Goal: Information Seeking & Learning: Learn about a topic

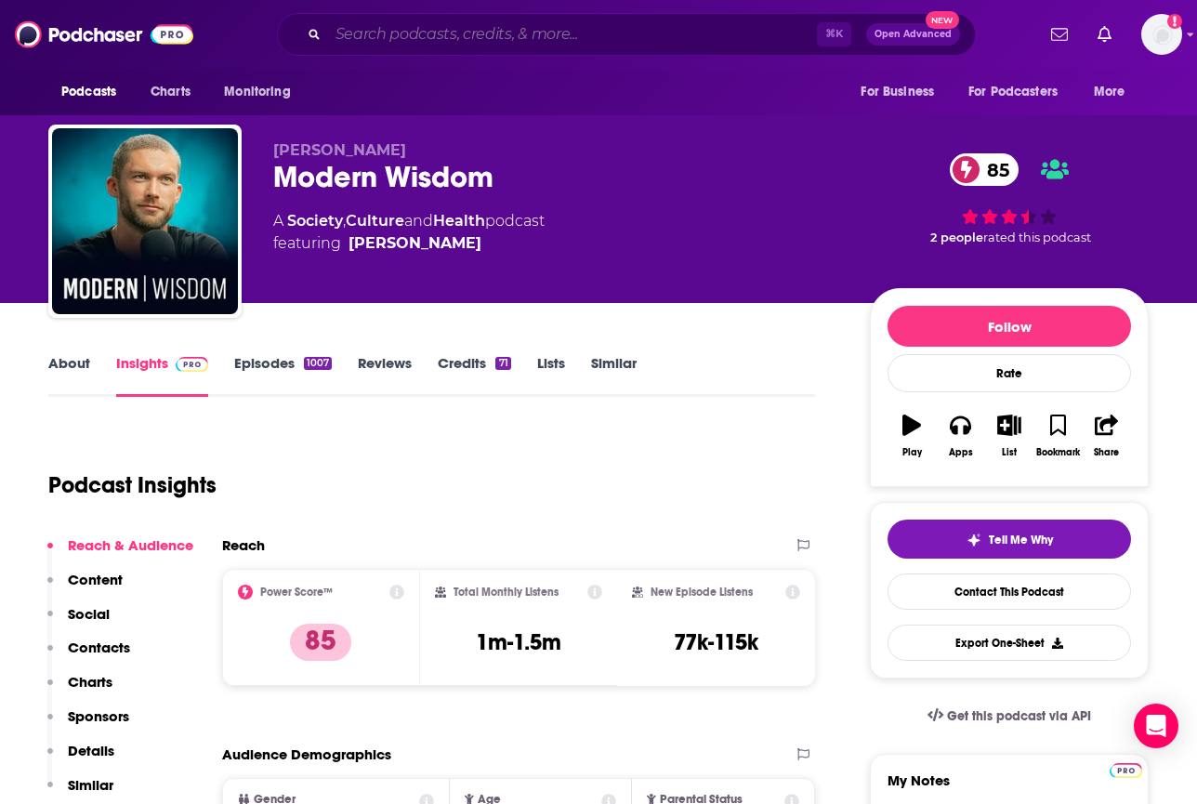
click at [343, 23] on input "Search podcasts, credits, & more..." at bounding box center [572, 35] width 489 height 30
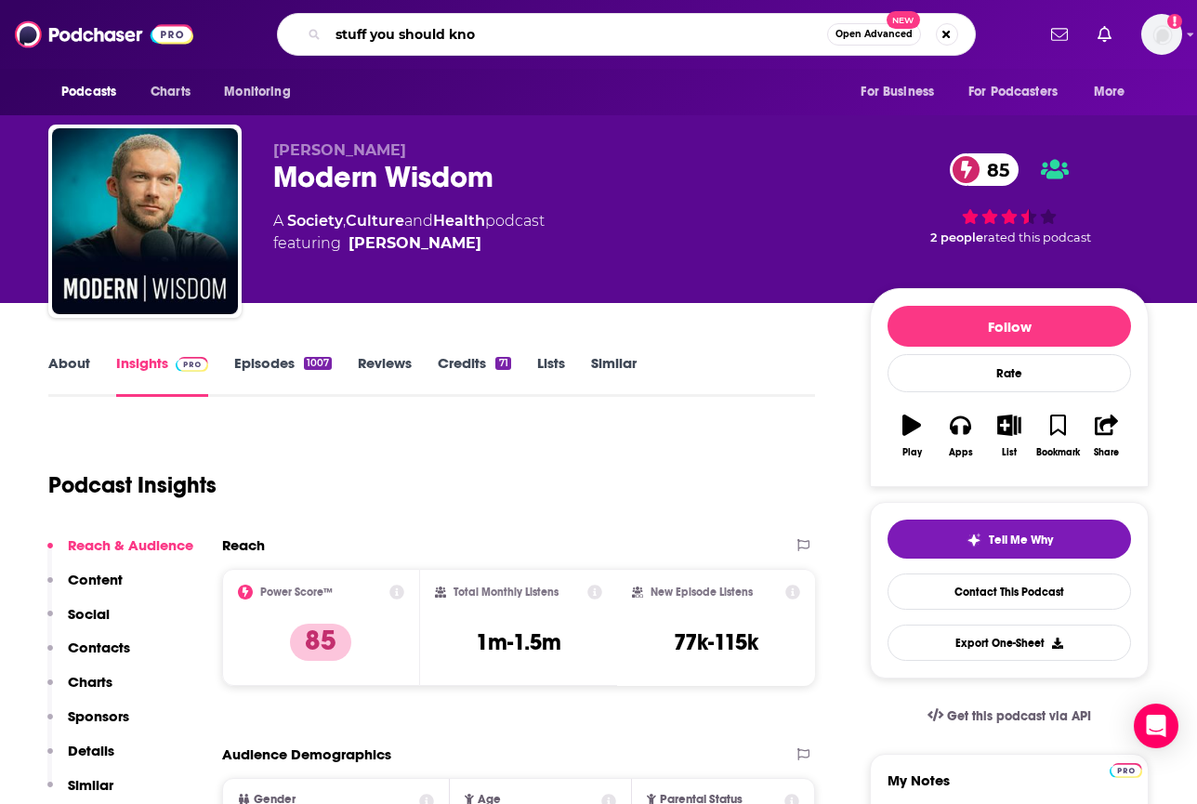
type input "stuff you should know"
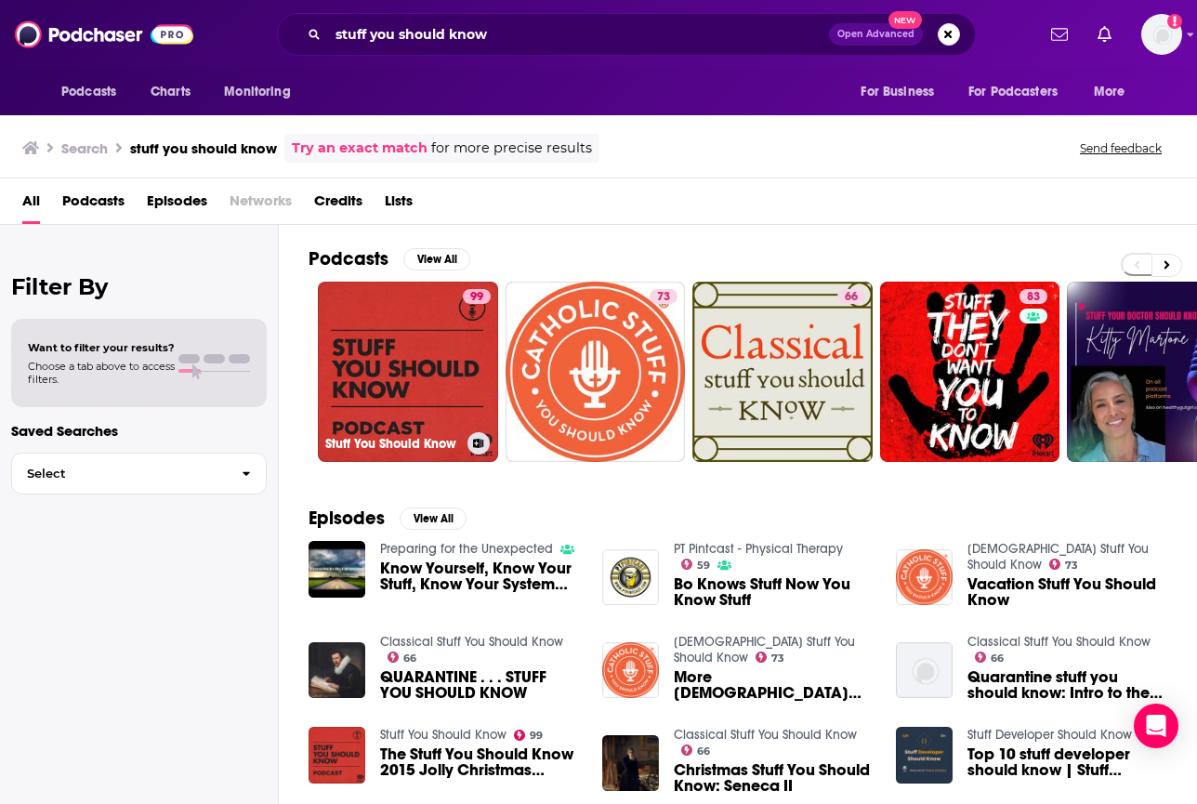
click at [359, 292] on link "99 Stuff You Should Know" at bounding box center [408, 372] width 180 height 180
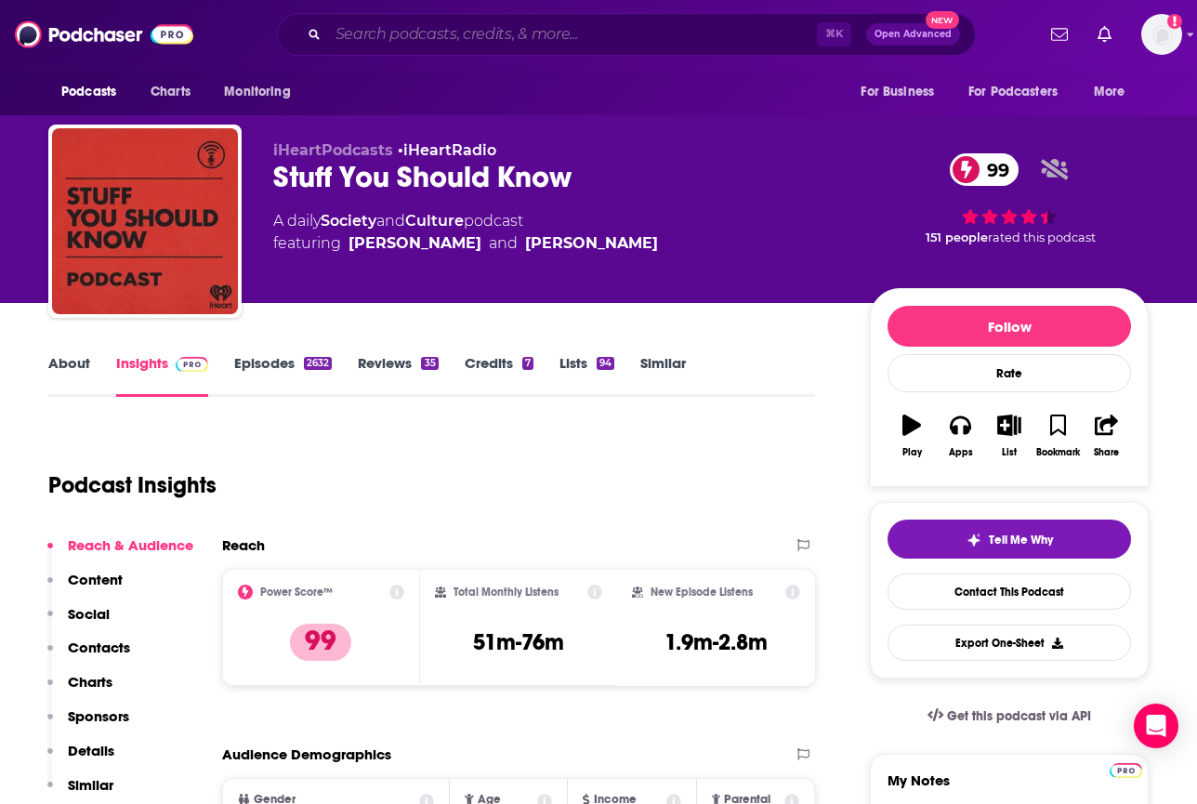
click at [507, 35] on input "Search podcasts, credits, & more..." at bounding box center [572, 35] width 489 height 30
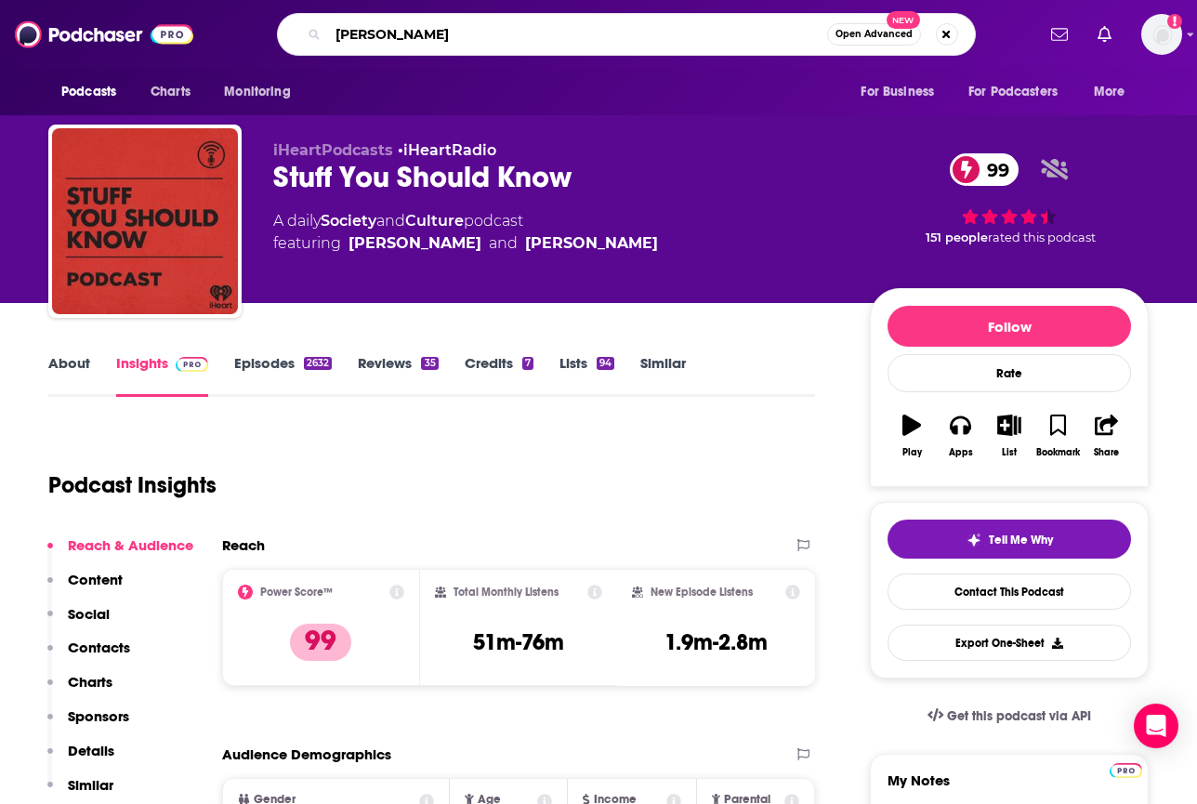
type input "shawn ryan"
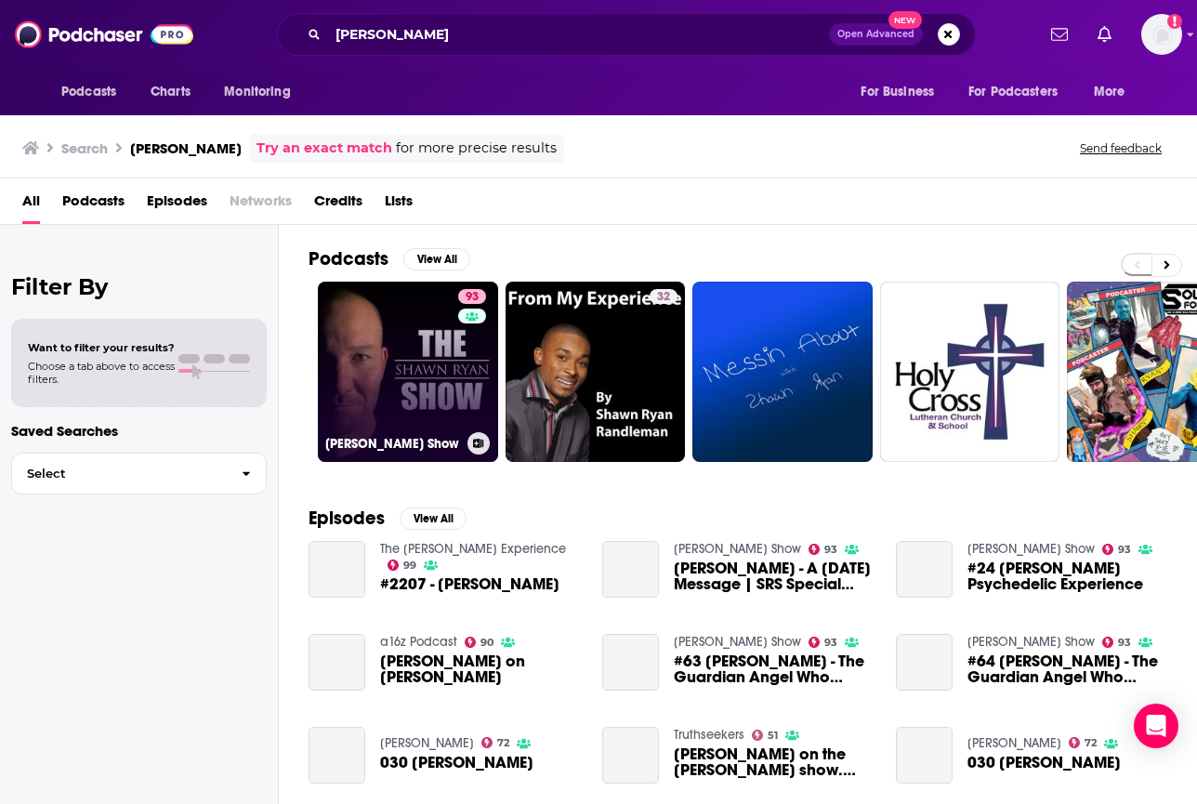
click at [403, 363] on link "93 [PERSON_NAME] Show" at bounding box center [408, 372] width 180 height 180
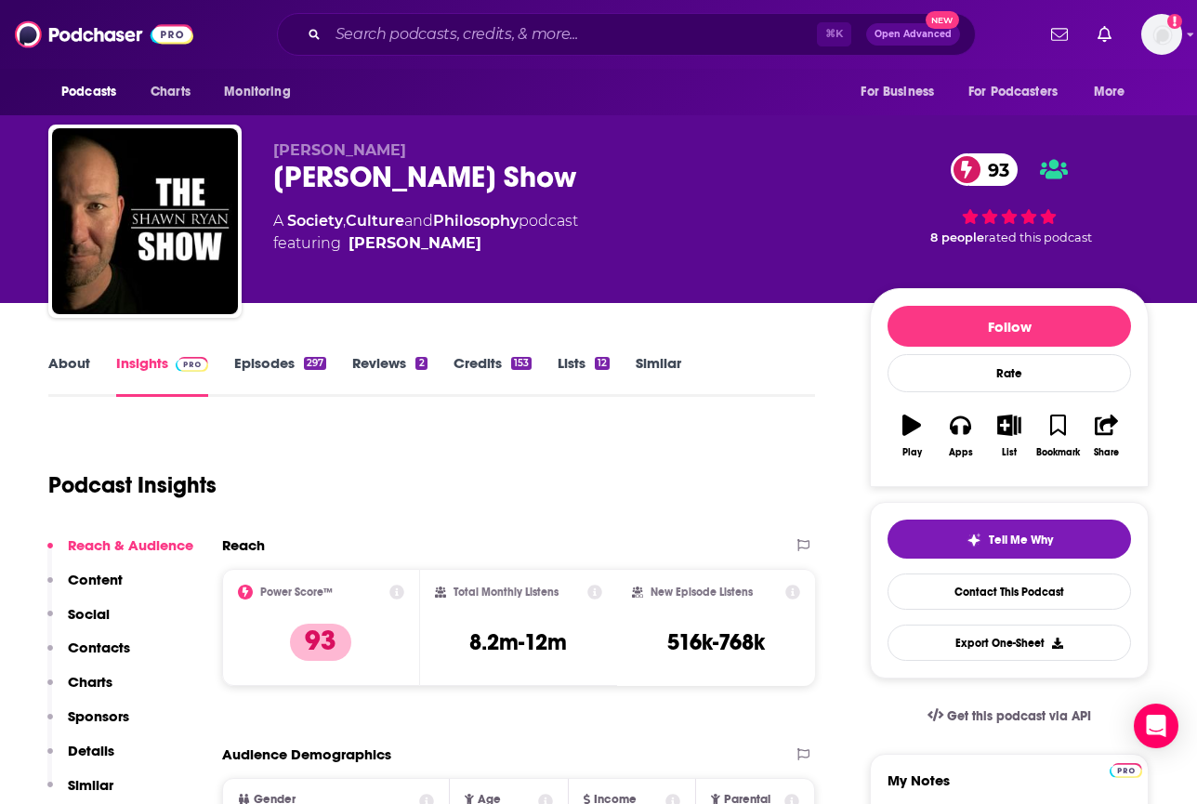
scroll to position [87, 0]
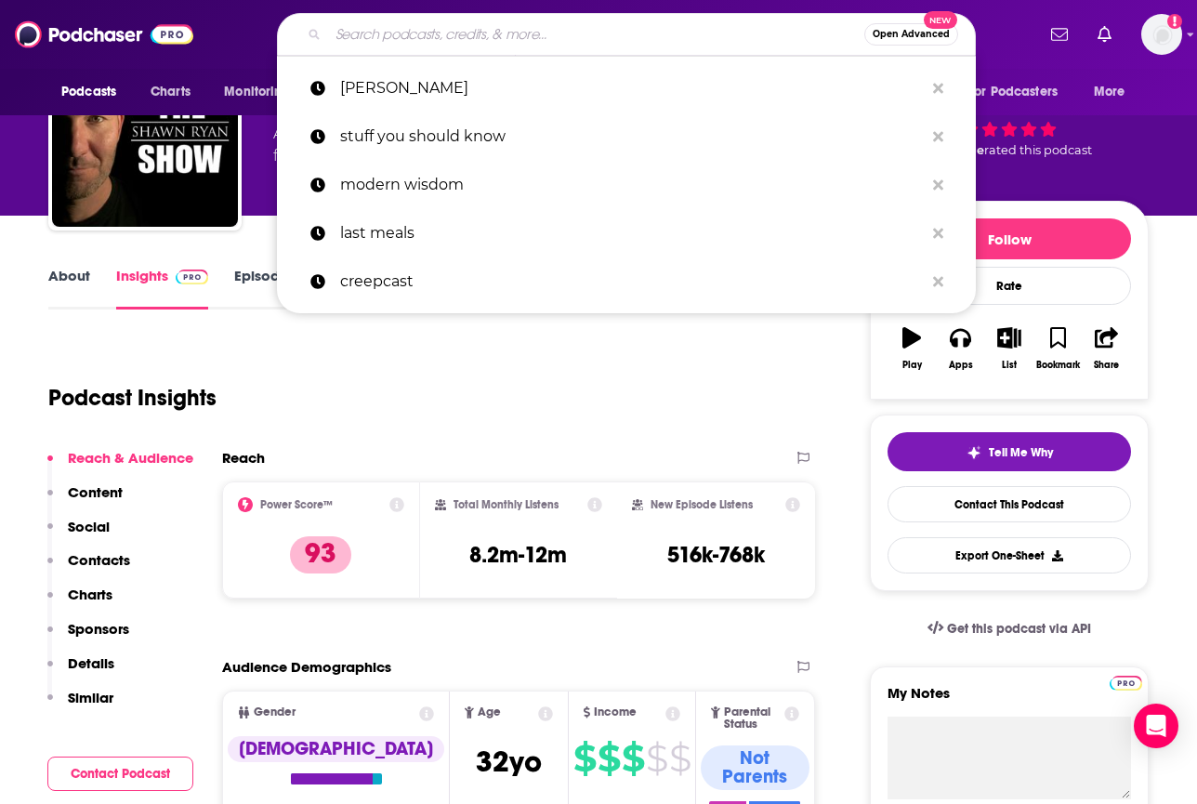
click at [487, 27] on input "Search podcasts, credits, & more..." at bounding box center [596, 35] width 536 height 30
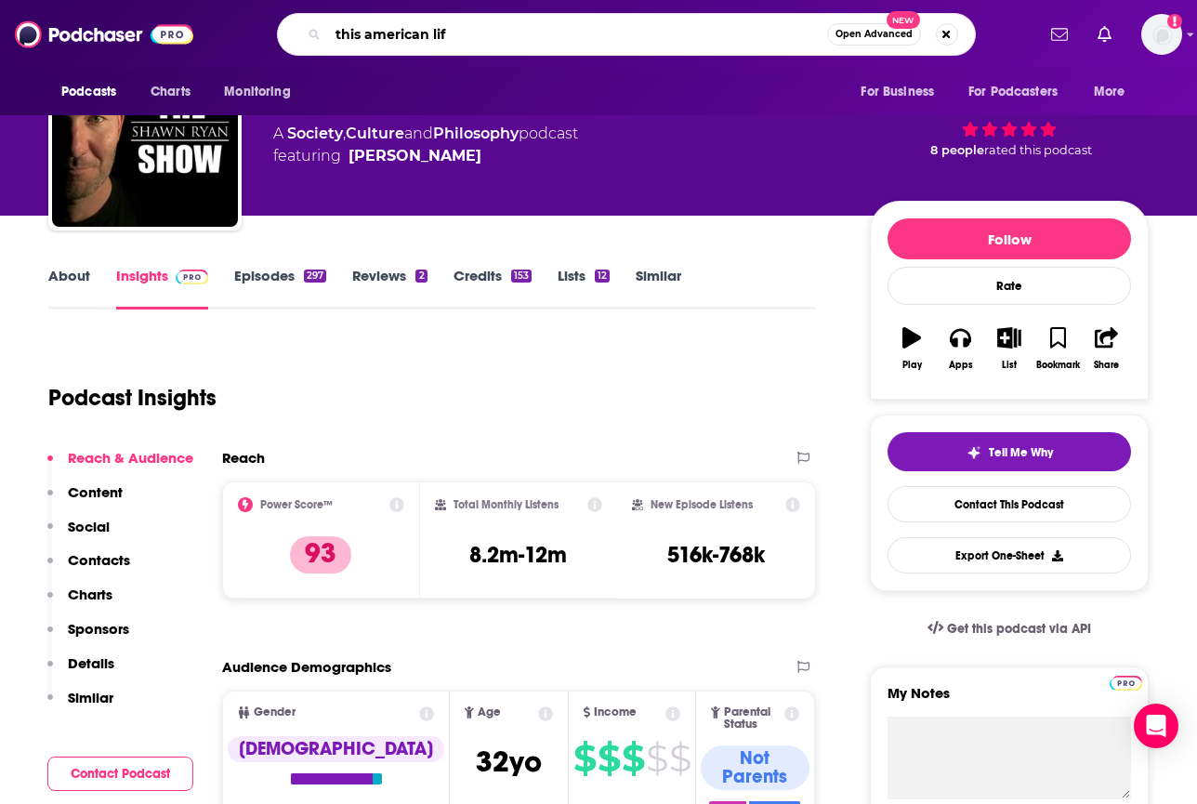
type input "this american life"
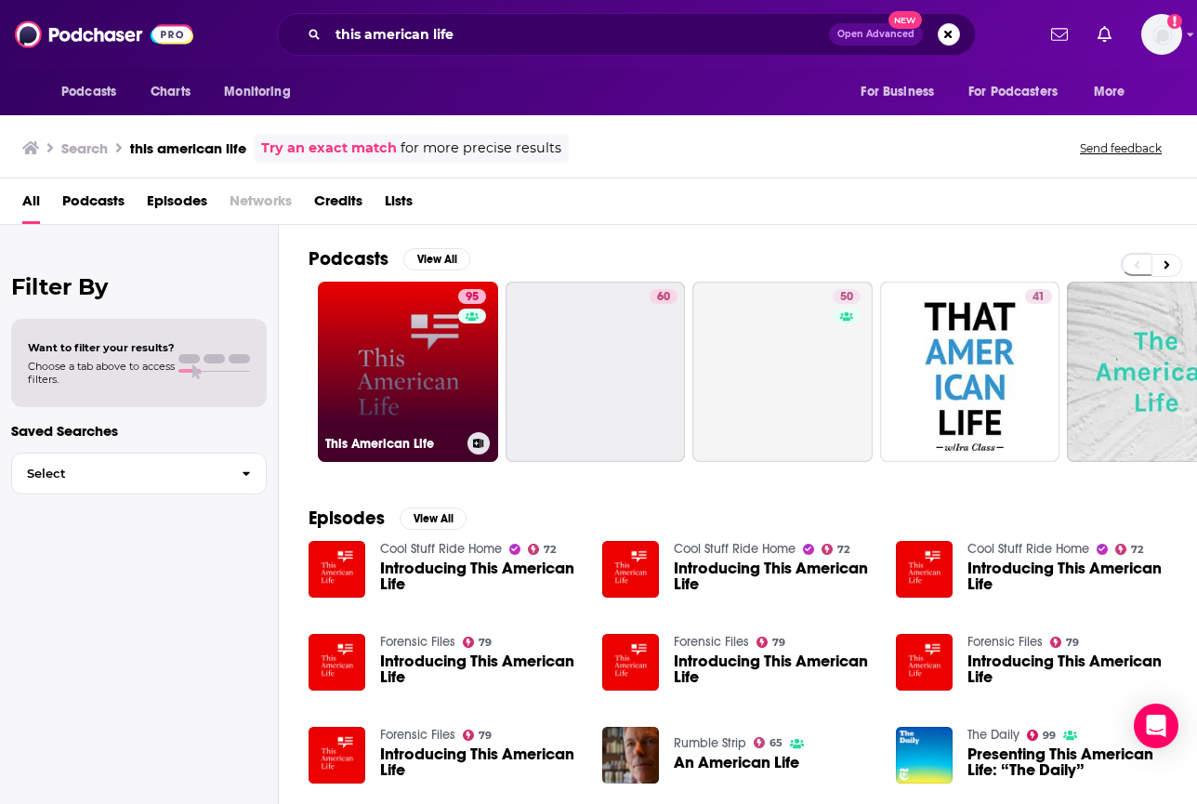
click at [393, 352] on link "95 This American Life" at bounding box center [408, 372] width 180 height 180
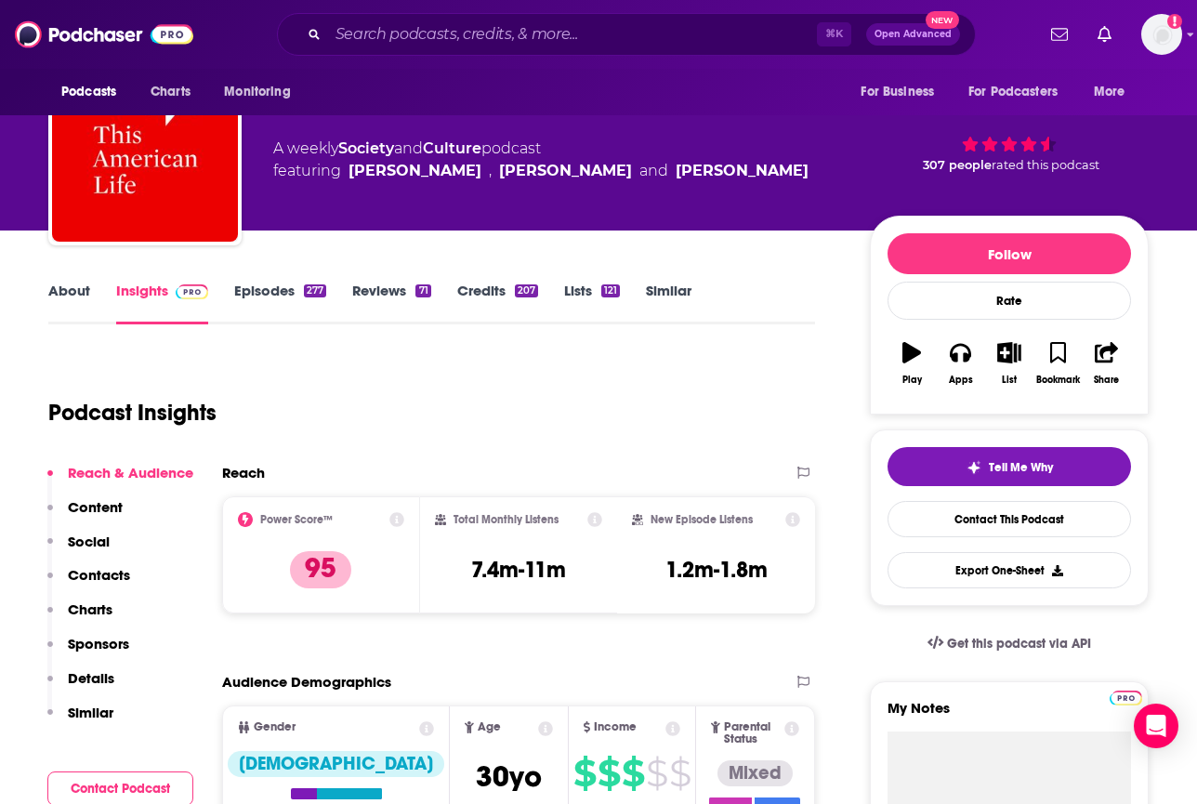
scroll to position [86, 0]
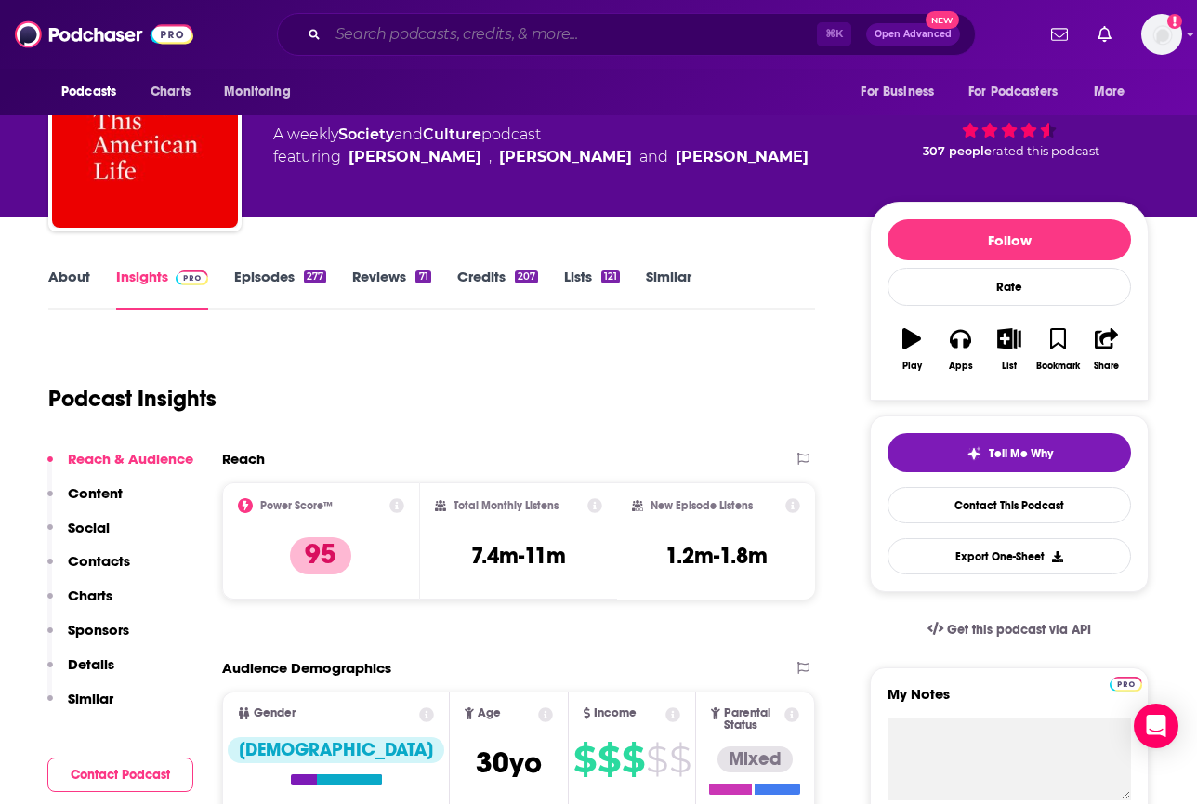
click at [487, 48] on input "Search podcasts, credits, & more..." at bounding box center [572, 35] width 489 height 30
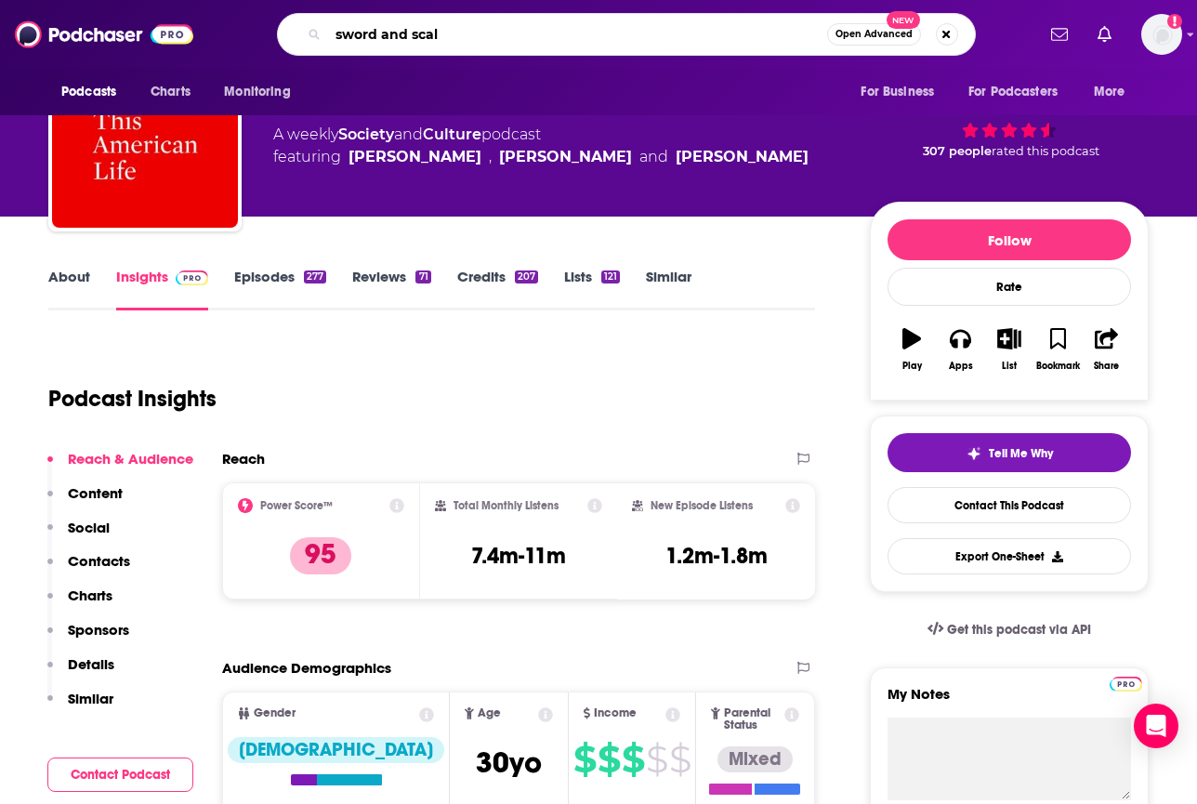
type input "sword and scale"
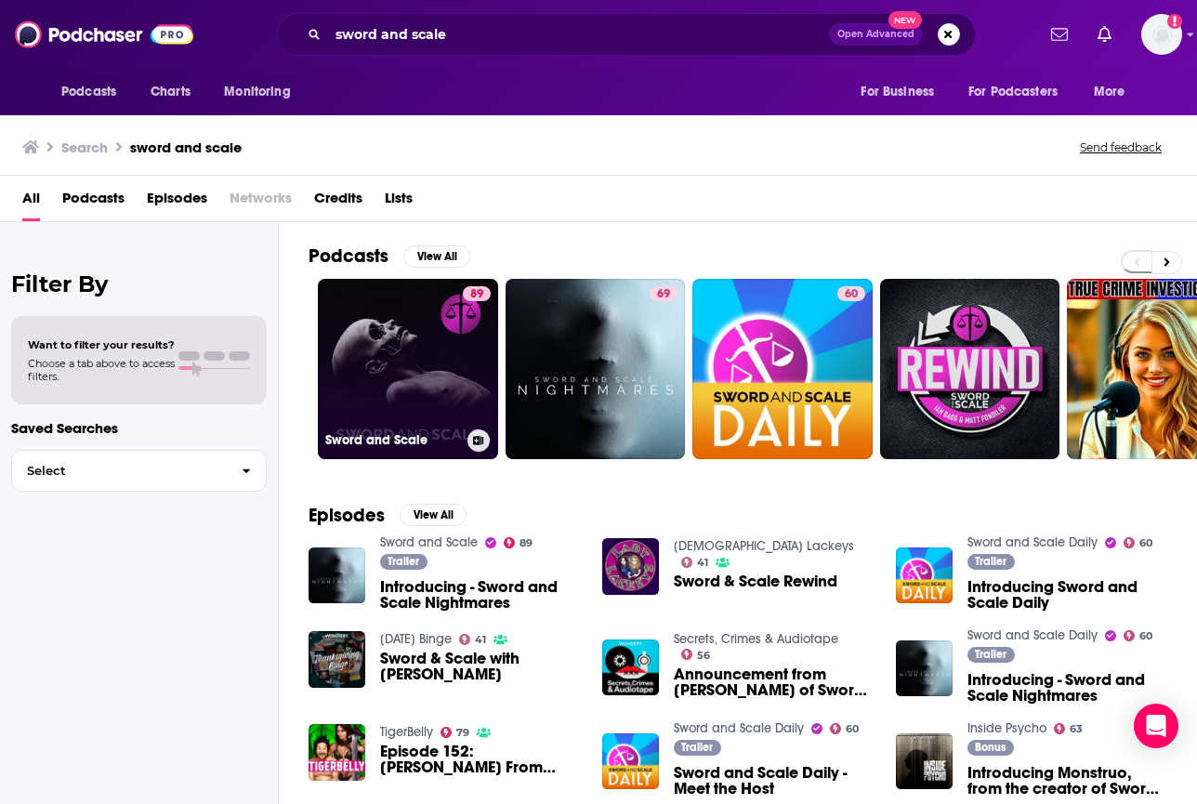
click at [381, 318] on link "89 Sword and Scale" at bounding box center [408, 369] width 180 height 180
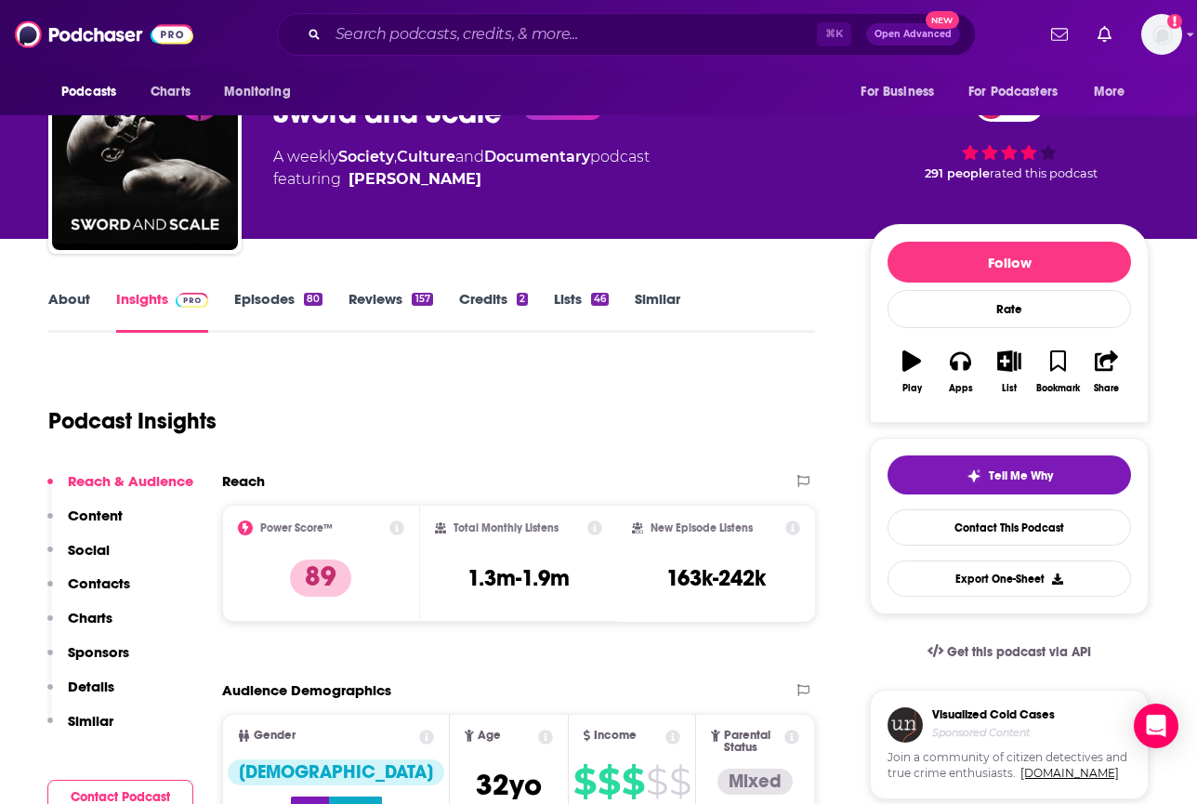
scroll to position [65, 0]
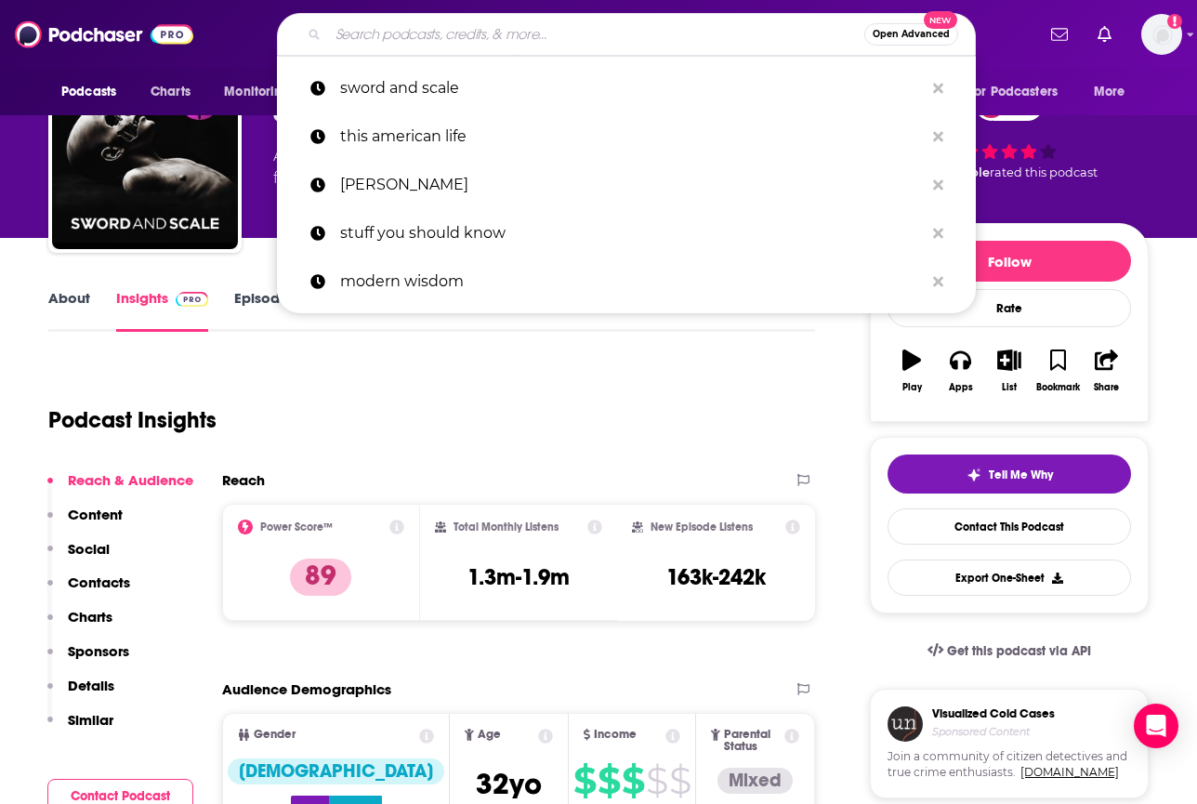
click at [475, 25] on input "Search podcasts, credits, & more..." at bounding box center [596, 35] width 536 height 30
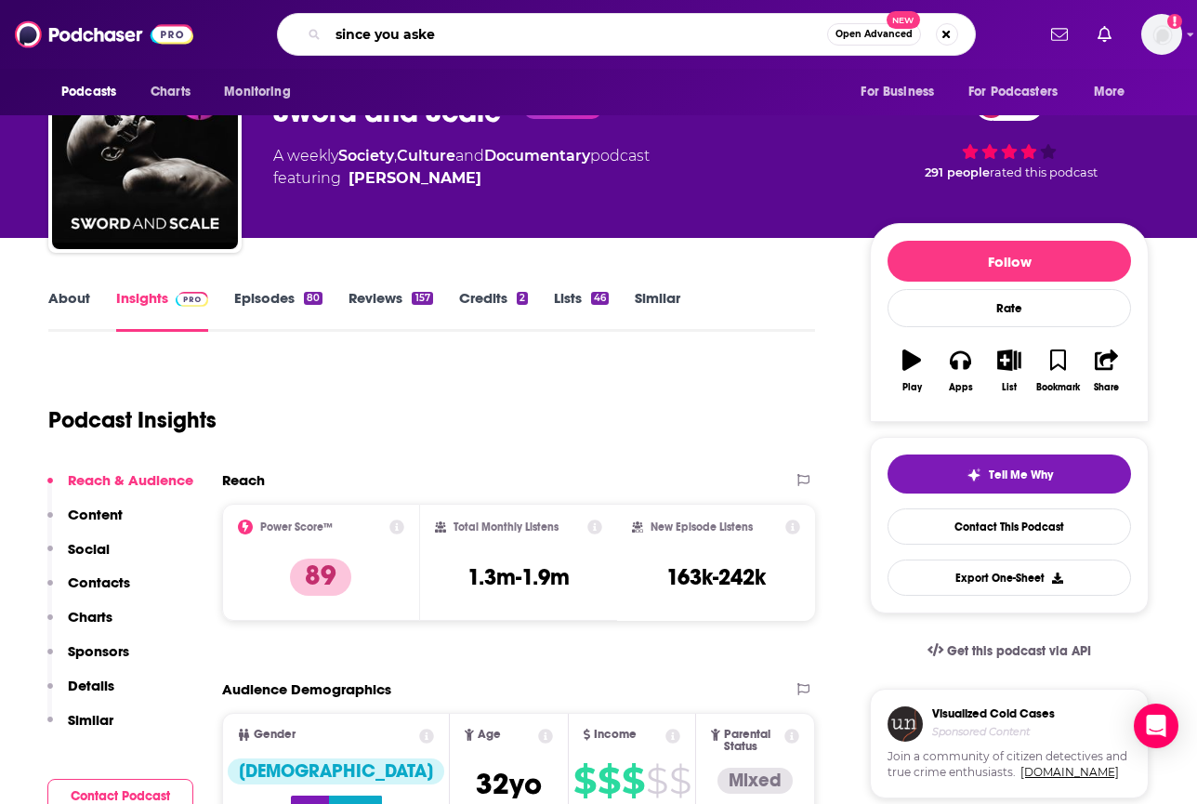
type input "since you asked"
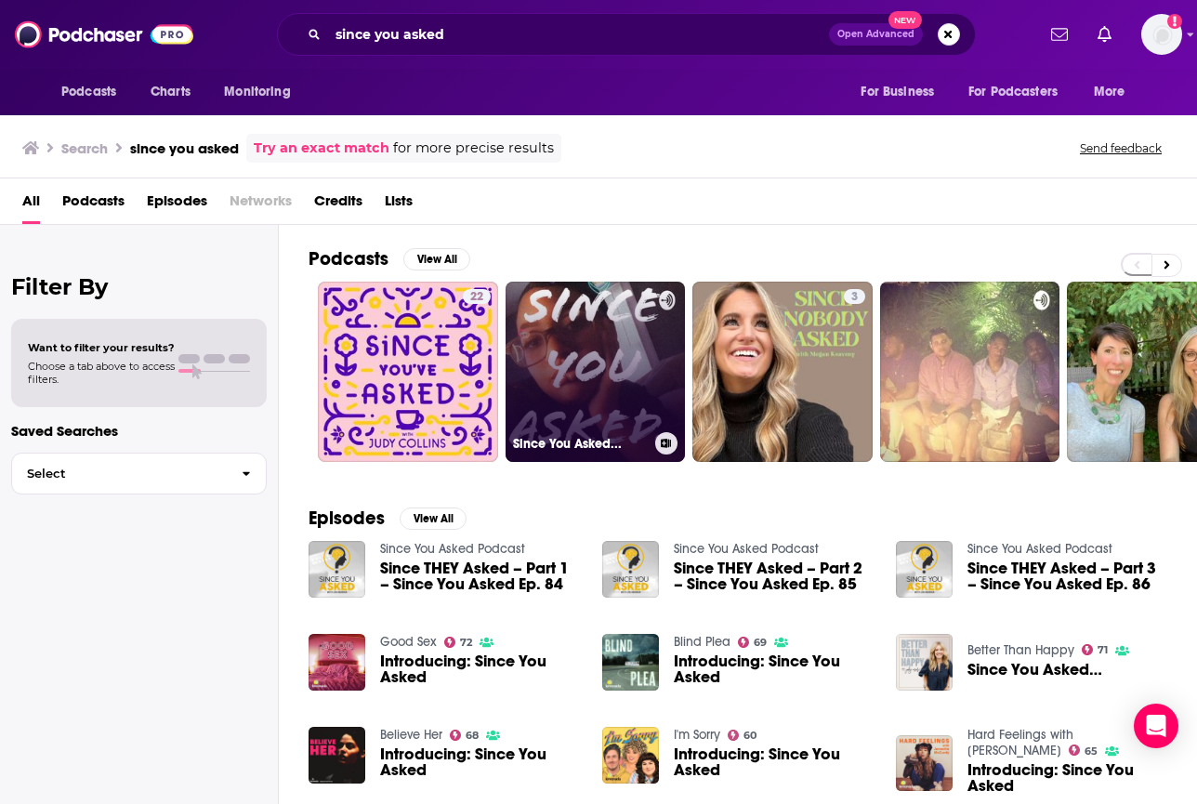
click at [573, 377] on link "Since You Asked..." at bounding box center [595, 372] width 180 height 180
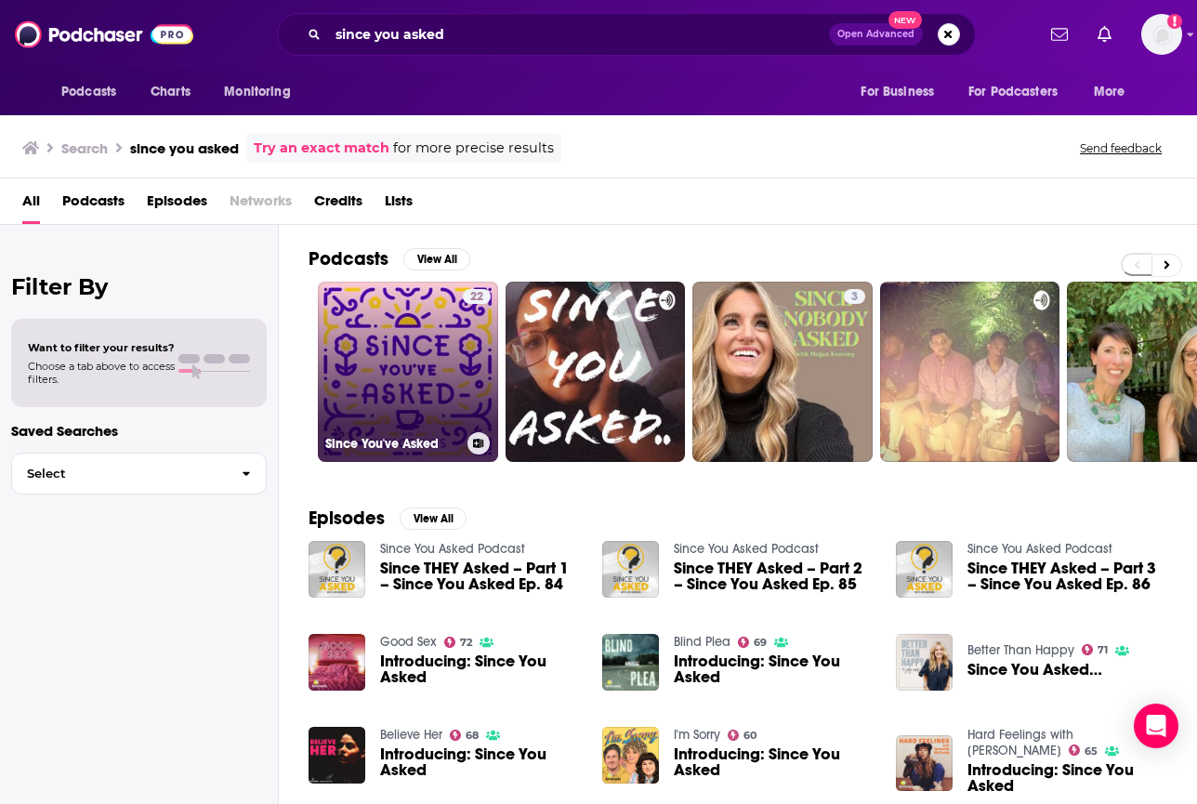
click at [370, 329] on link "22 Since You've Asked" at bounding box center [408, 372] width 180 height 180
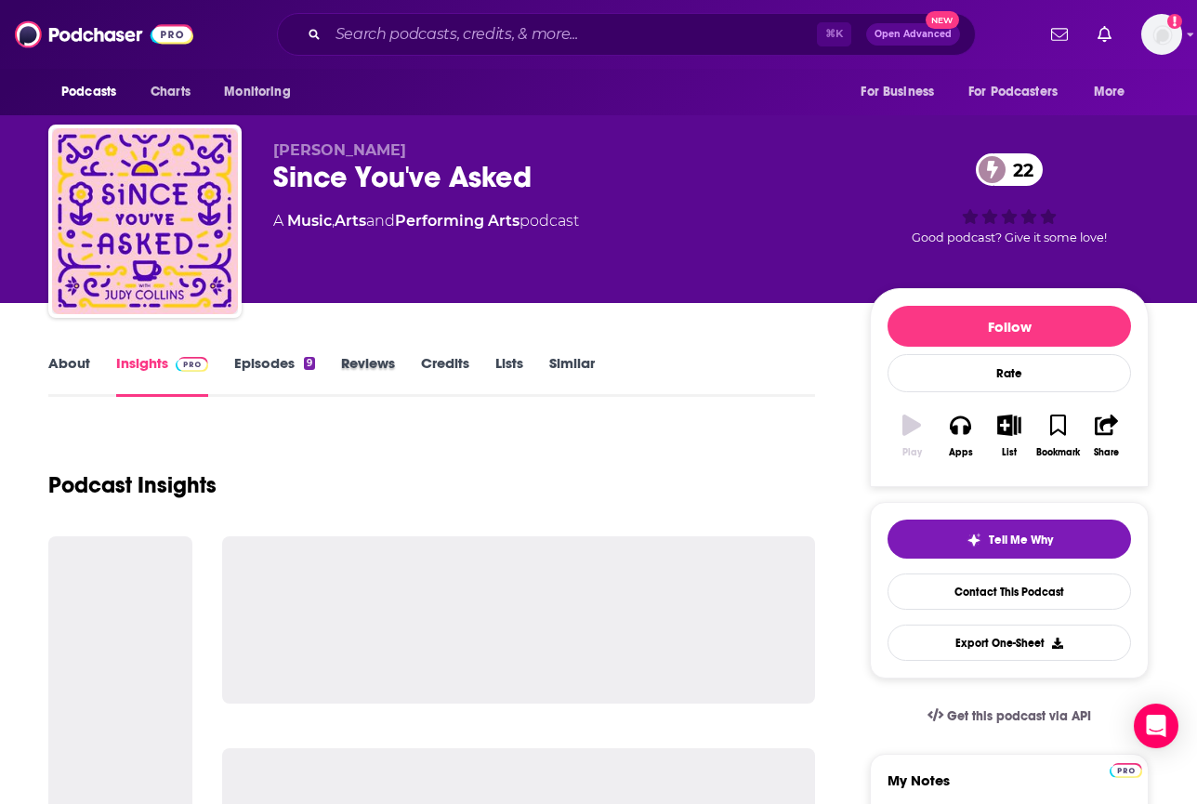
click at [399, 370] on div "Reviews" at bounding box center [381, 375] width 80 height 43
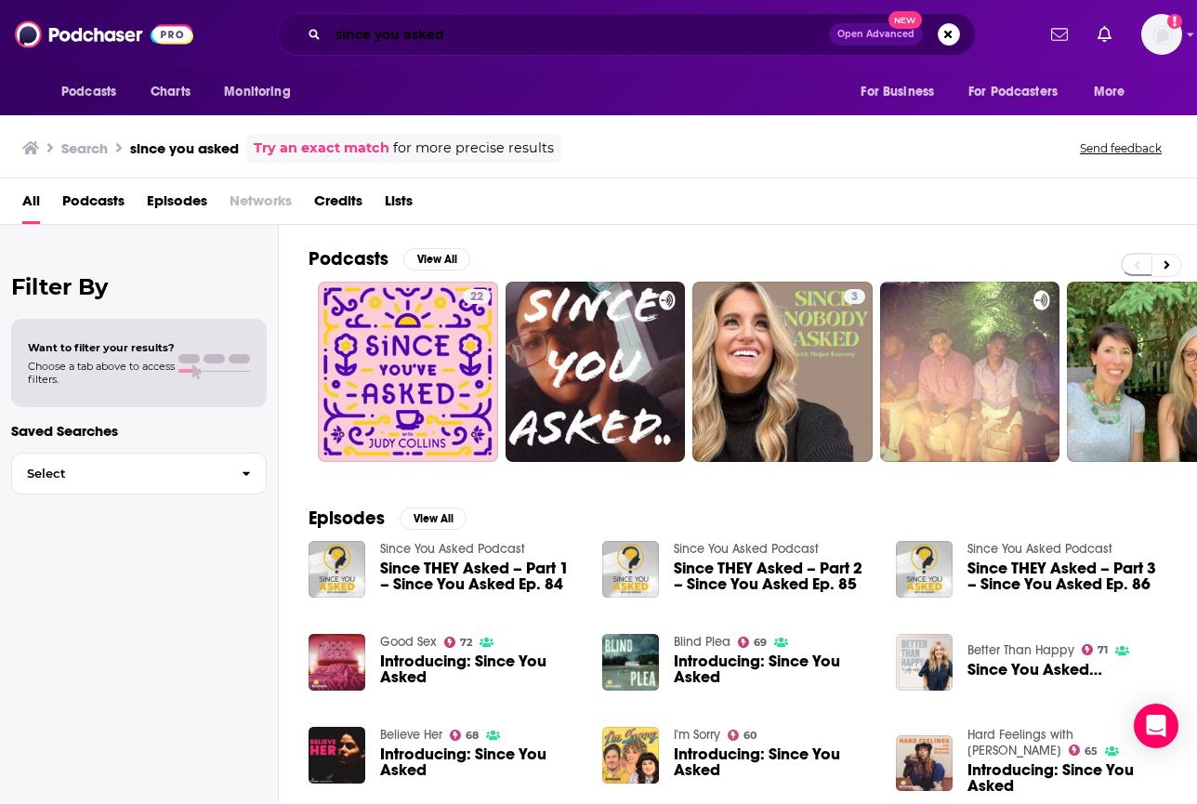
click at [493, 39] on input "since you asked" at bounding box center [578, 35] width 501 height 30
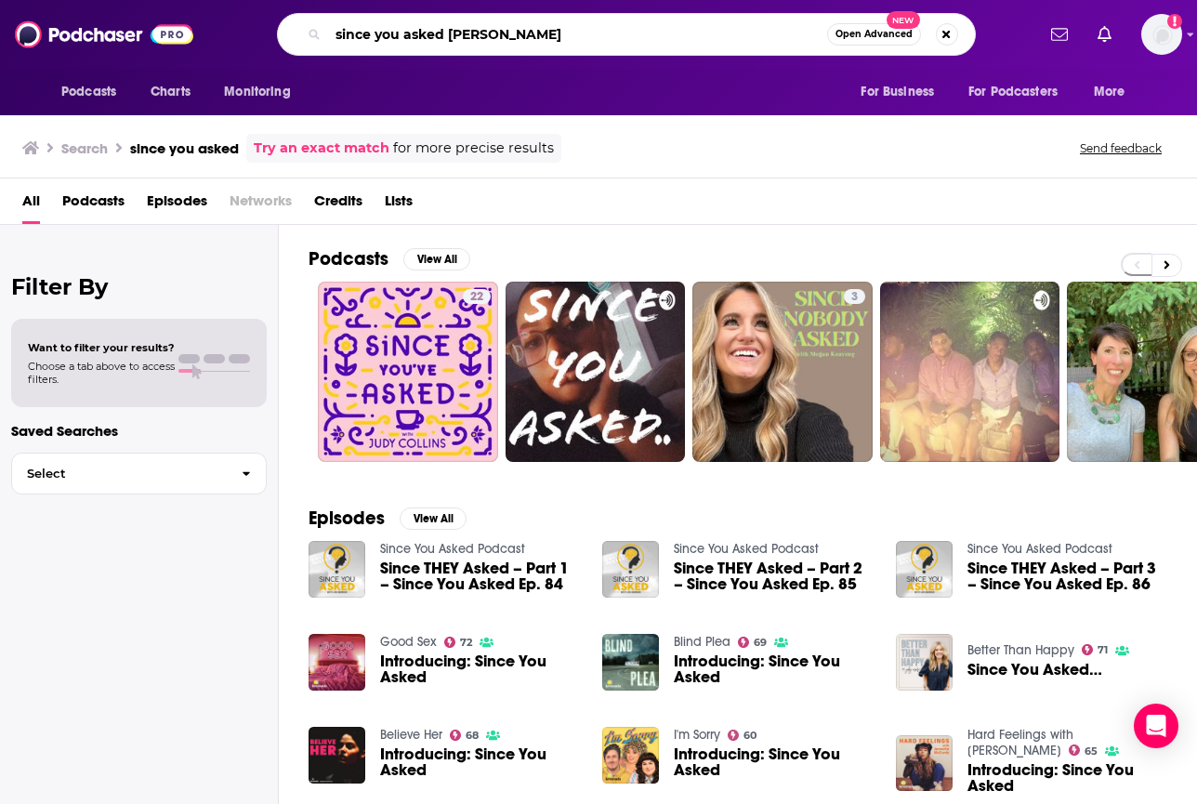
type input "since you asked gottlieb"
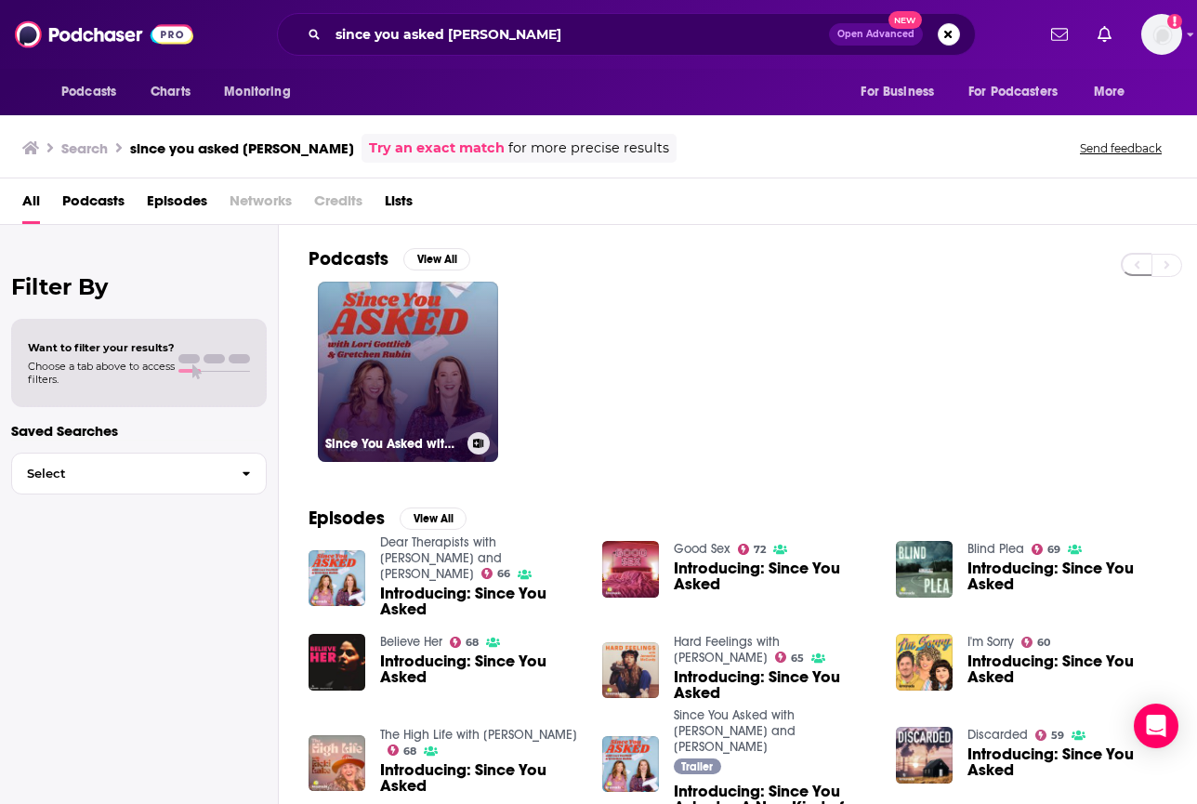
click at [405, 293] on link "Since You Asked with Lori Gottlieb and Gretchen Rubin" at bounding box center [408, 372] width 180 height 180
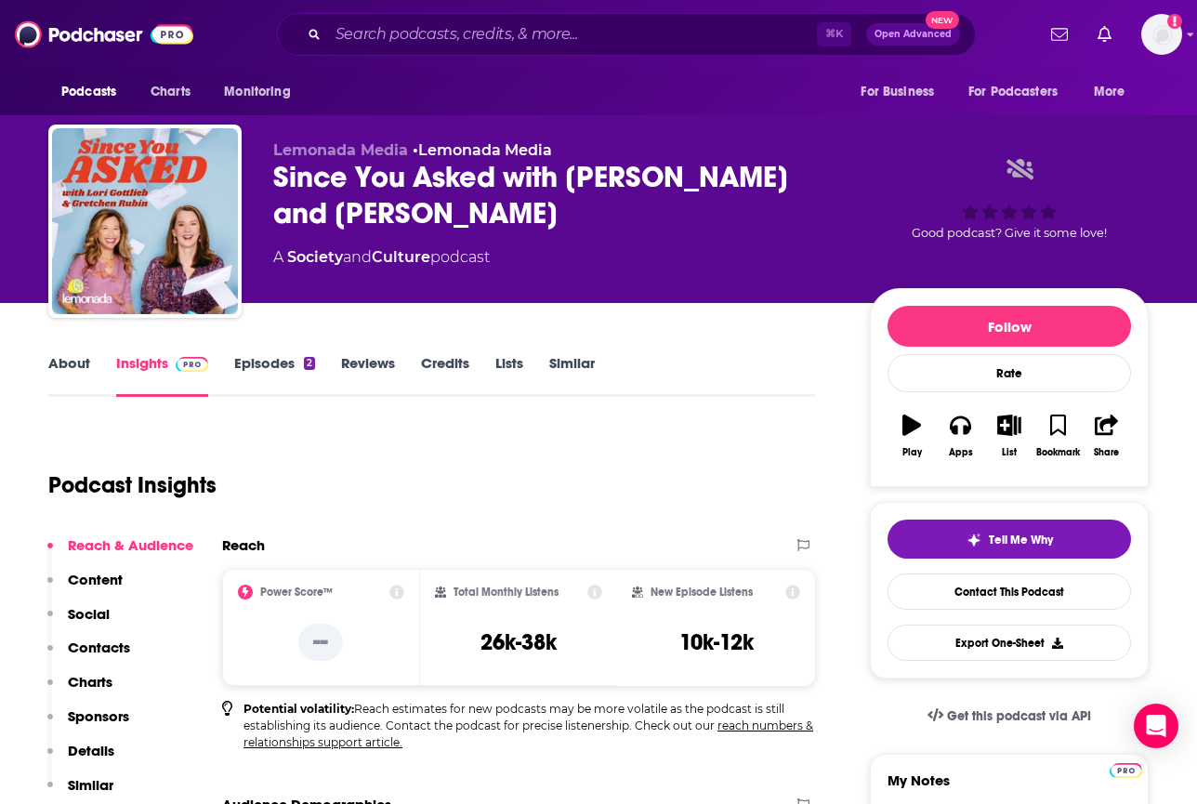
scroll to position [17, 0]
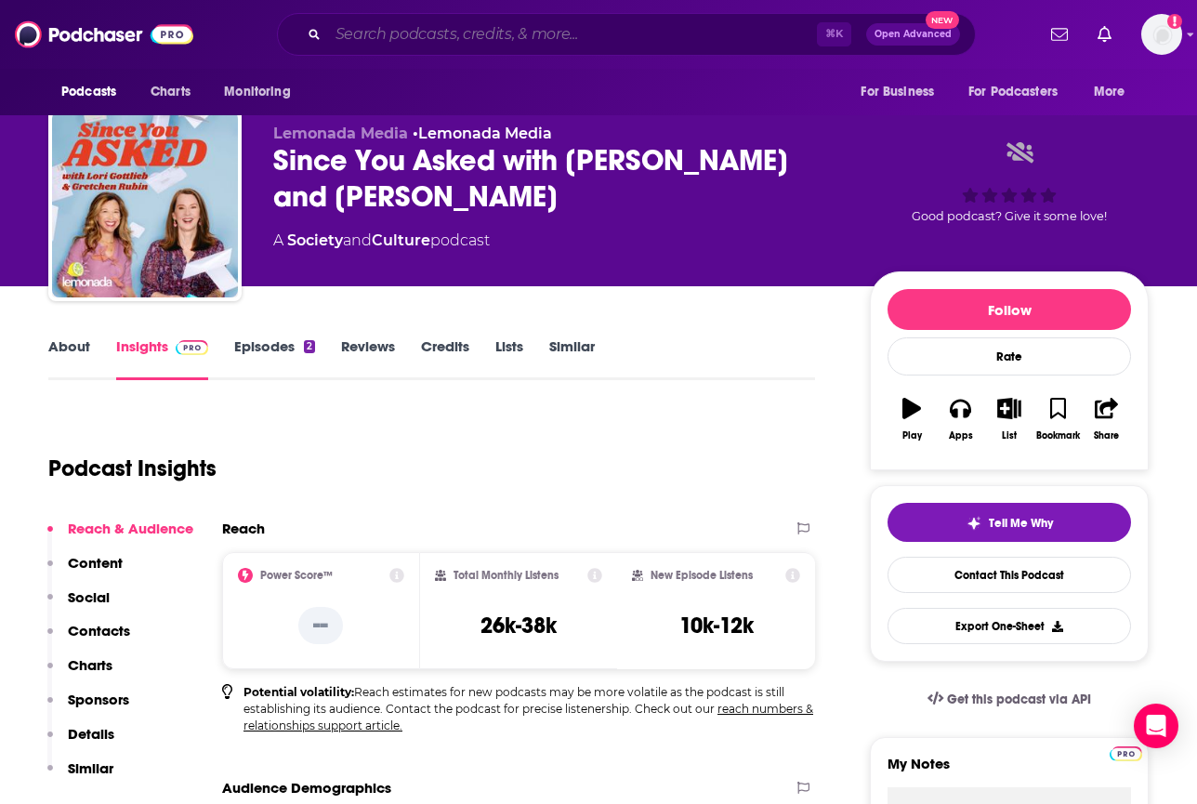
click at [388, 33] on input "Search podcasts, credits, & more..." at bounding box center [572, 35] width 489 height 30
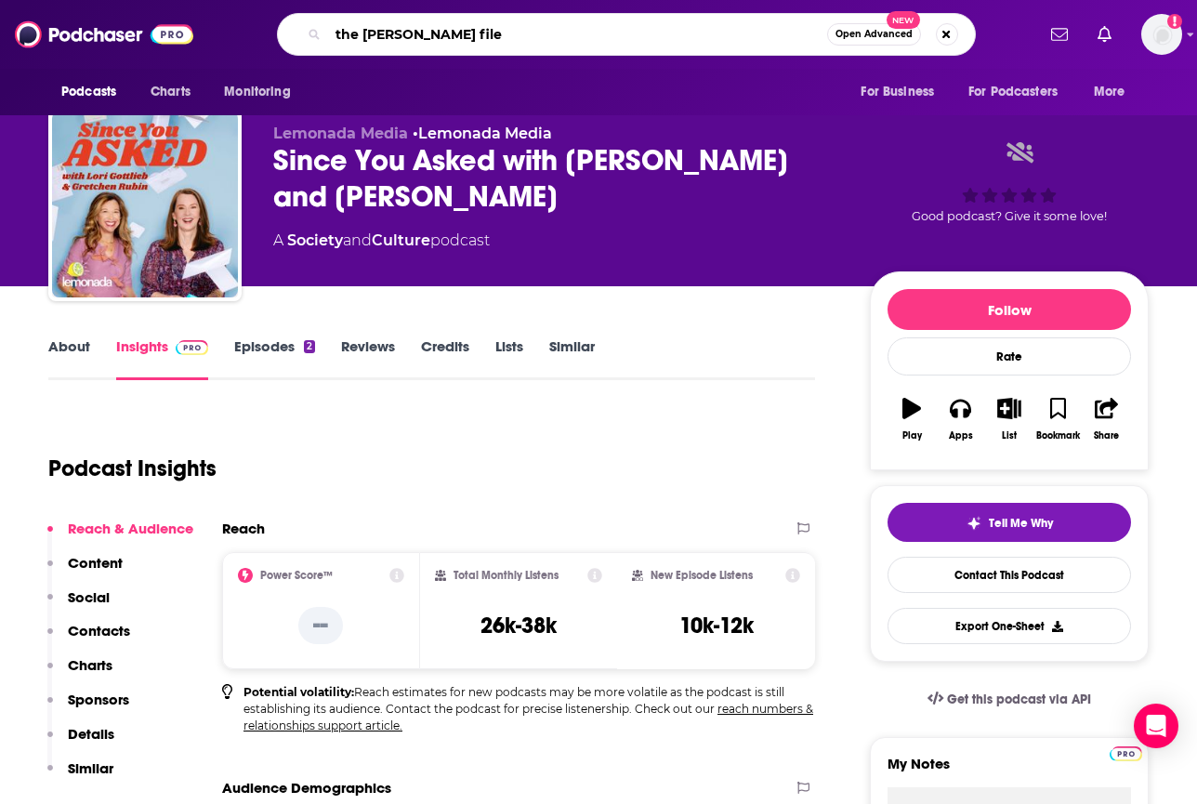
type input "the [PERSON_NAME] files"
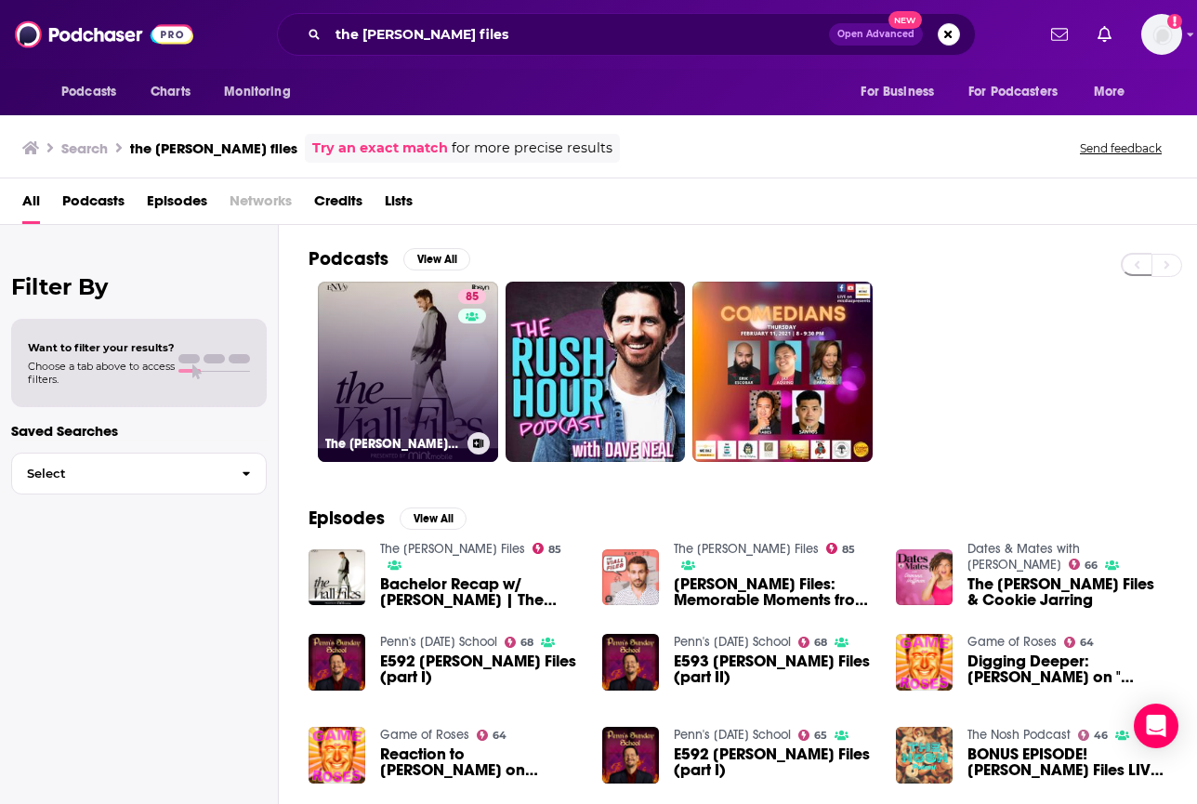
click at [402, 332] on link "85 The [PERSON_NAME] Files" at bounding box center [408, 372] width 180 height 180
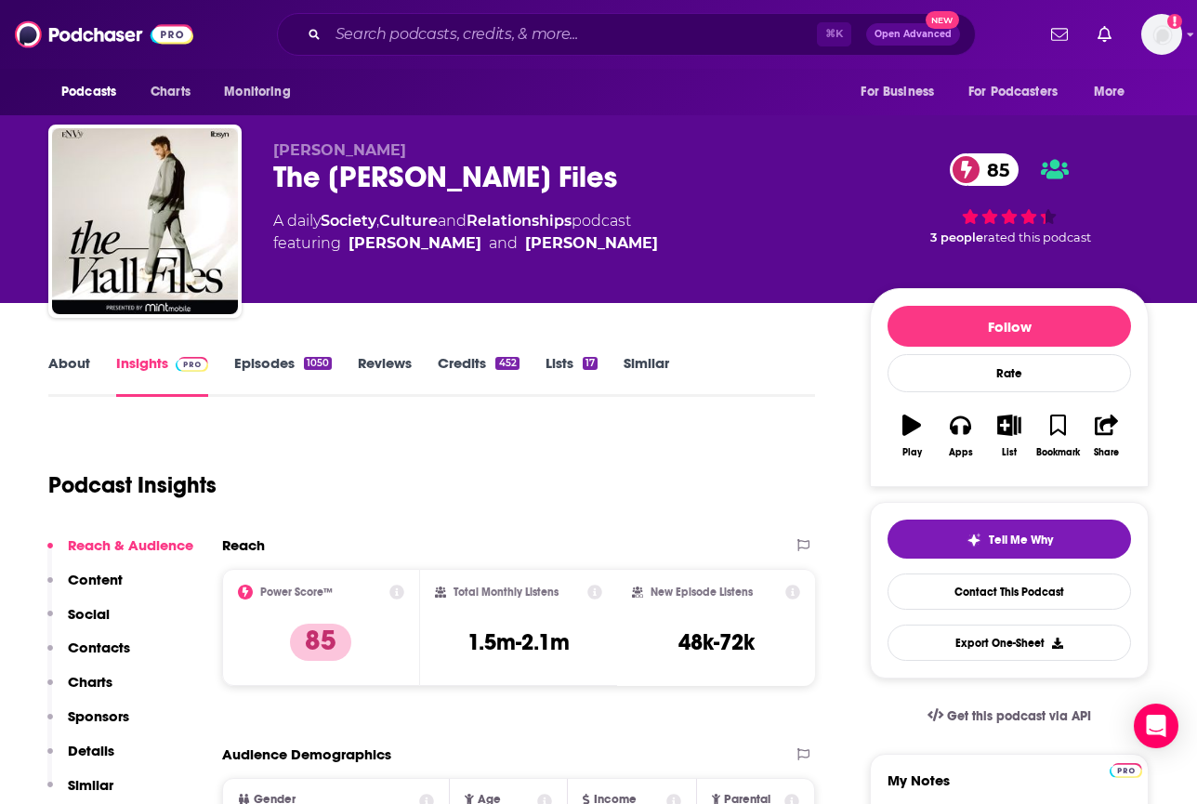
click at [442, 17] on div "⌘ K Open Advanced New" at bounding box center [626, 34] width 699 height 43
click at [415, 42] on input "Search podcasts, credits, & more..." at bounding box center [572, 35] width 489 height 30
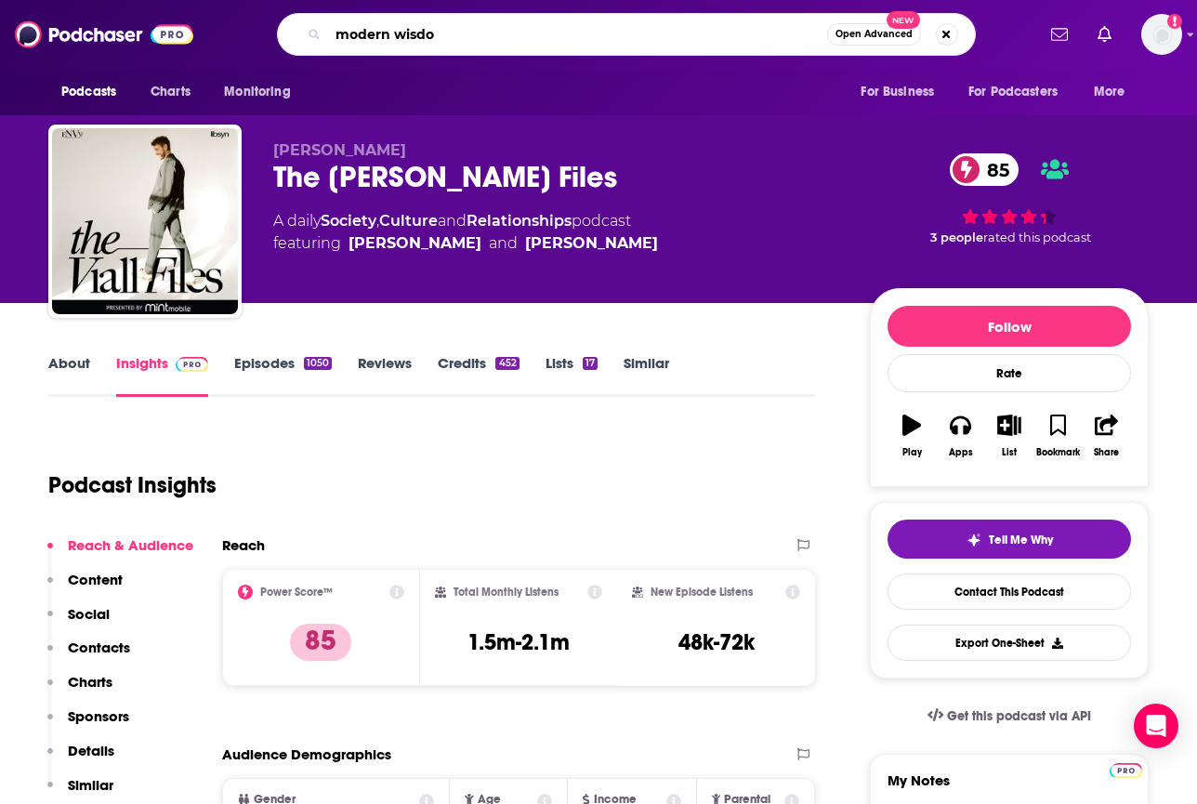
type input "modern wisdom"
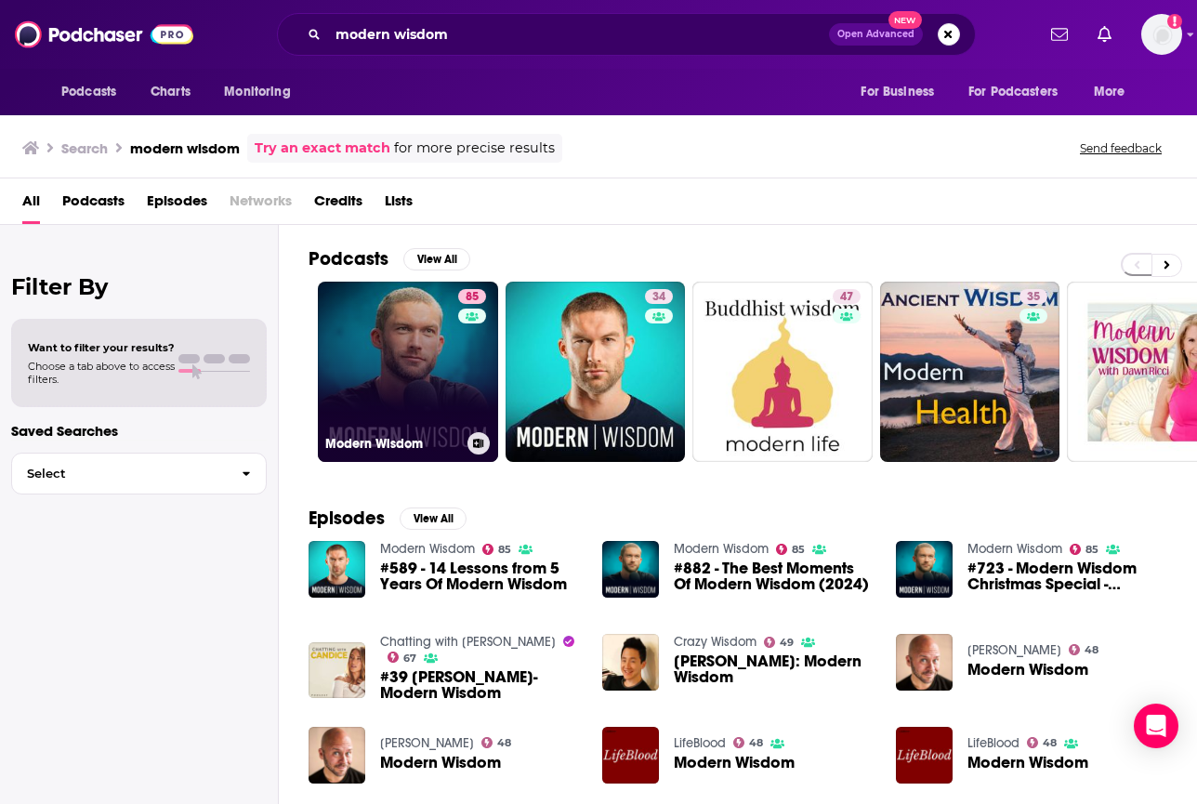
click at [386, 334] on link "85 Modern Wisdom" at bounding box center [408, 372] width 180 height 180
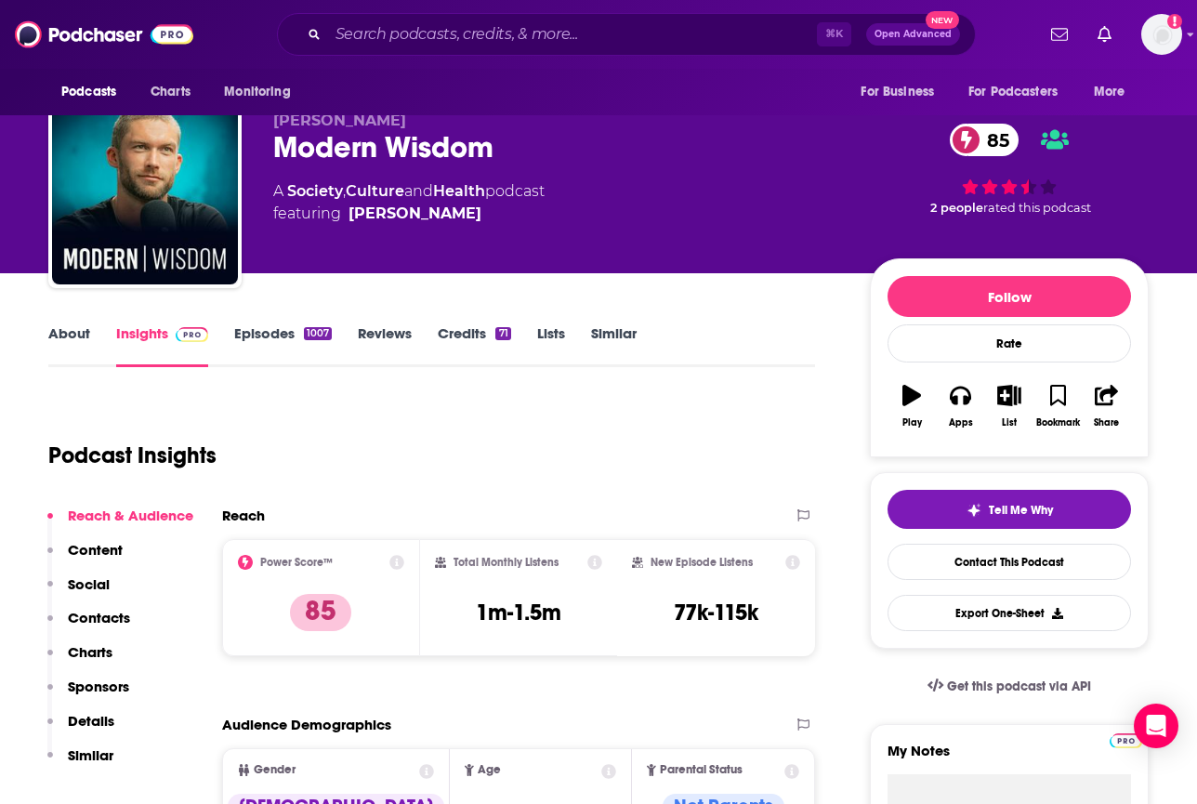
scroll to position [31, 0]
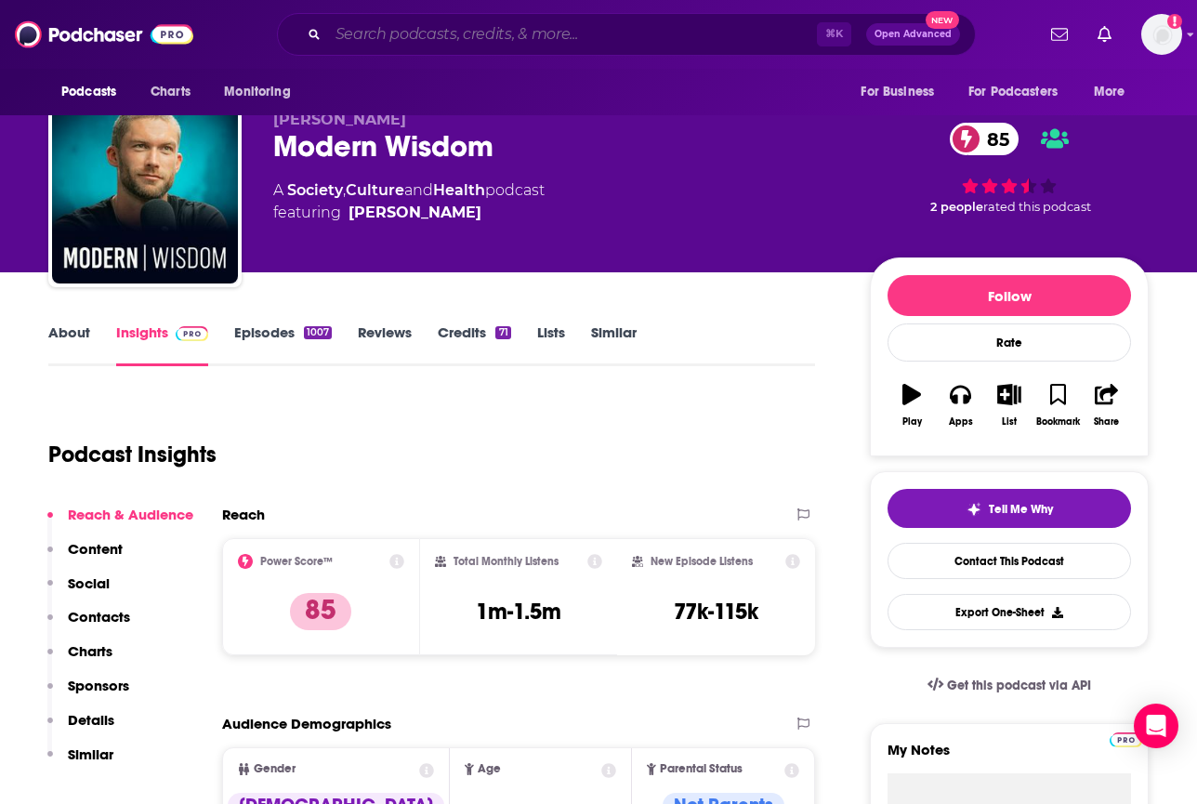
click at [434, 33] on input "Search podcasts, credits, & more..." at bounding box center [572, 35] width 489 height 30
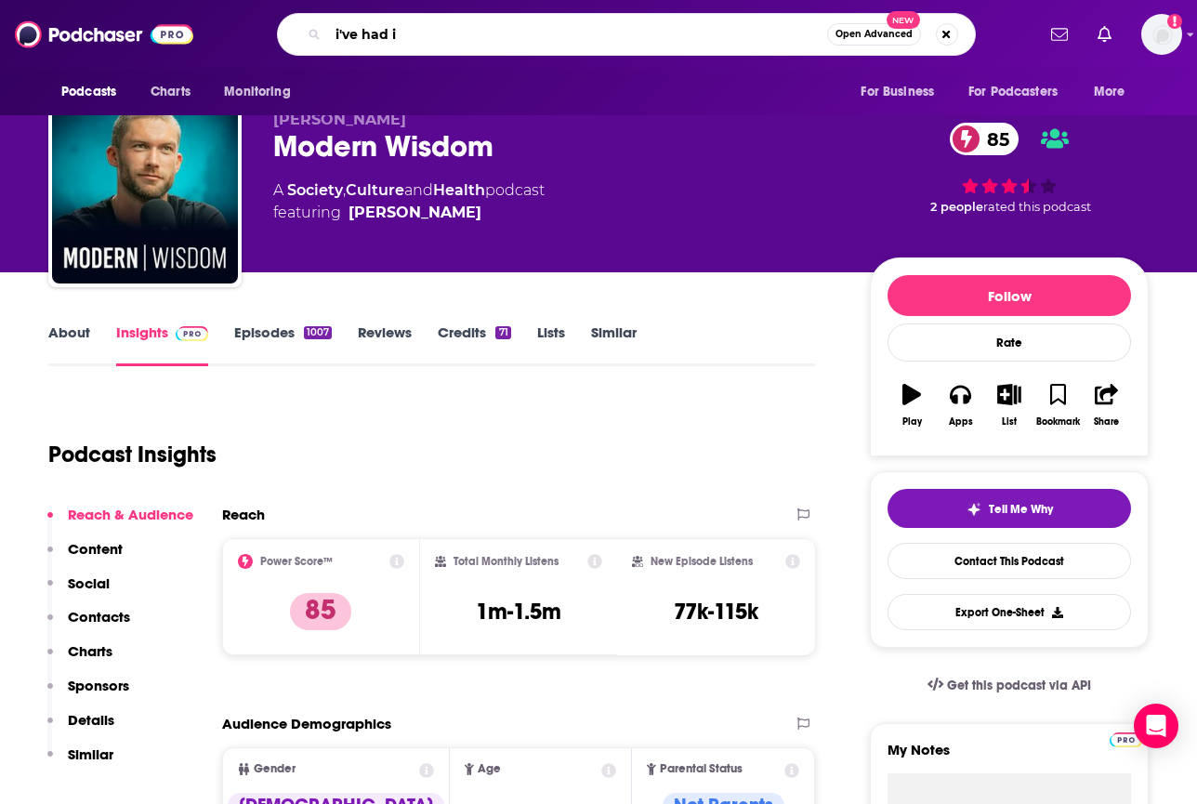
type input "i've had it"
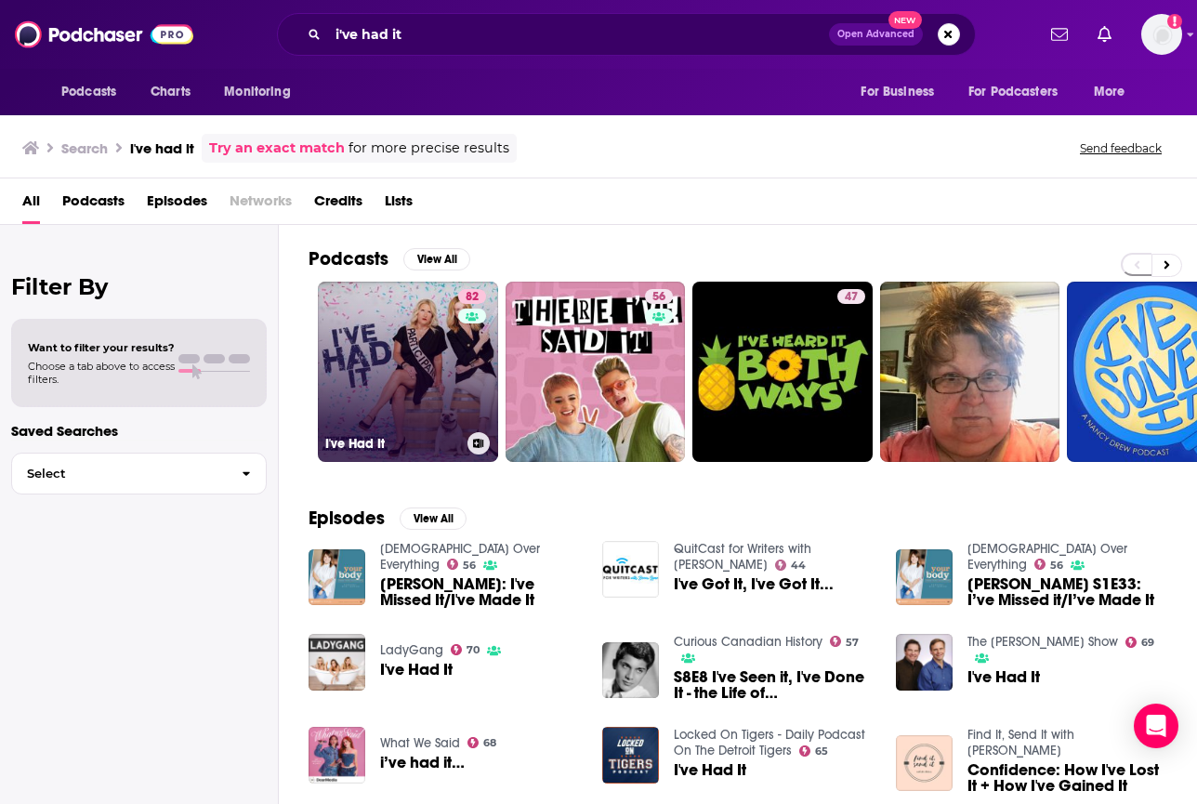
click at [396, 349] on link "82 I've Had It" at bounding box center [408, 372] width 180 height 180
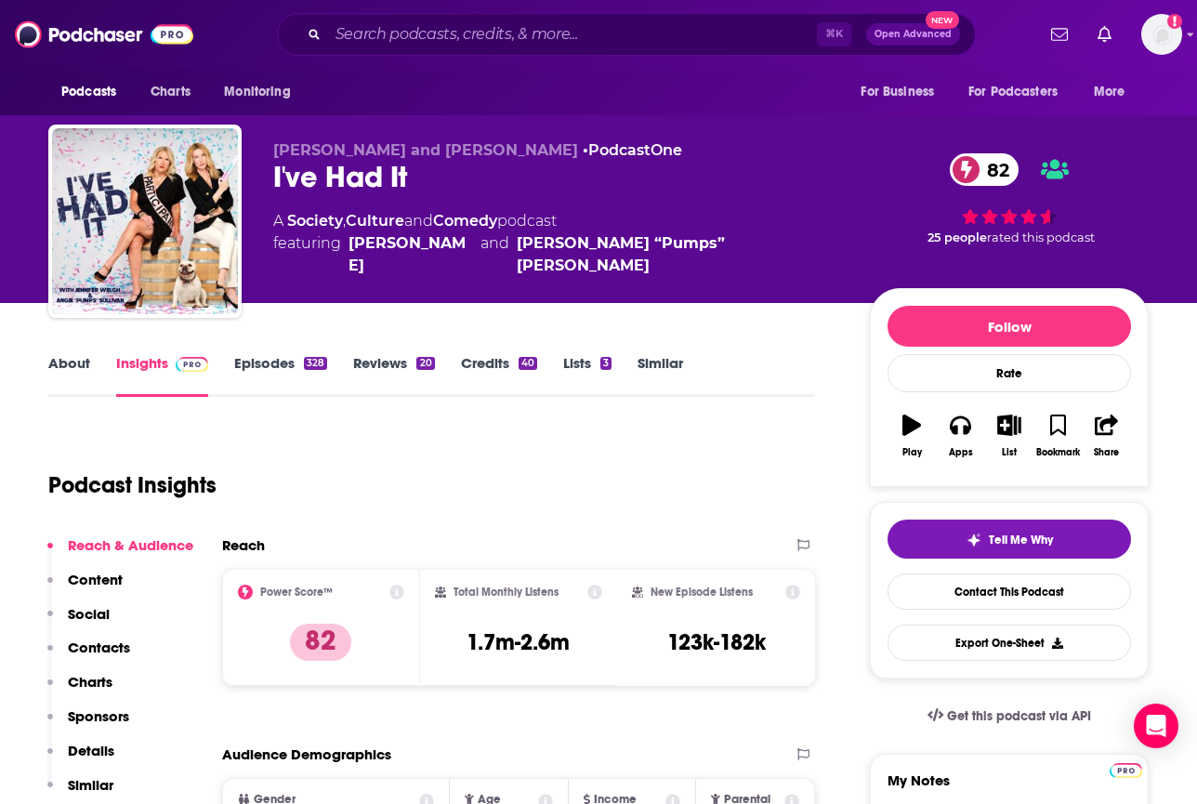
scroll to position [53, 0]
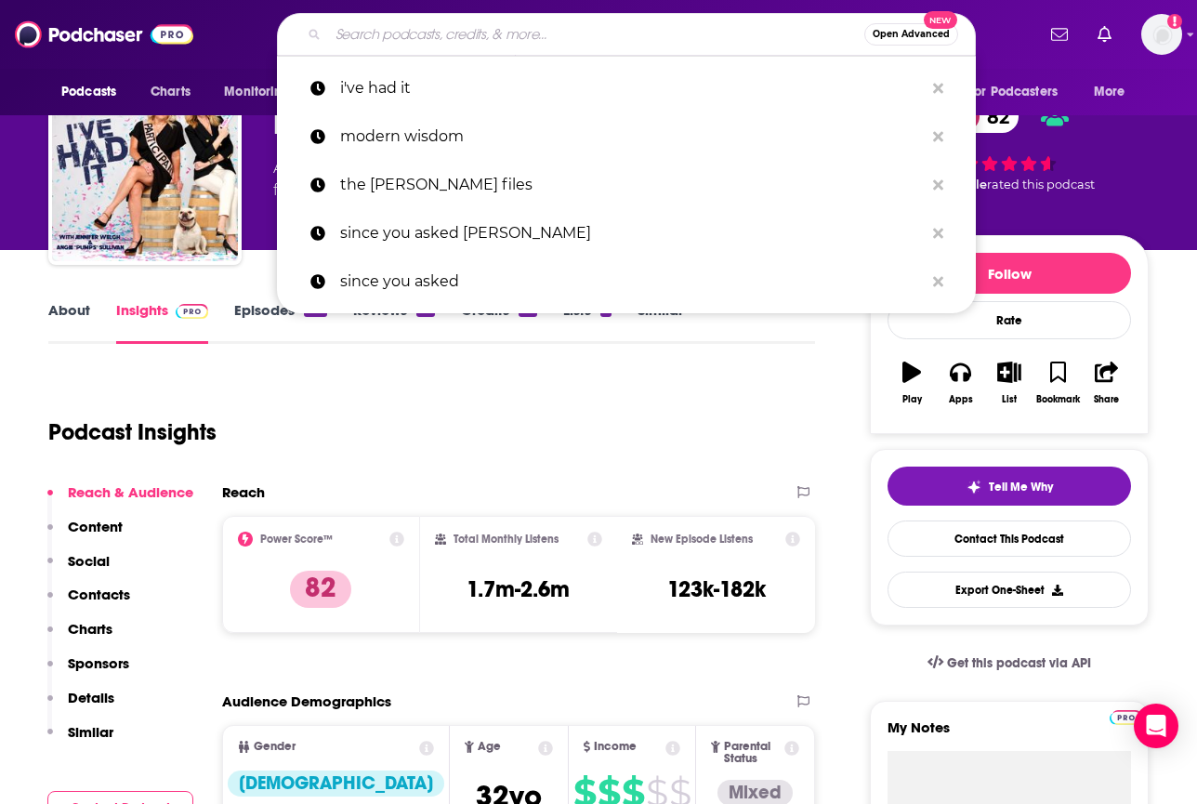
click at [496, 27] on input "Search podcasts, credits, & more..." at bounding box center [596, 35] width 536 height 30
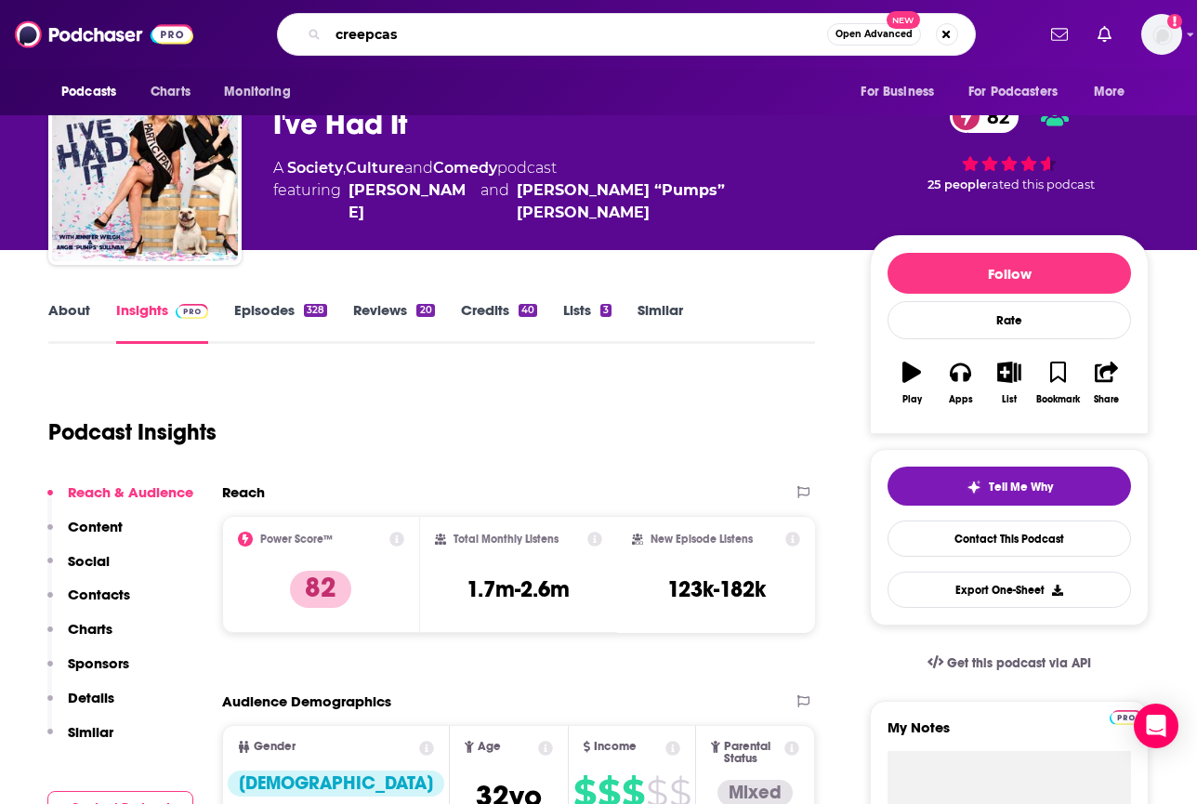
type input "creepcast"
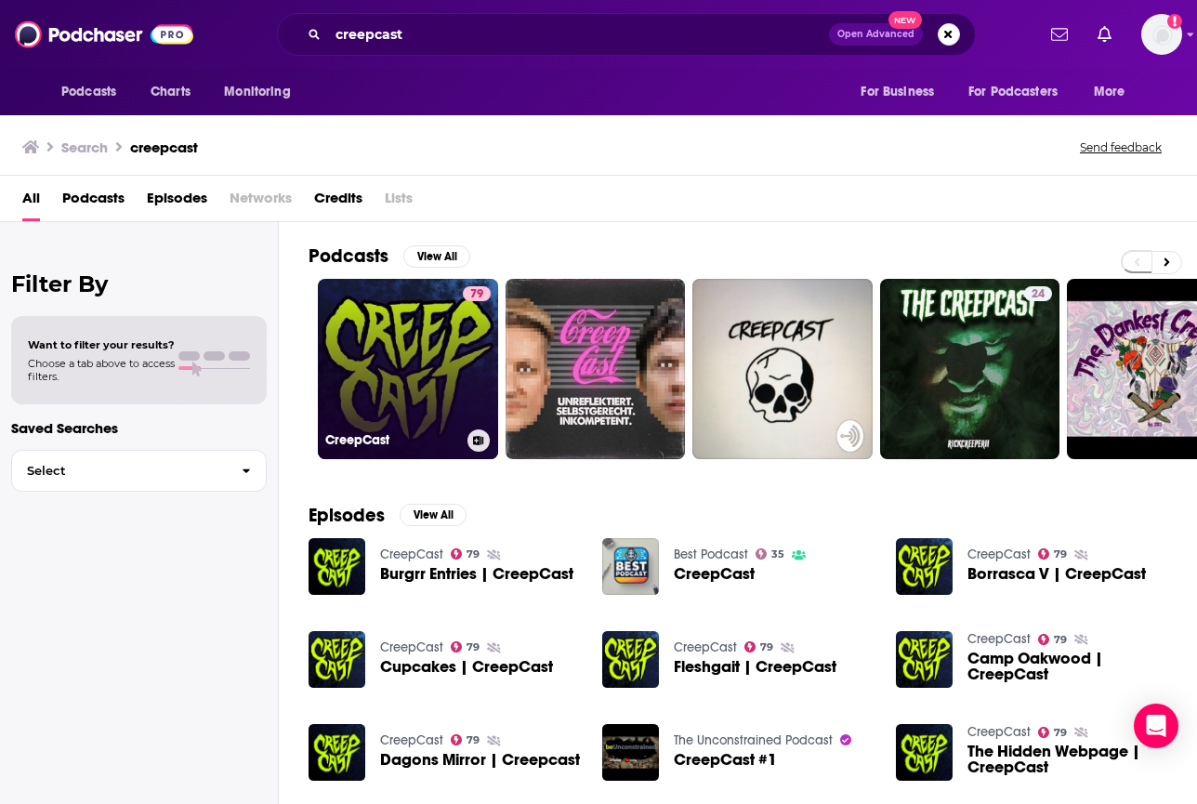
click at [401, 324] on link "79 CreepCast" at bounding box center [408, 369] width 180 height 180
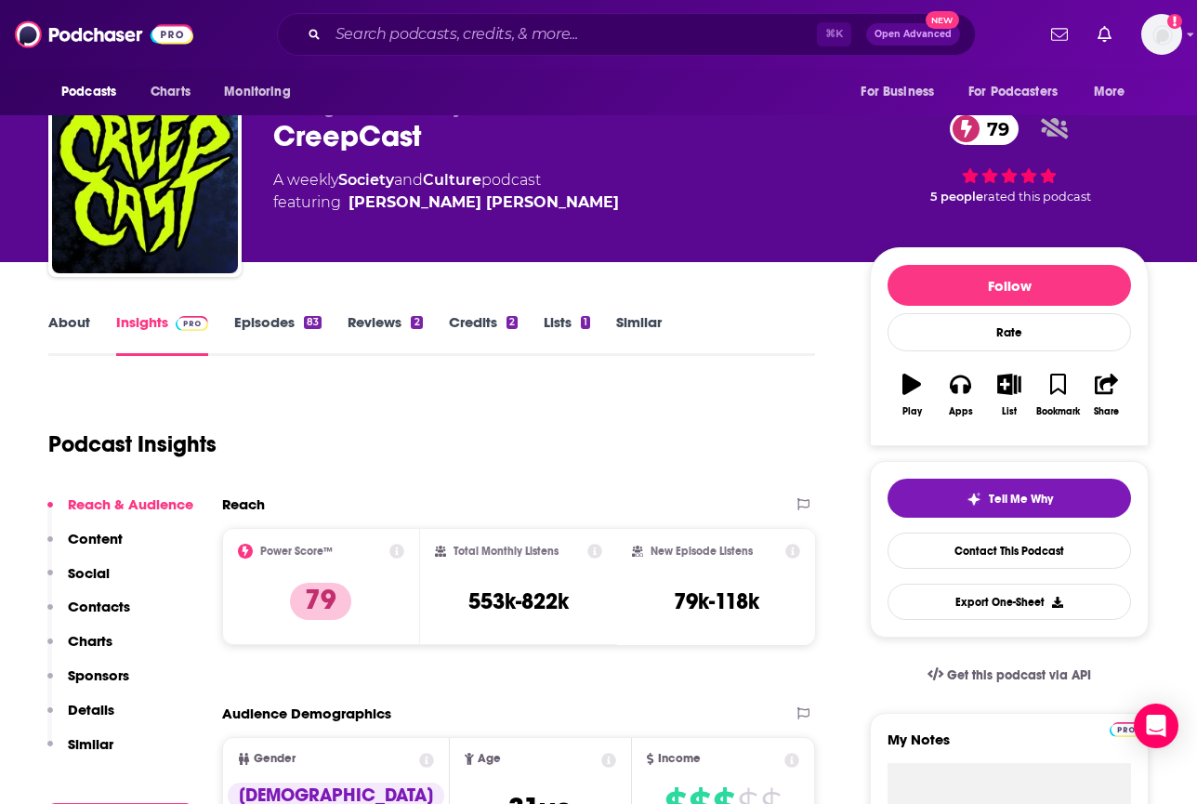
scroll to position [42, 0]
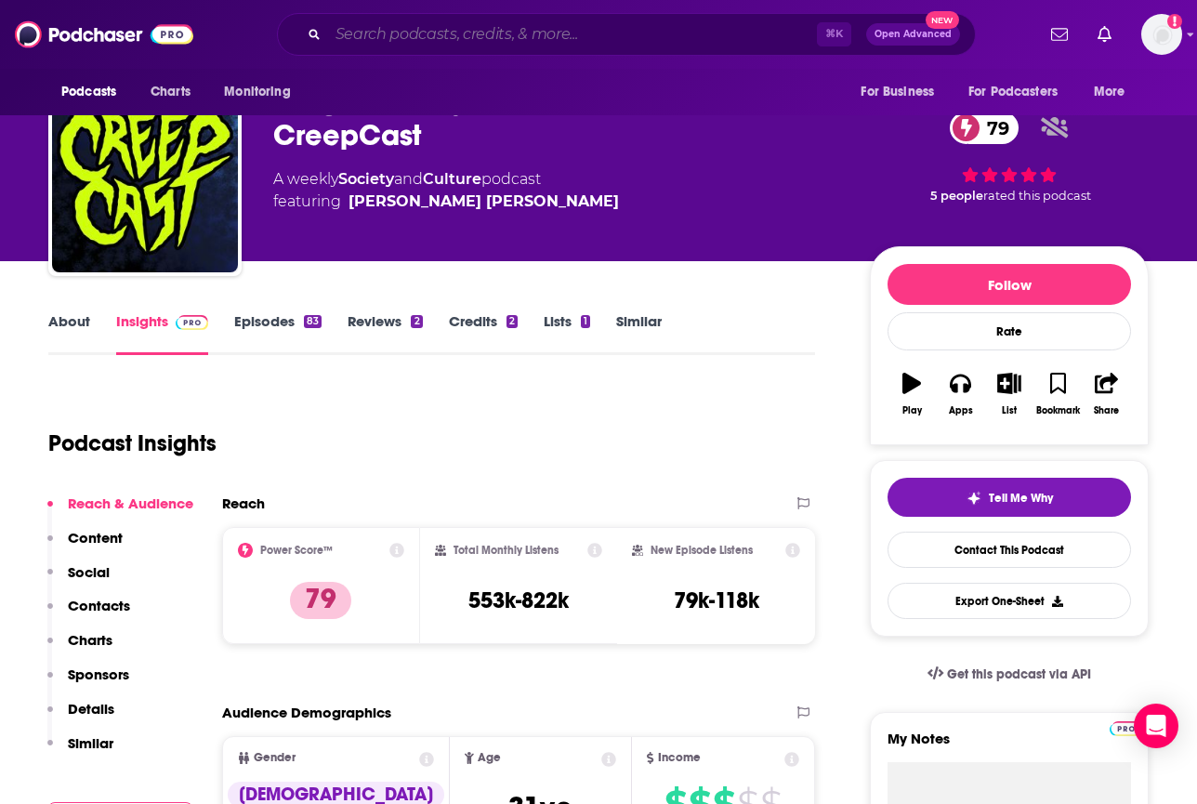
click at [476, 33] on input "Search podcasts, credits, & more..." at bounding box center [572, 35] width 489 height 30
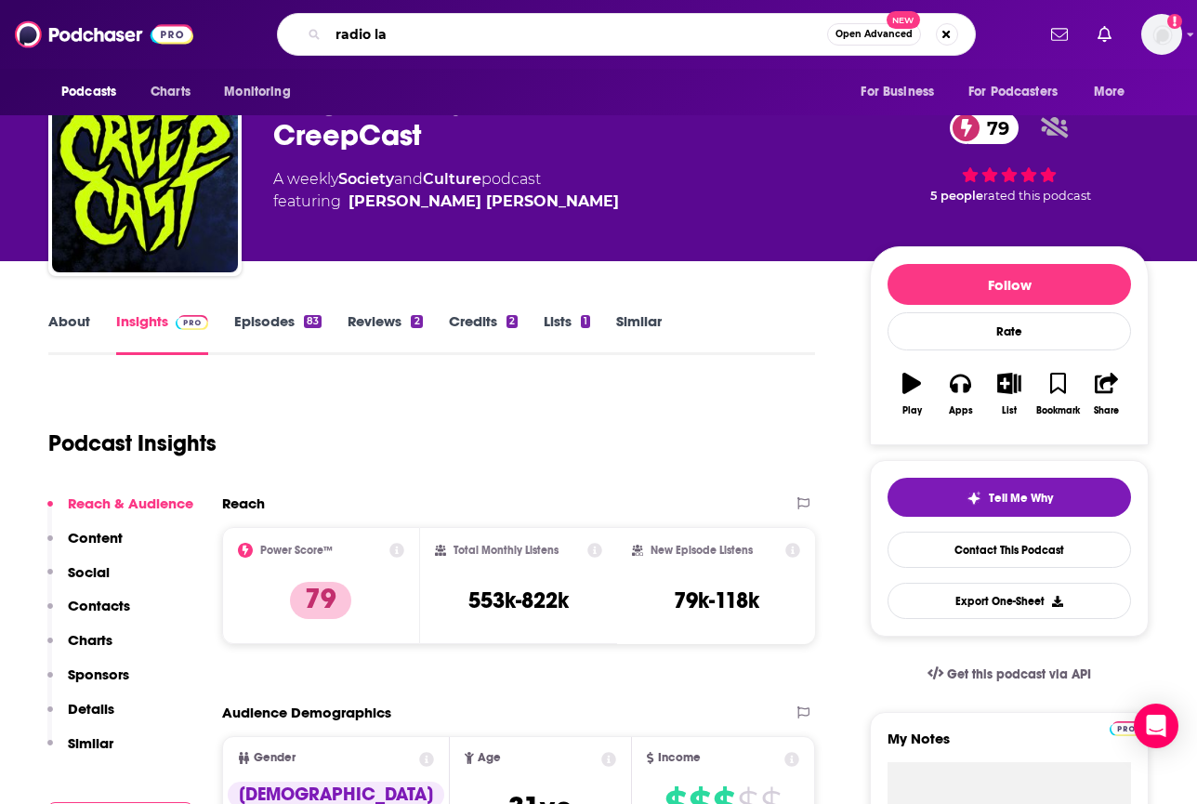
type input "radio lab"
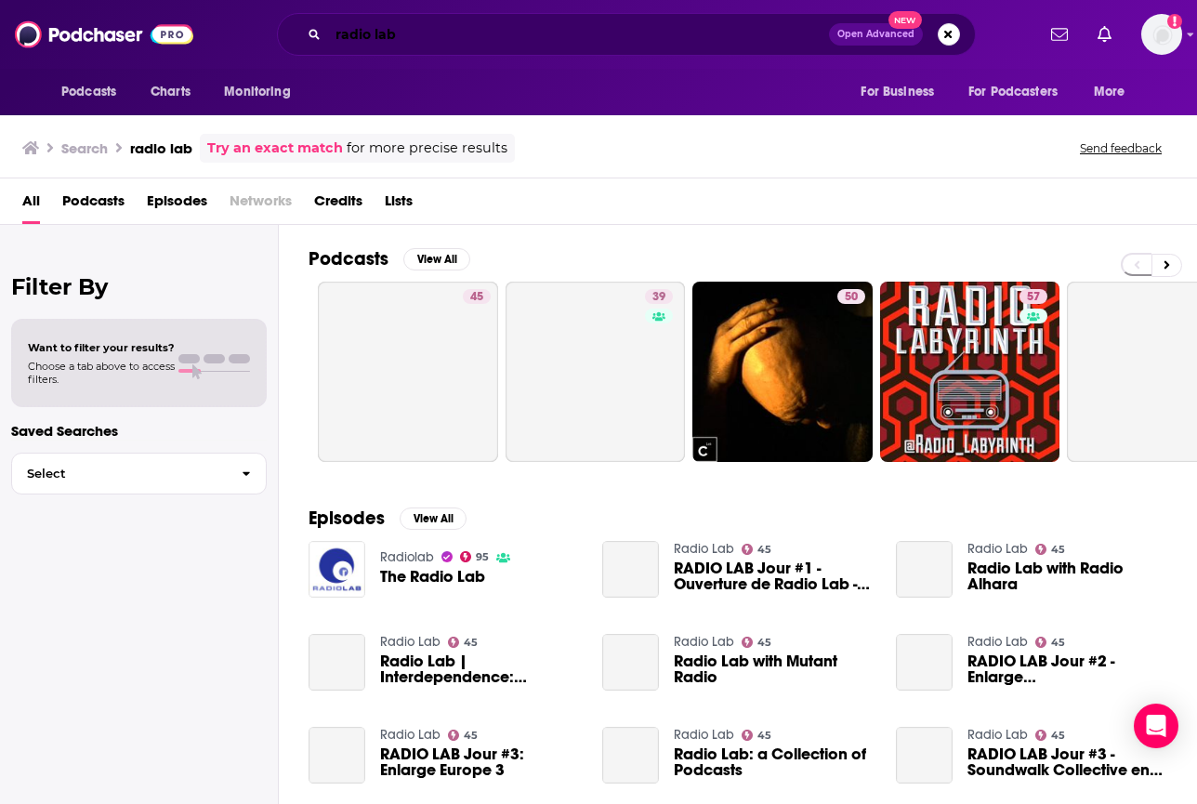
click at [377, 35] on input "radio lab" at bounding box center [578, 35] width 501 height 30
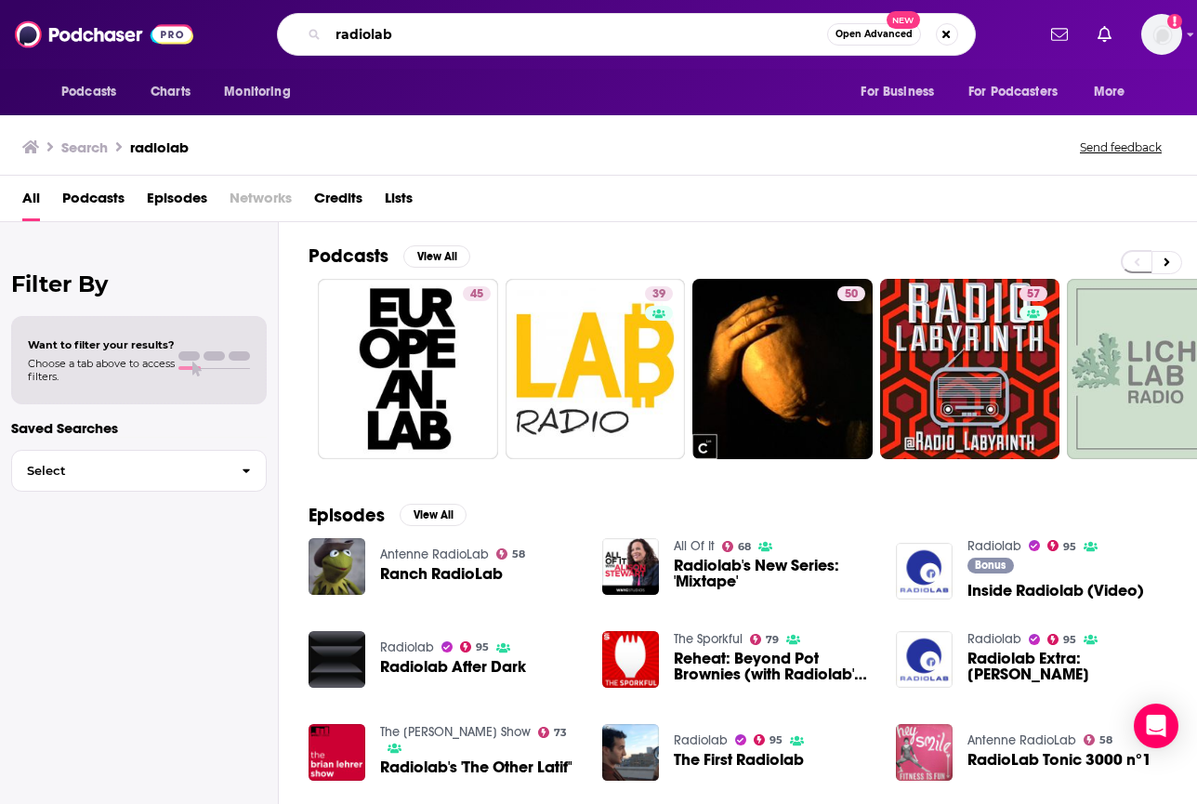
click at [414, 20] on input "radiolab" at bounding box center [577, 35] width 499 height 30
click at [414, 42] on input "radiolab" at bounding box center [577, 35] width 499 height 30
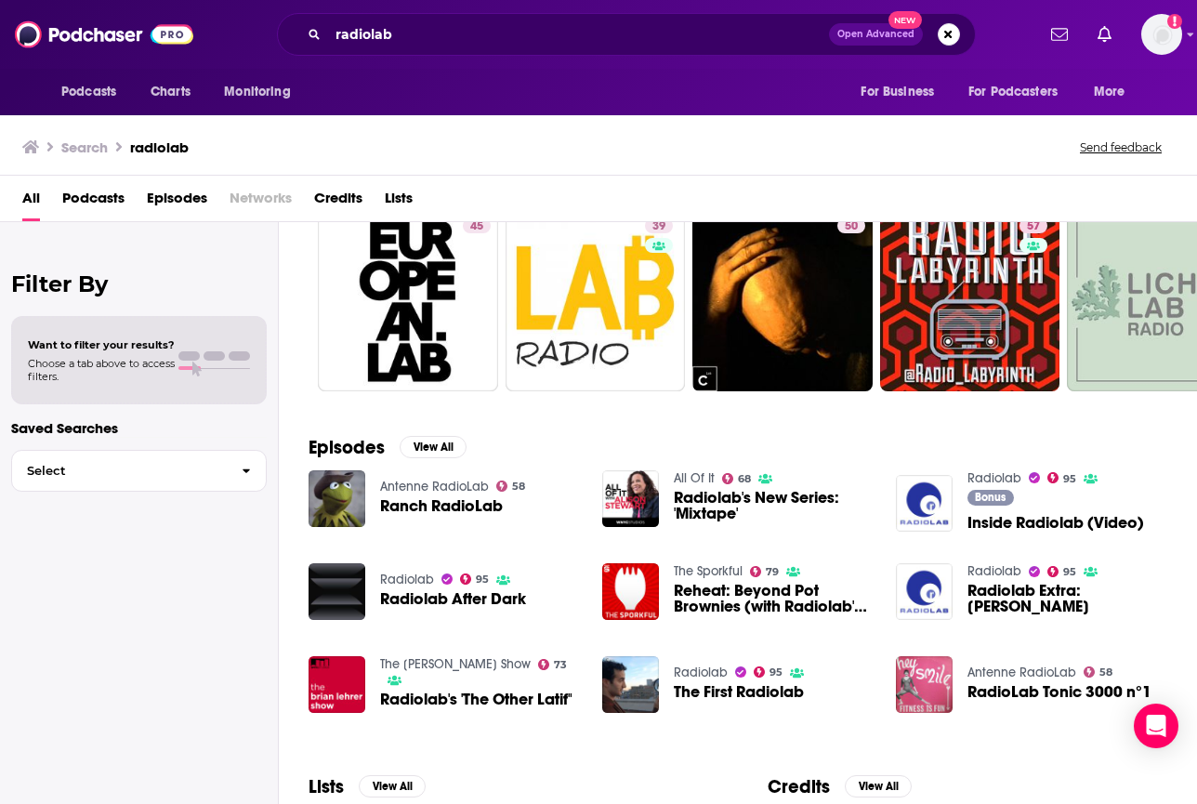
scroll to position [71, 0]
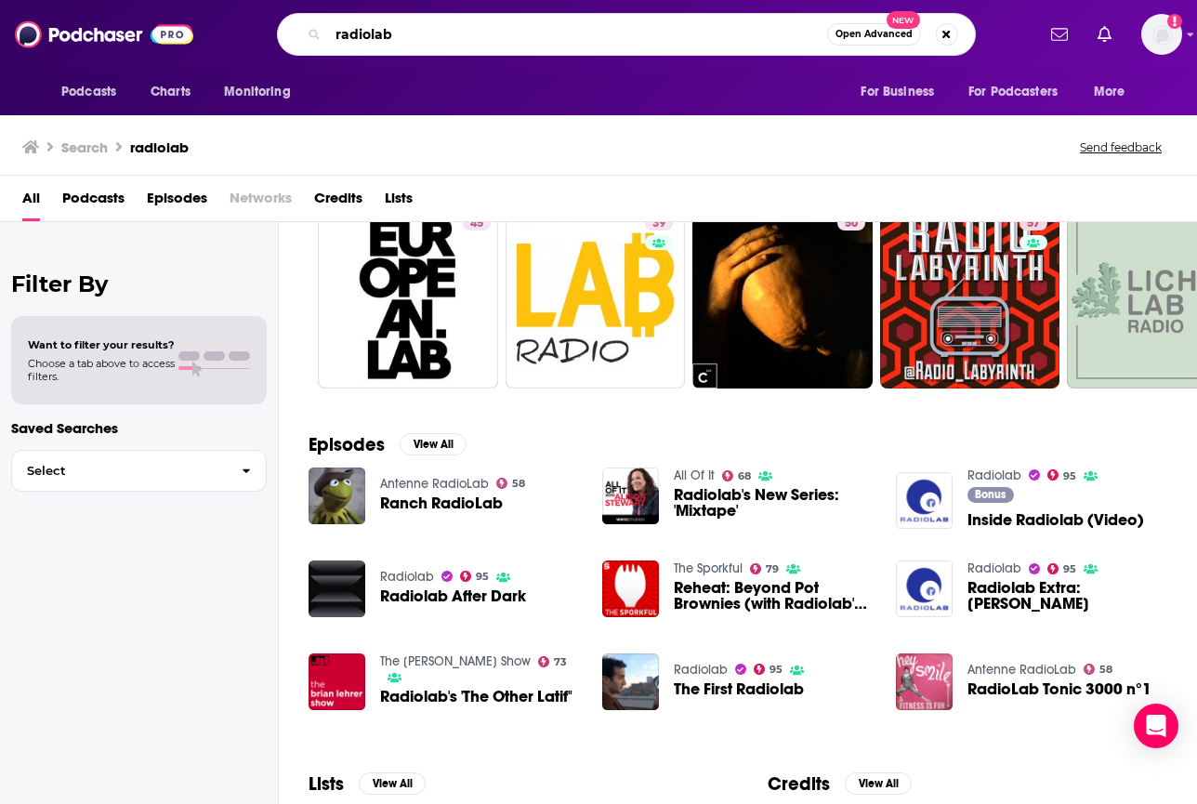
click at [365, 39] on input "radiolab" at bounding box center [577, 35] width 499 height 30
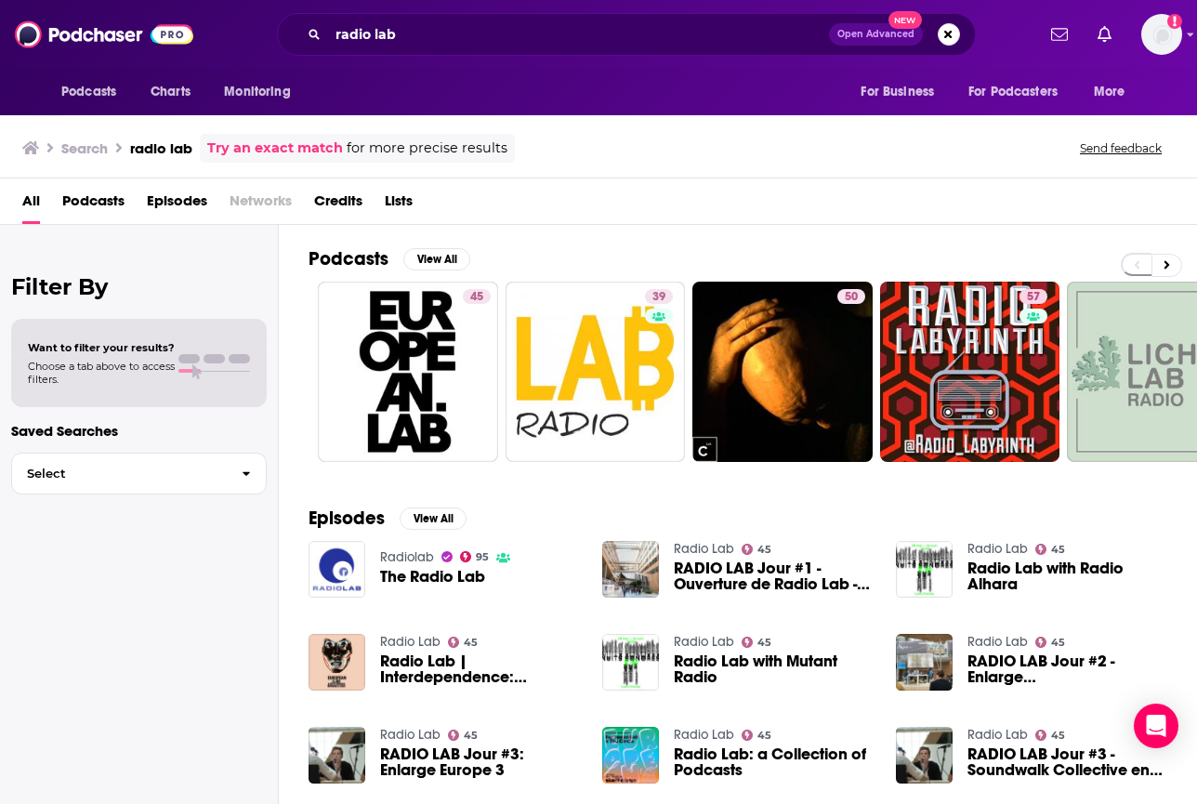
scroll to position [8, 0]
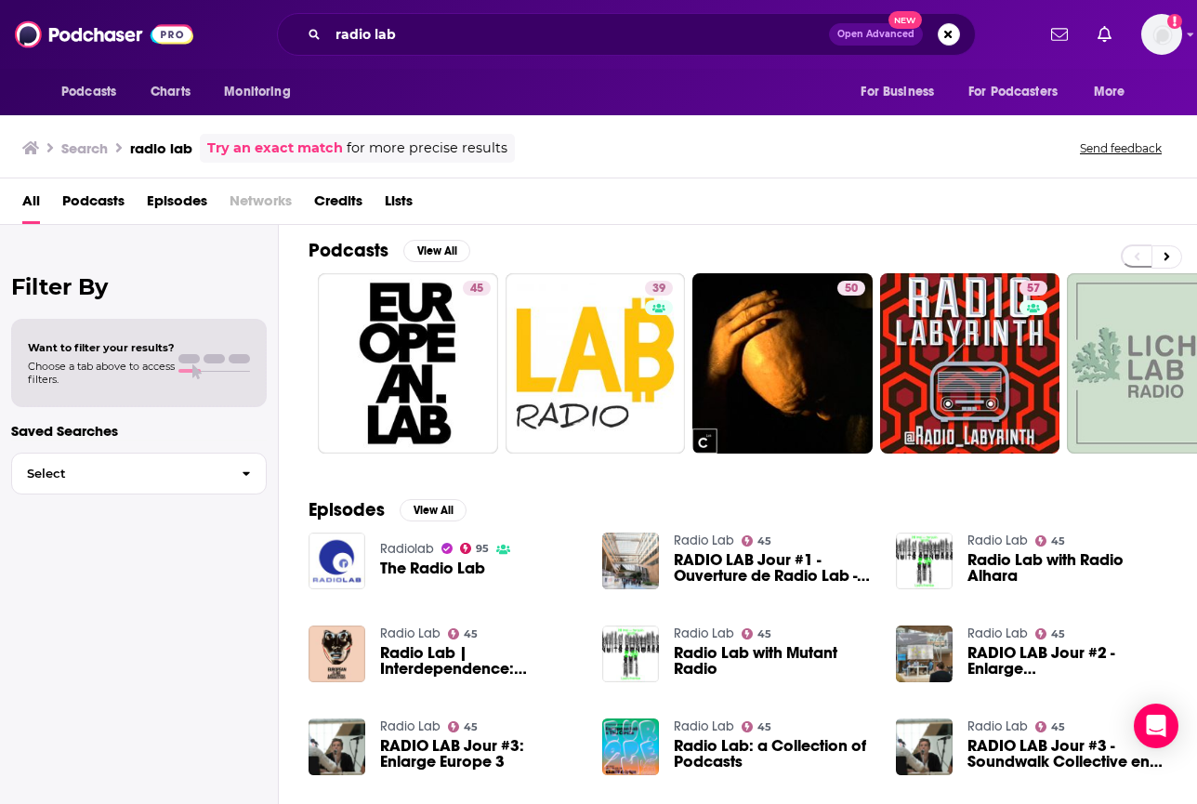
click at [89, 204] on span "Podcasts" at bounding box center [93, 205] width 62 height 38
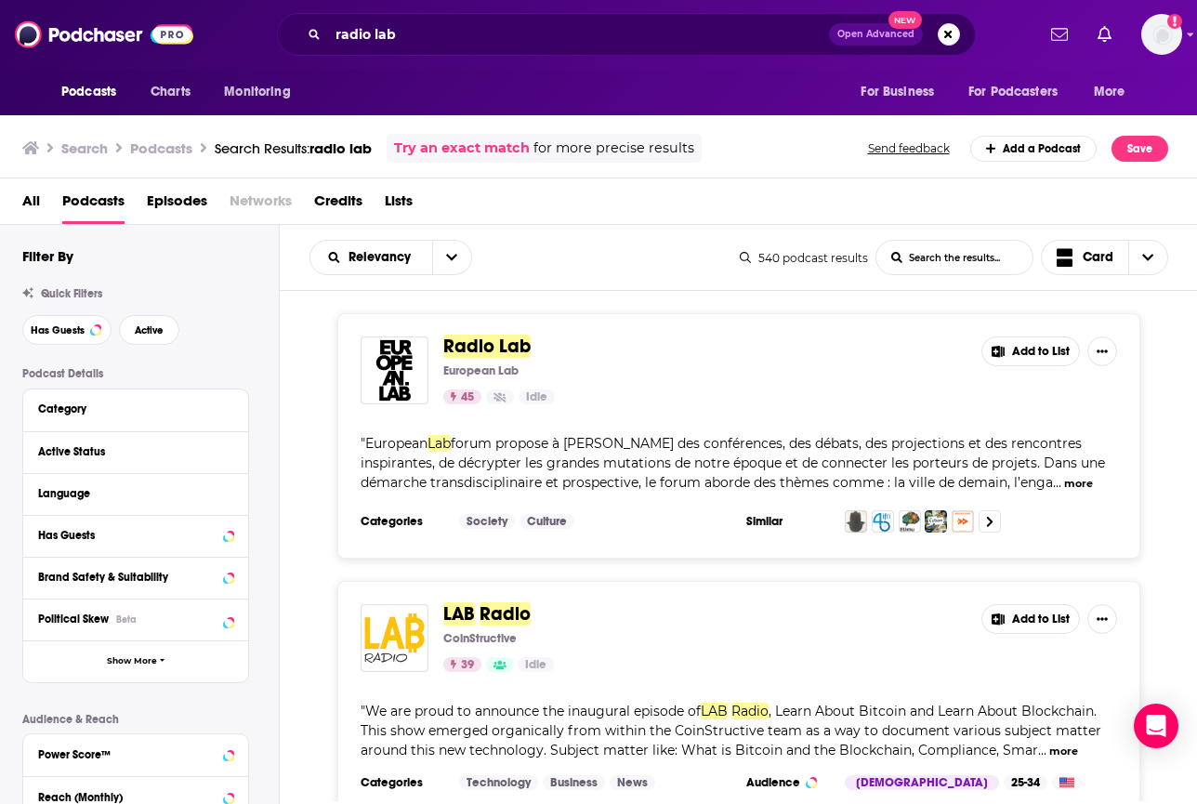
scroll to position [28, 0]
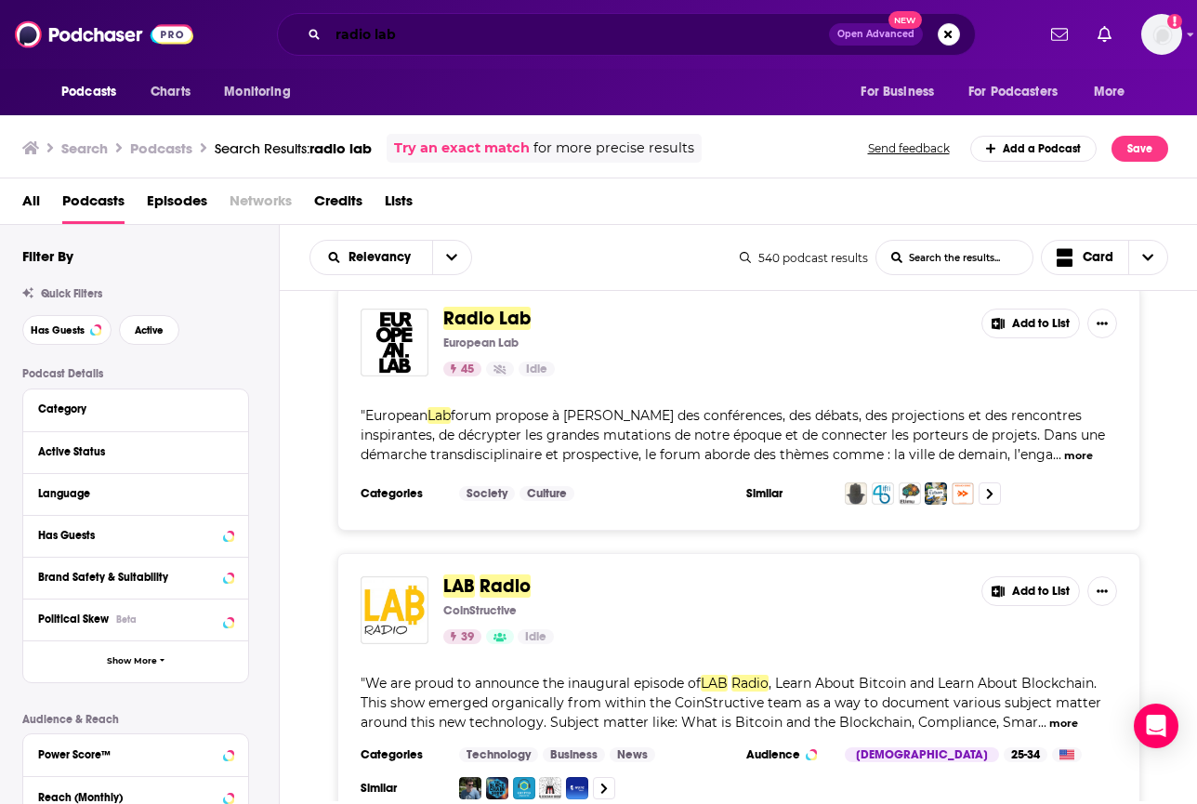
click at [373, 37] on input "radio lab" at bounding box center [578, 35] width 501 height 30
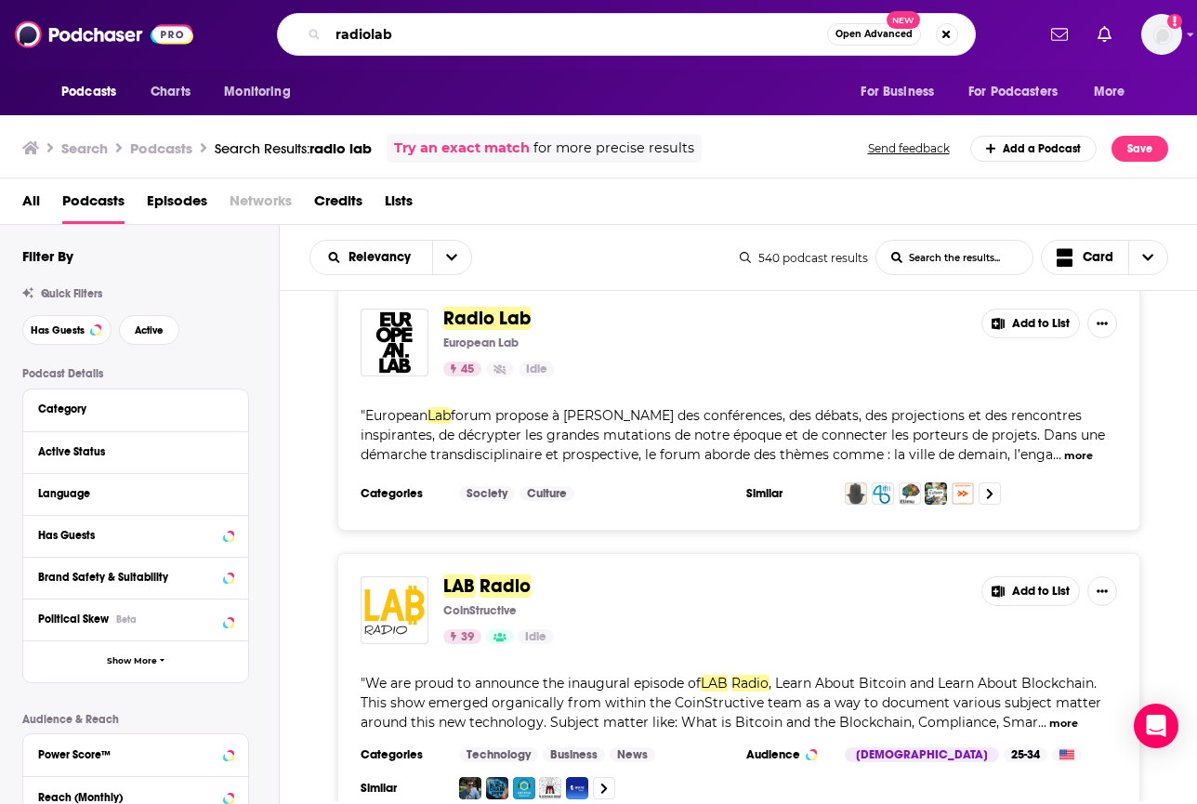
click at [468, 30] on input "radiolab" at bounding box center [577, 35] width 499 height 30
type input "radiolab npr"
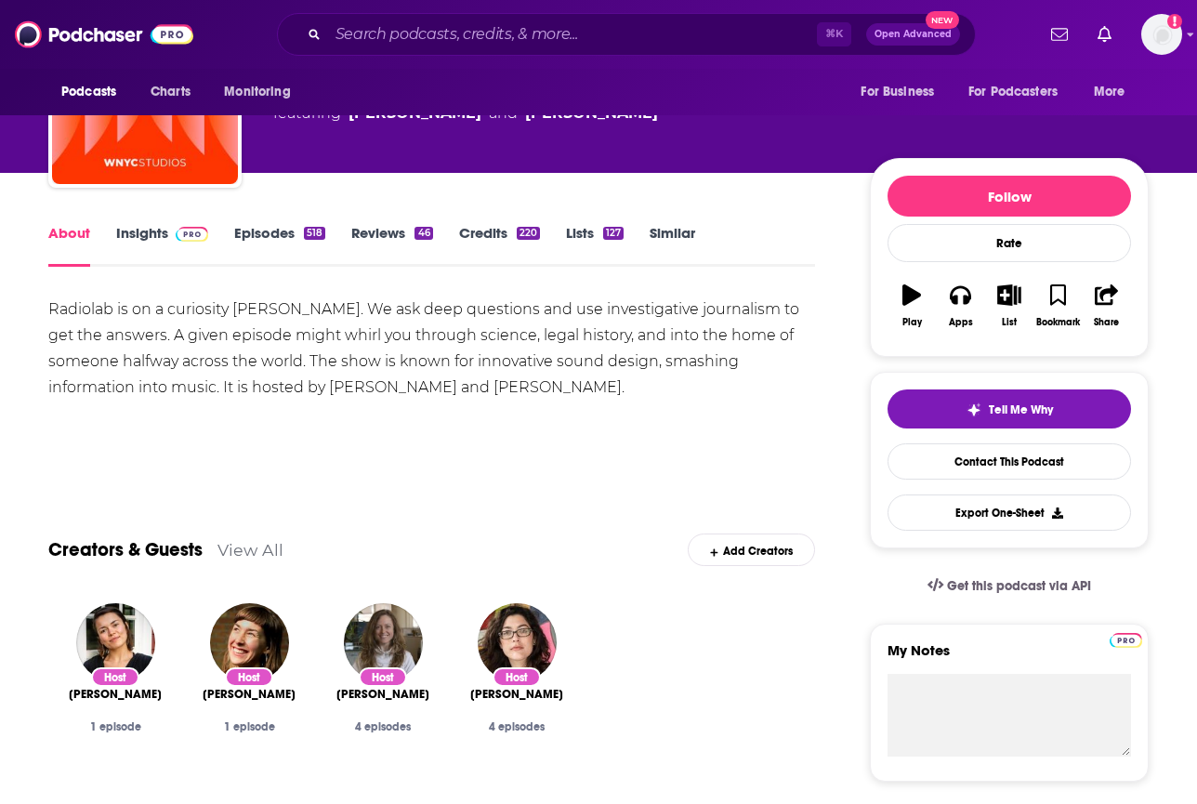
scroll to position [121, 0]
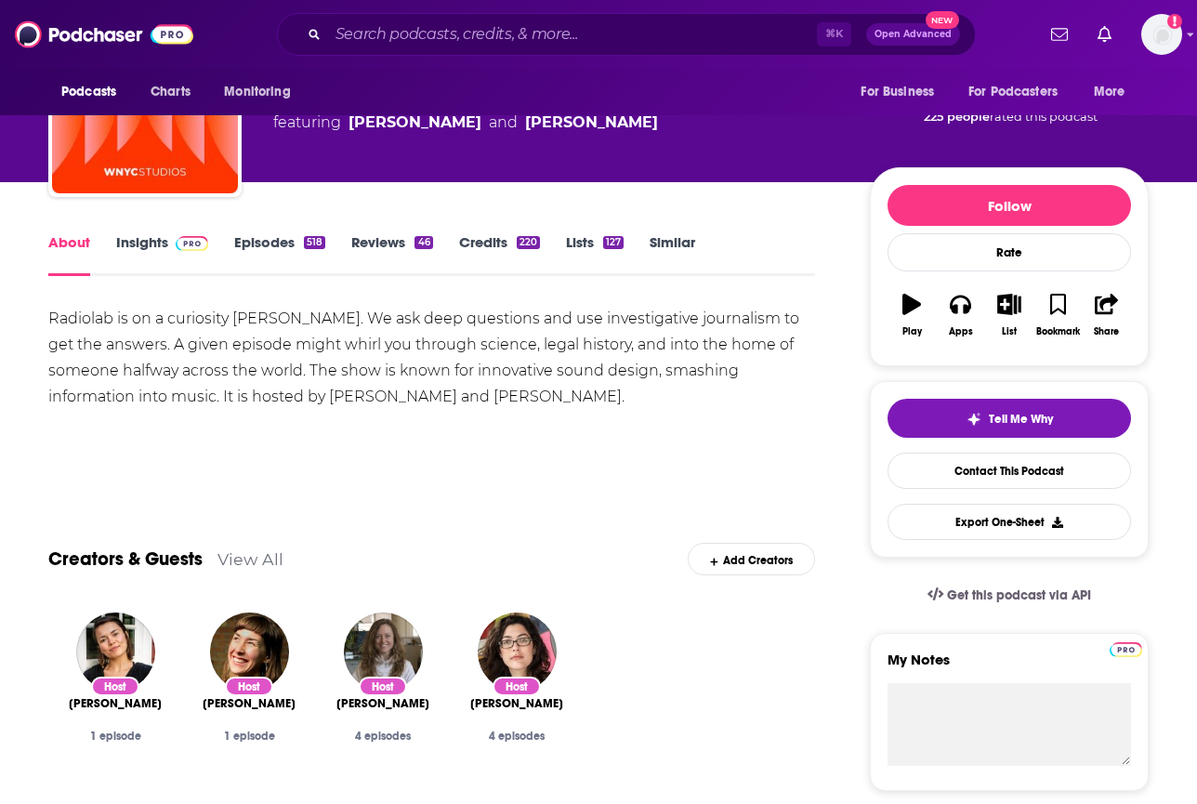
click at [164, 242] on link "Insights" at bounding box center [162, 254] width 92 height 43
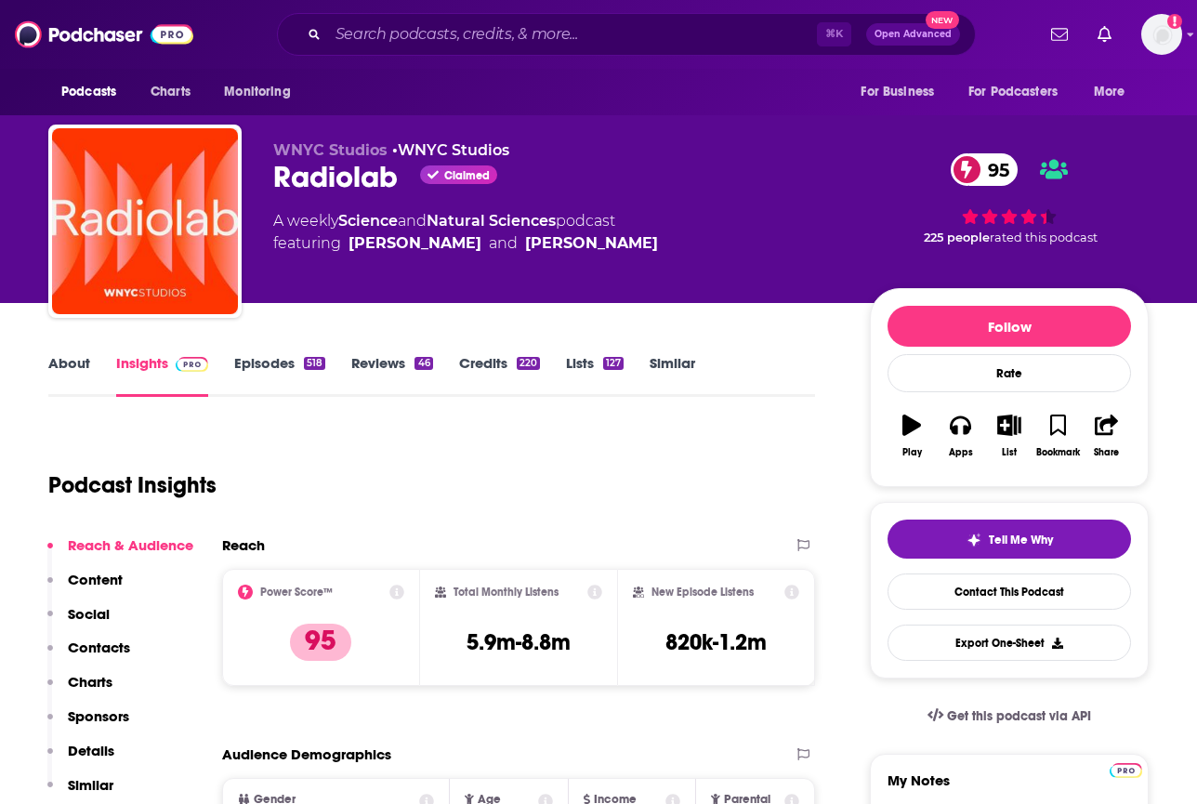
scroll to position [20, 0]
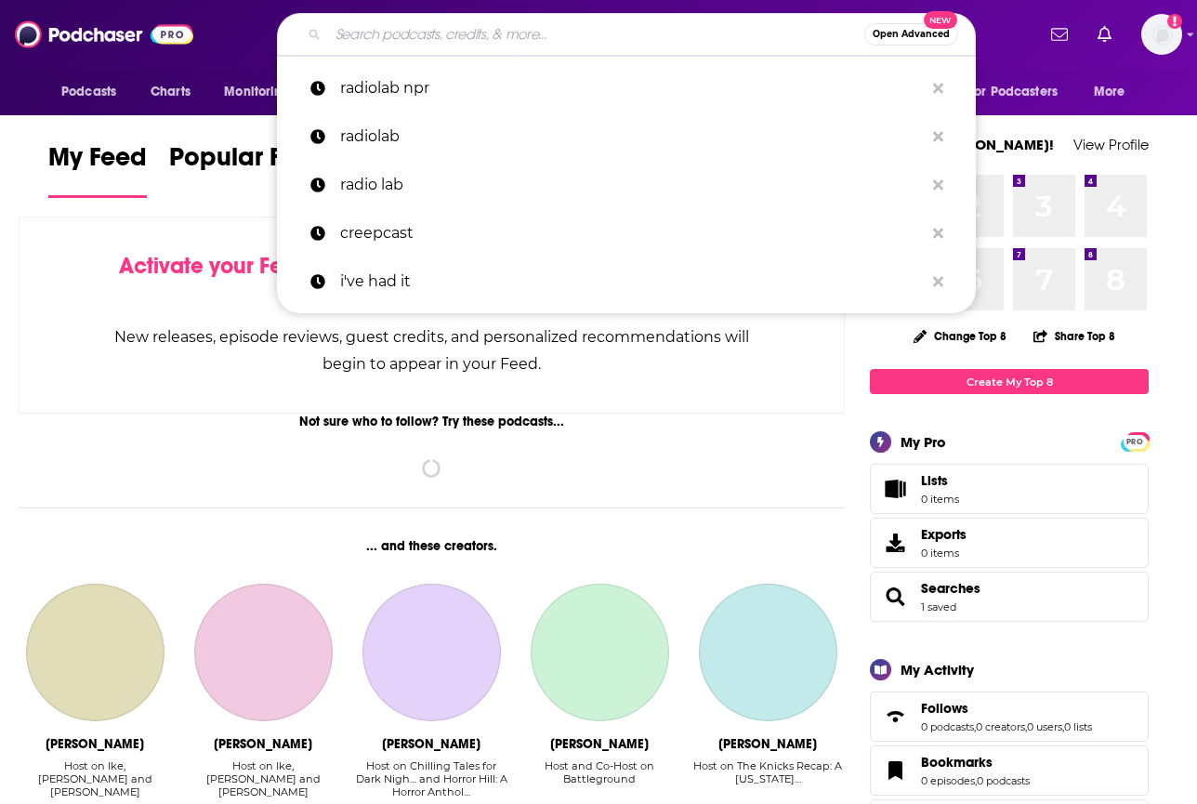
click at [428, 22] on input "Search podcasts, credits, & more..." at bounding box center [596, 35] width 536 height 30
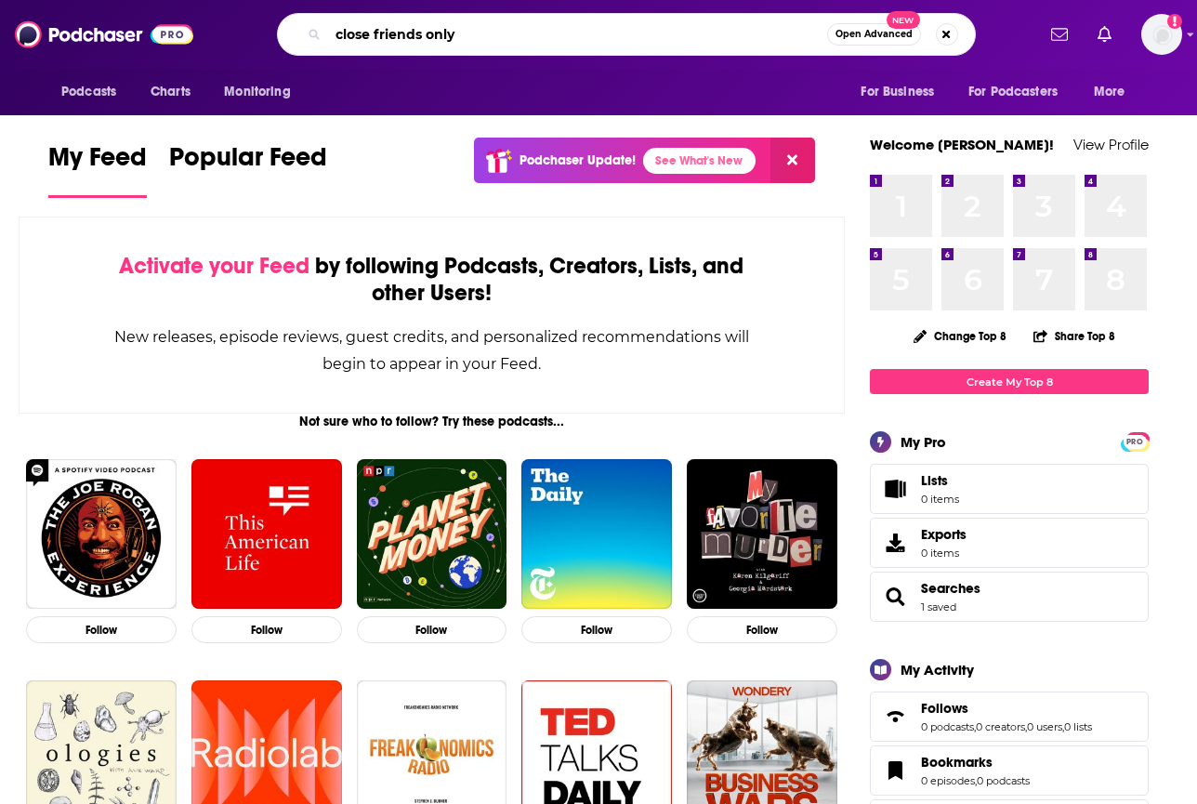
type input "close friends only"
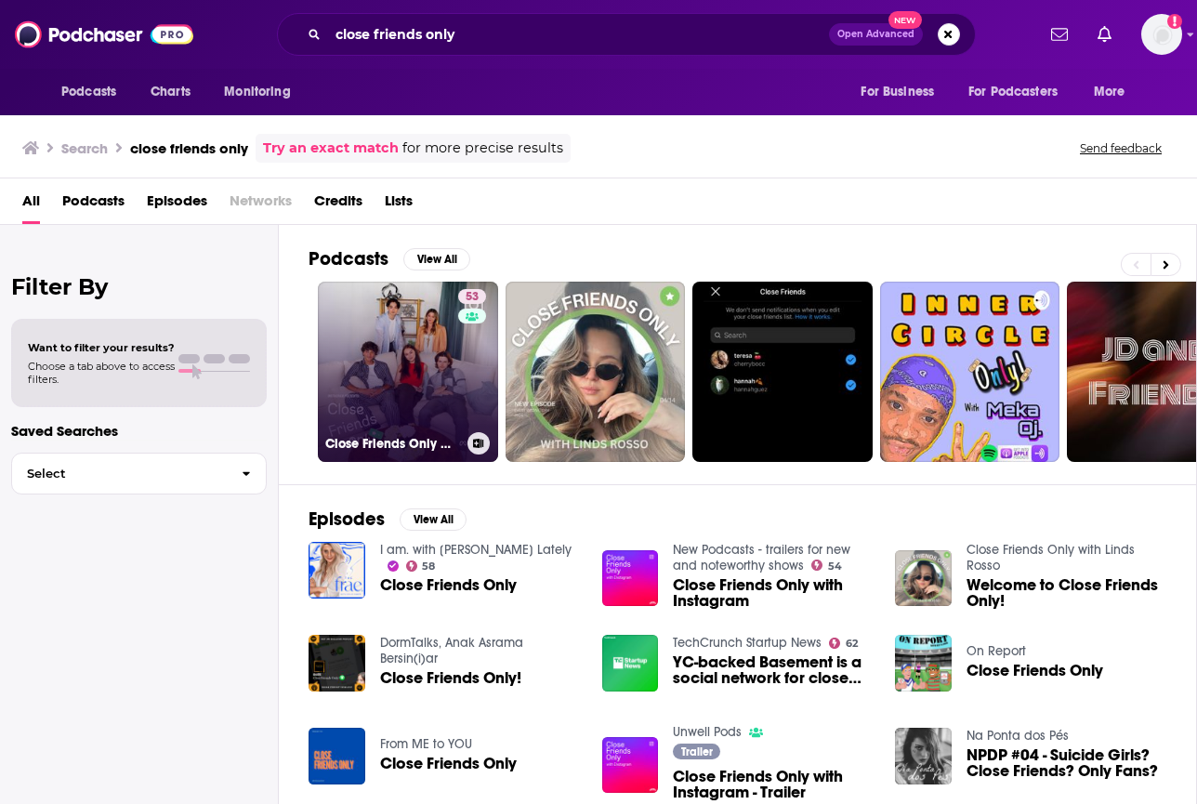
click at [395, 282] on link "53 Close Friends Only with Instagram" at bounding box center [408, 372] width 180 height 180
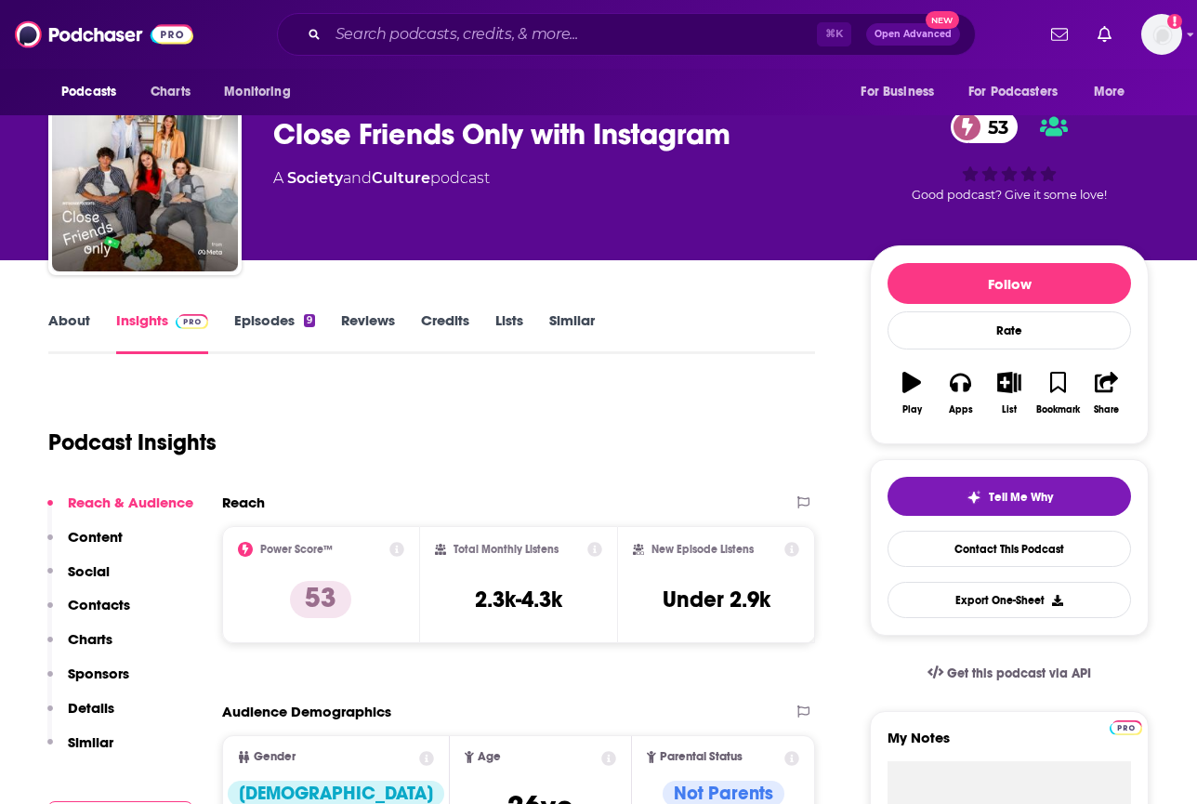
scroll to position [46, 0]
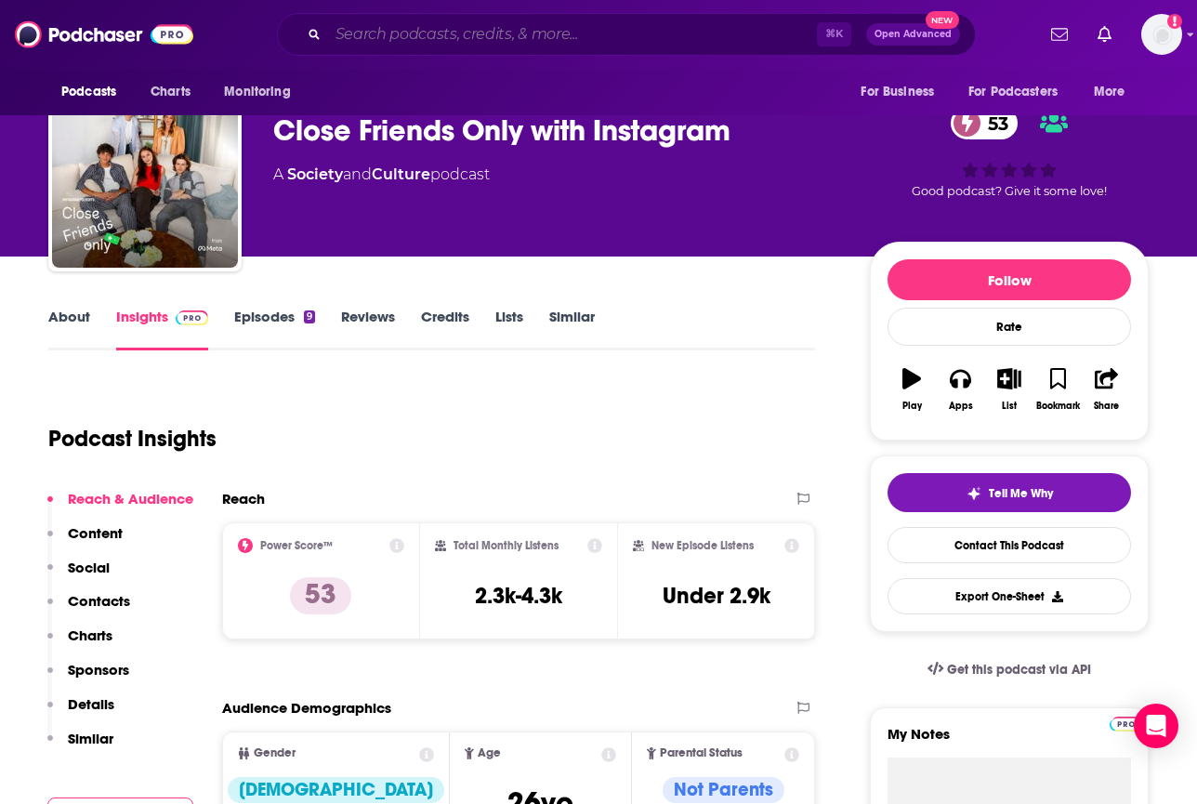
click at [450, 27] on input "Search podcasts, credits, & more..." at bounding box center [572, 35] width 489 height 30
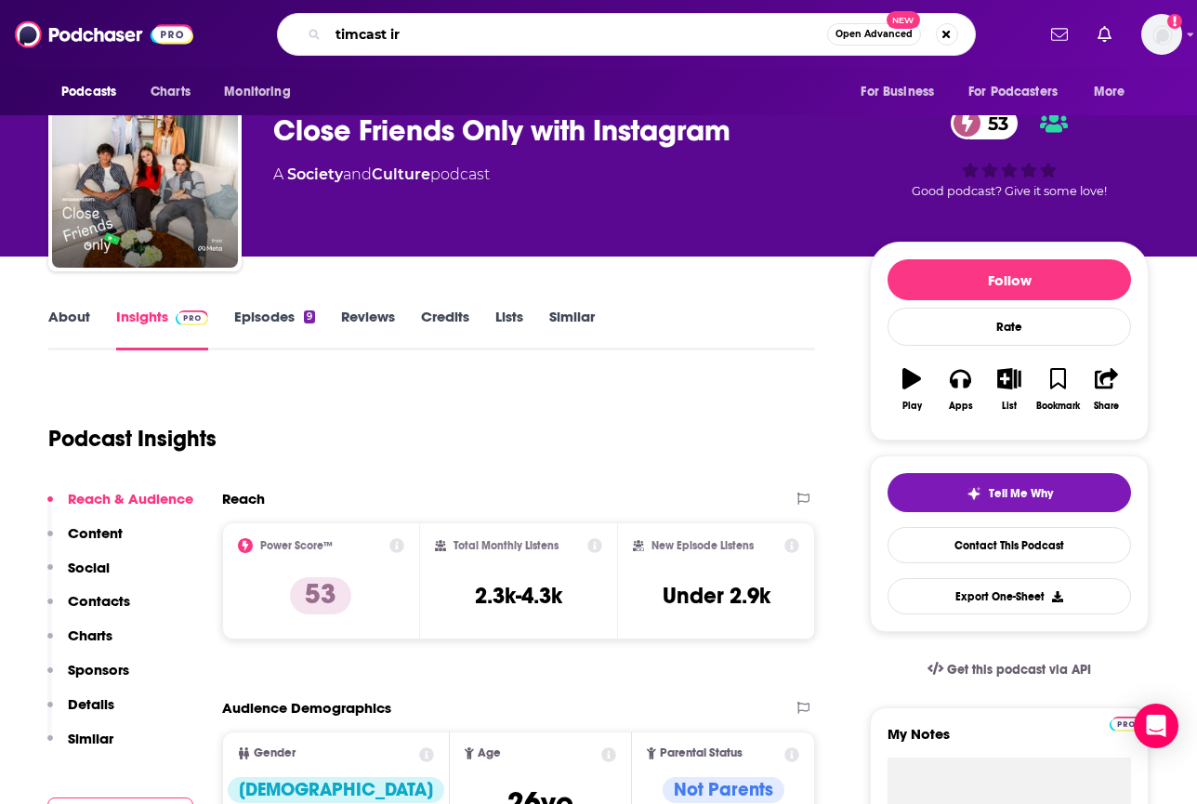
type input "timcast irl"
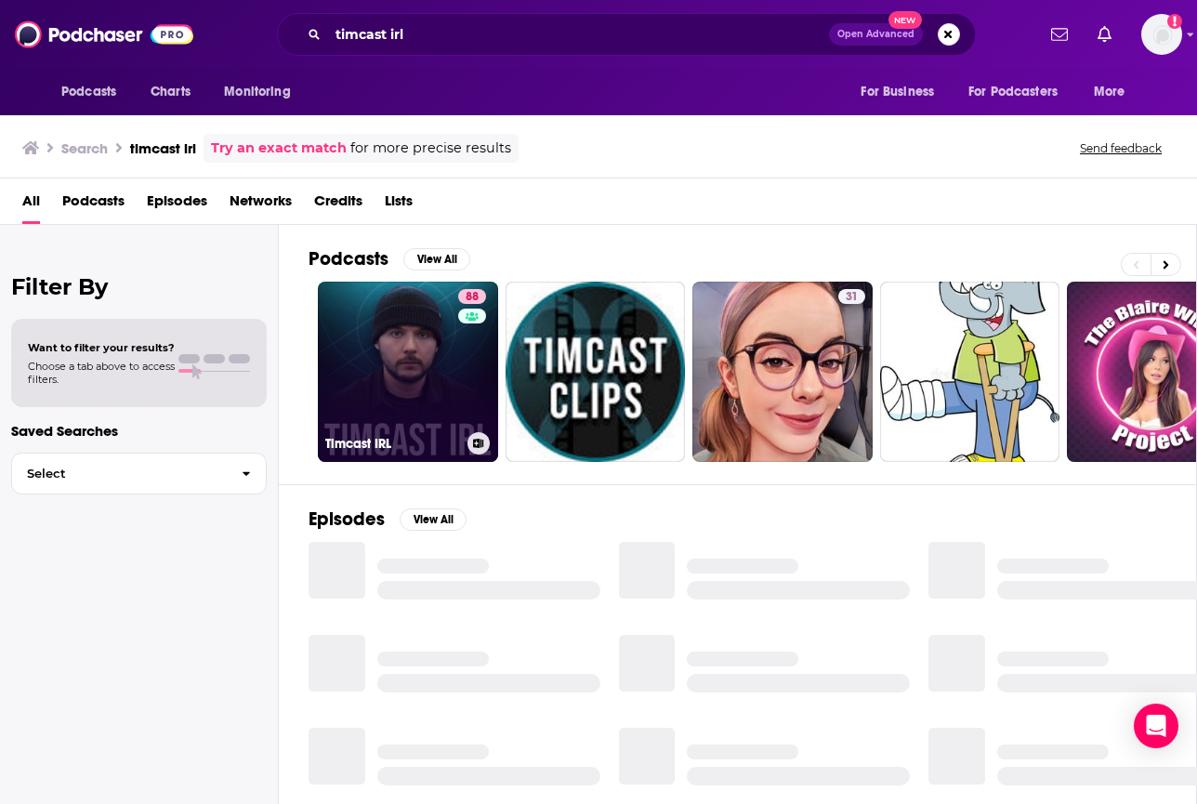
click at [339, 321] on link "88 Timcast IRL" at bounding box center [408, 372] width 180 height 180
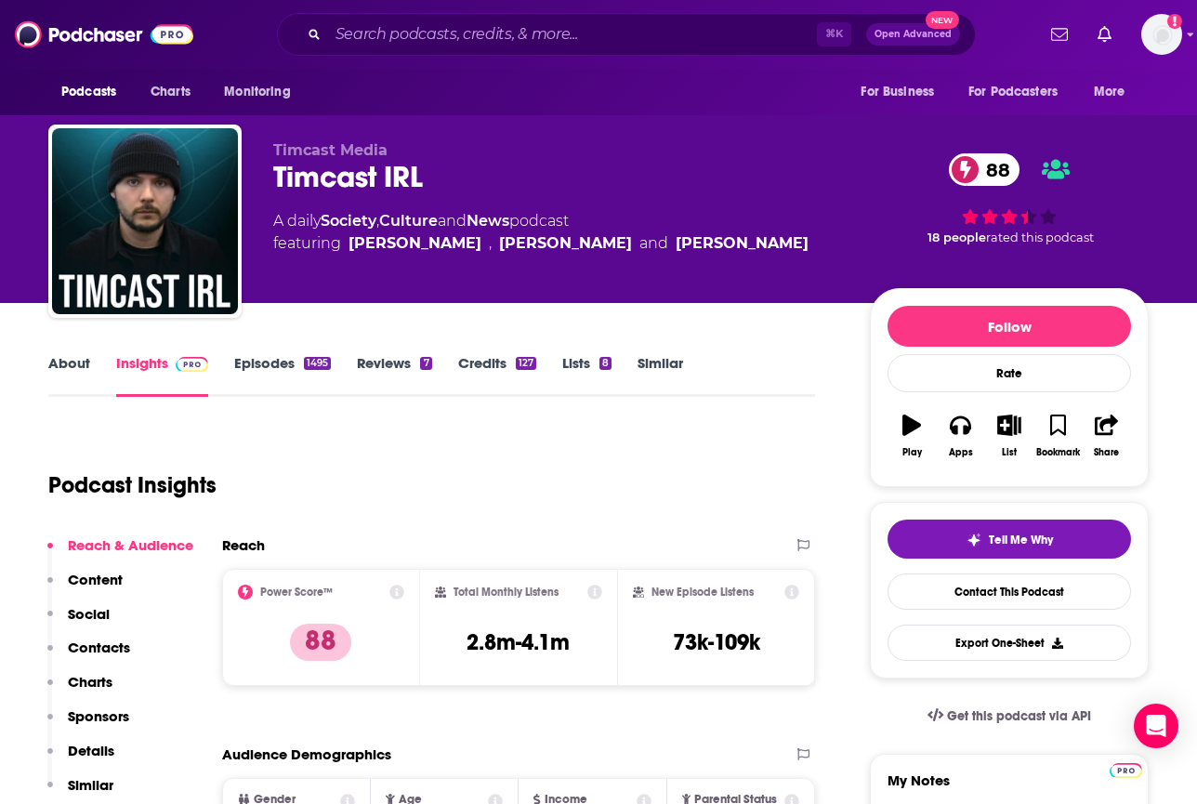
click at [353, 223] on link "Society" at bounding box center [349, 221] width 56 height 18
click at [429, 222] on link "Culture" at bounding box center [408, 221] width 59 height 18
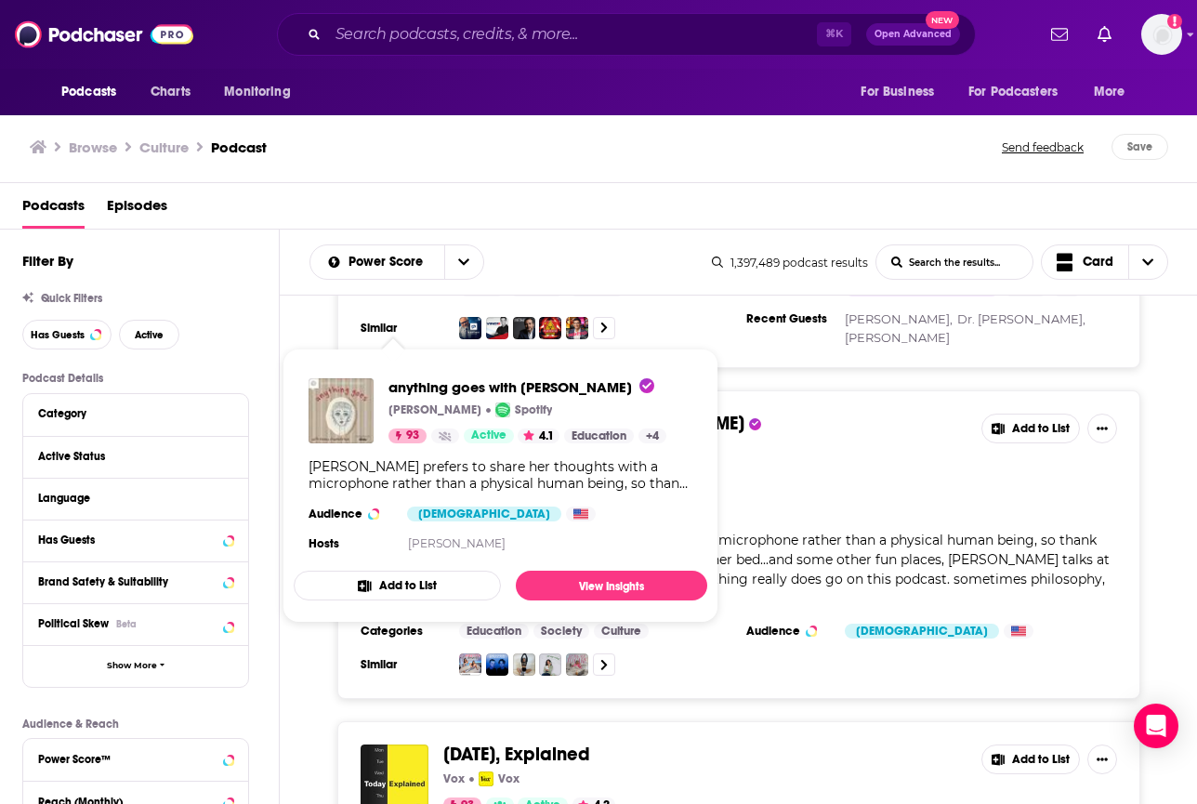
scroll to position [4433, 0]
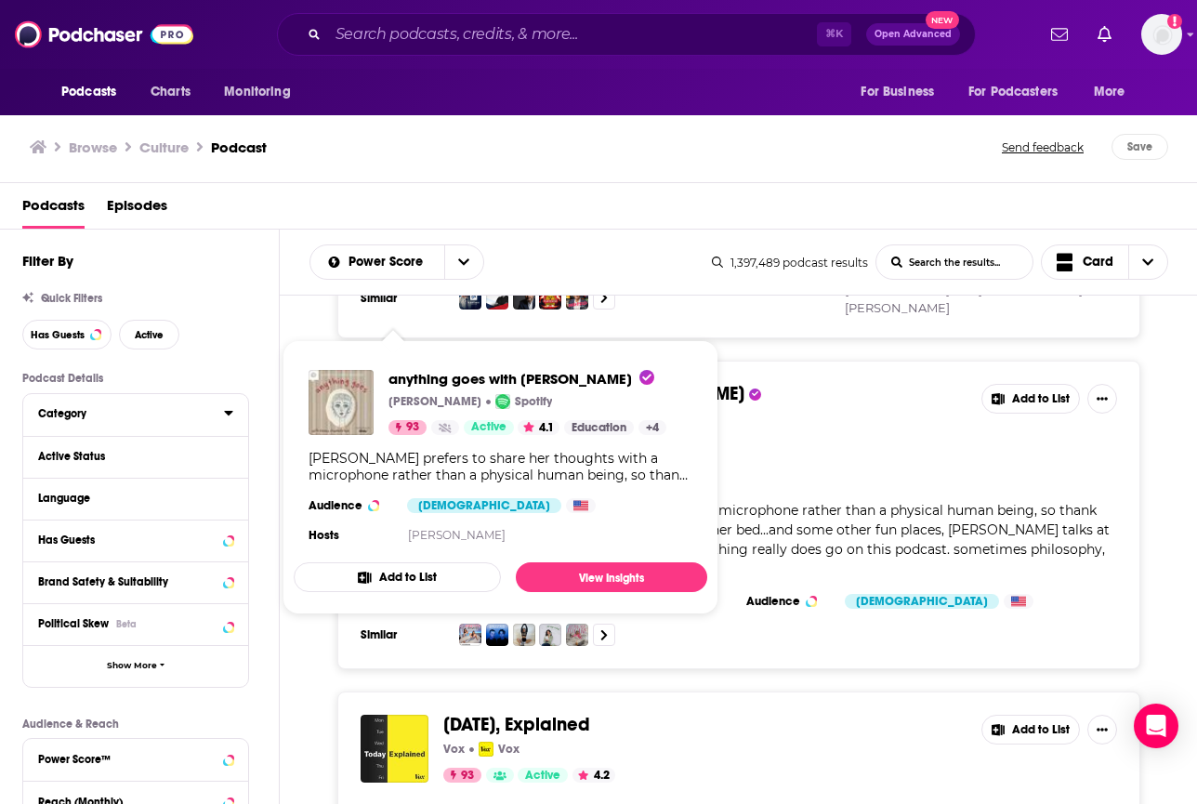
click at [143, 414] on div "Category" at bounding box center [125, 413] width 174 height 13
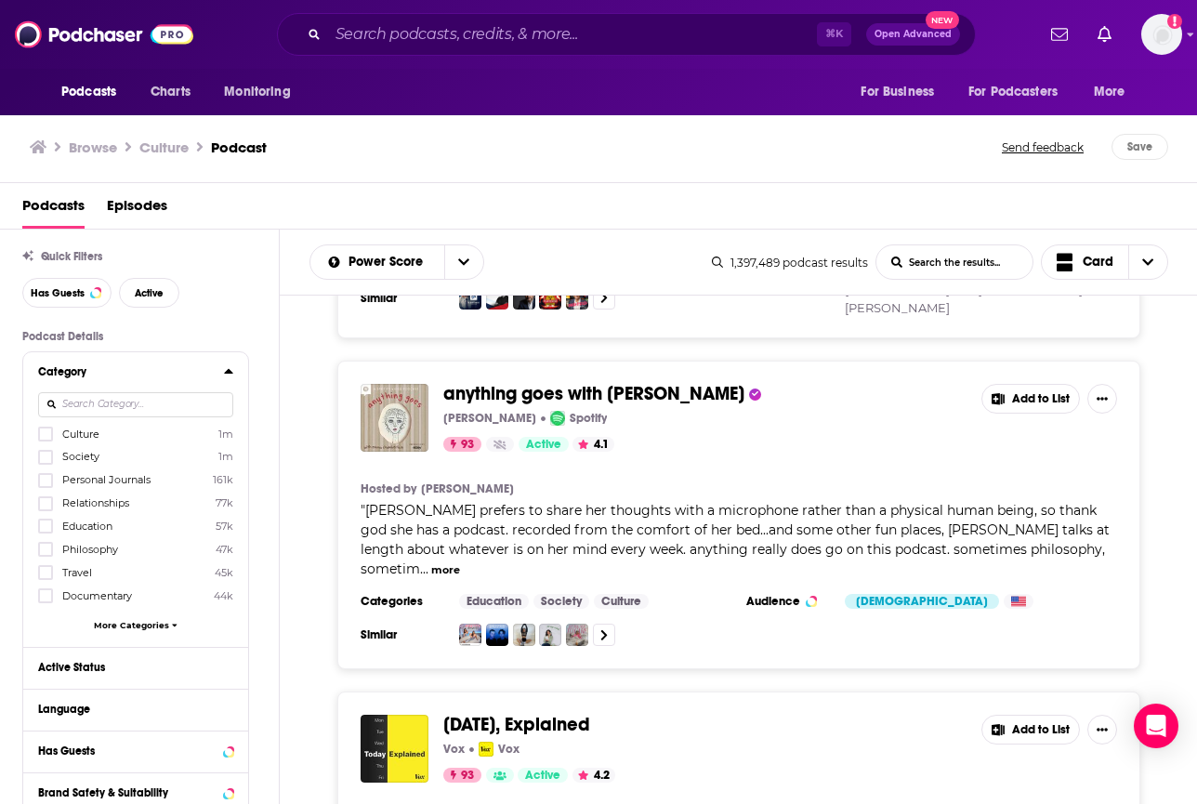
scroll to position [61, 0]
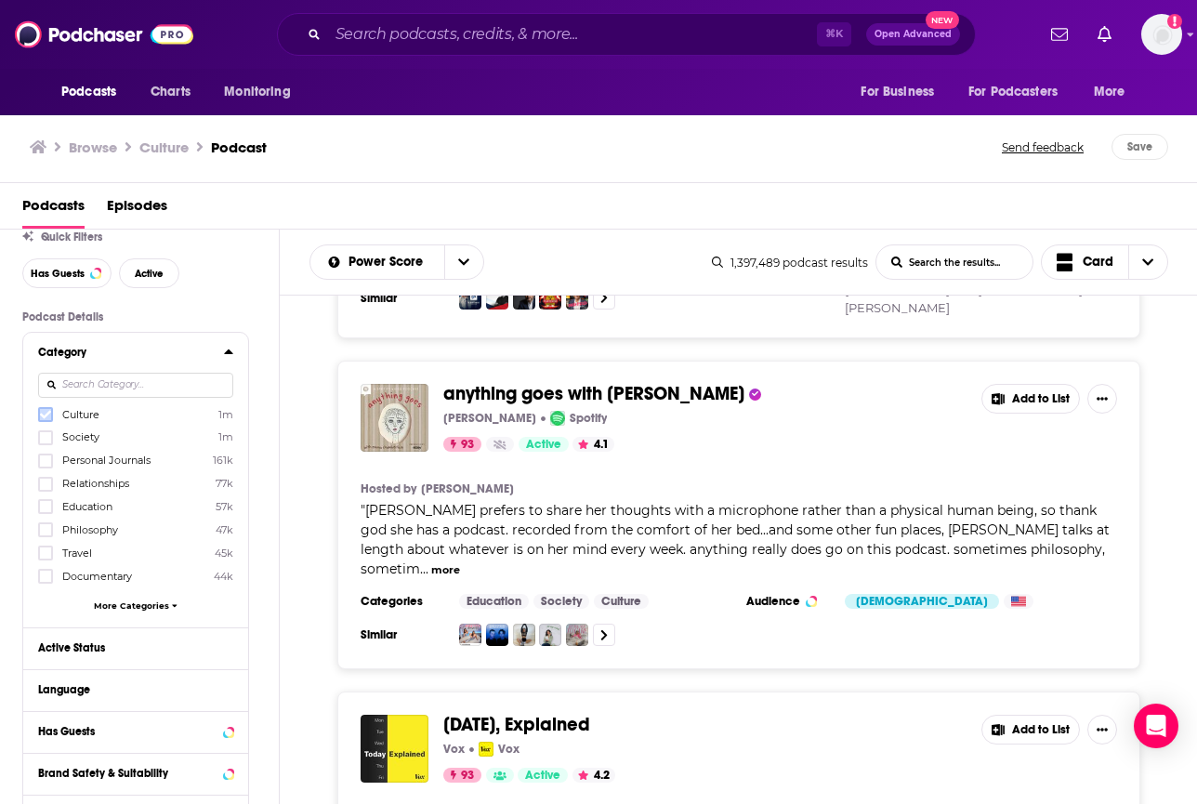
click at [46, 409] on icon at bounding box center [45, 414] width 11 height 11
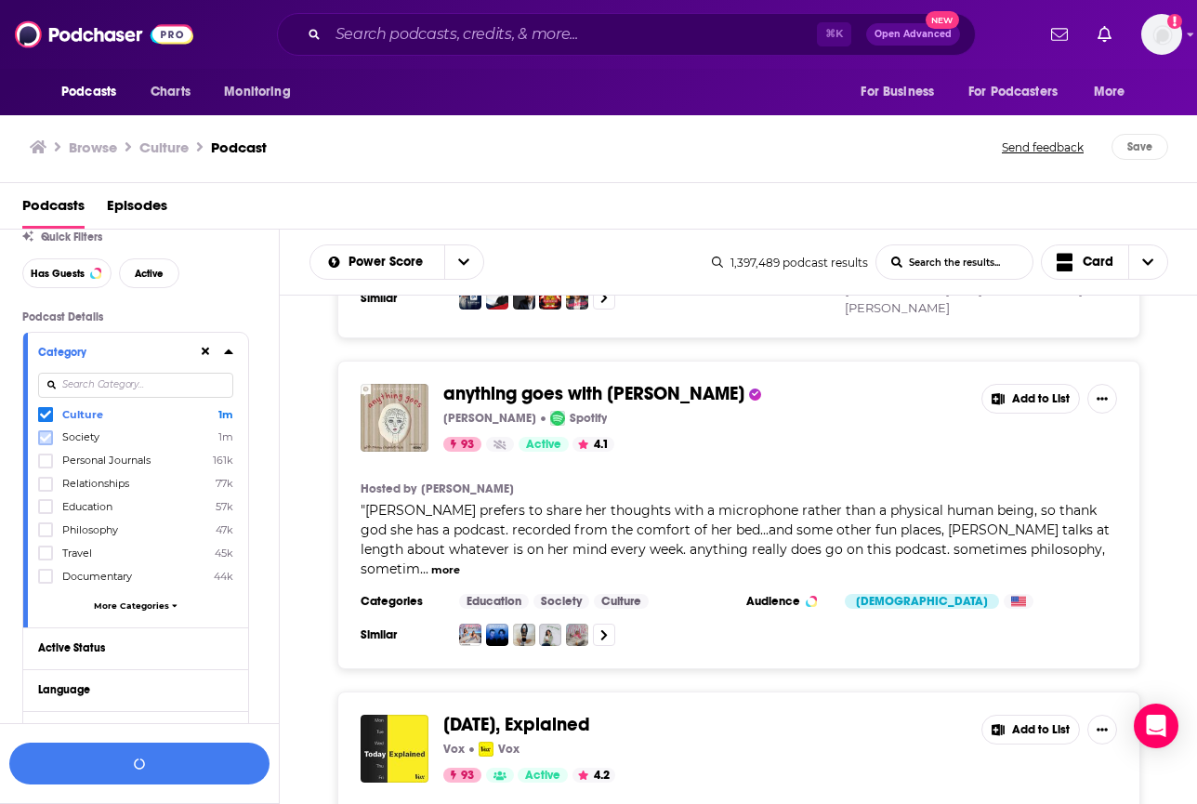
click at [46, 432] on icon at bounding box center [45, 437] width 11 height 11
click at [186, 766] on button "View 10k+ Results" at bounding box center [139, 763] width 260 height 42
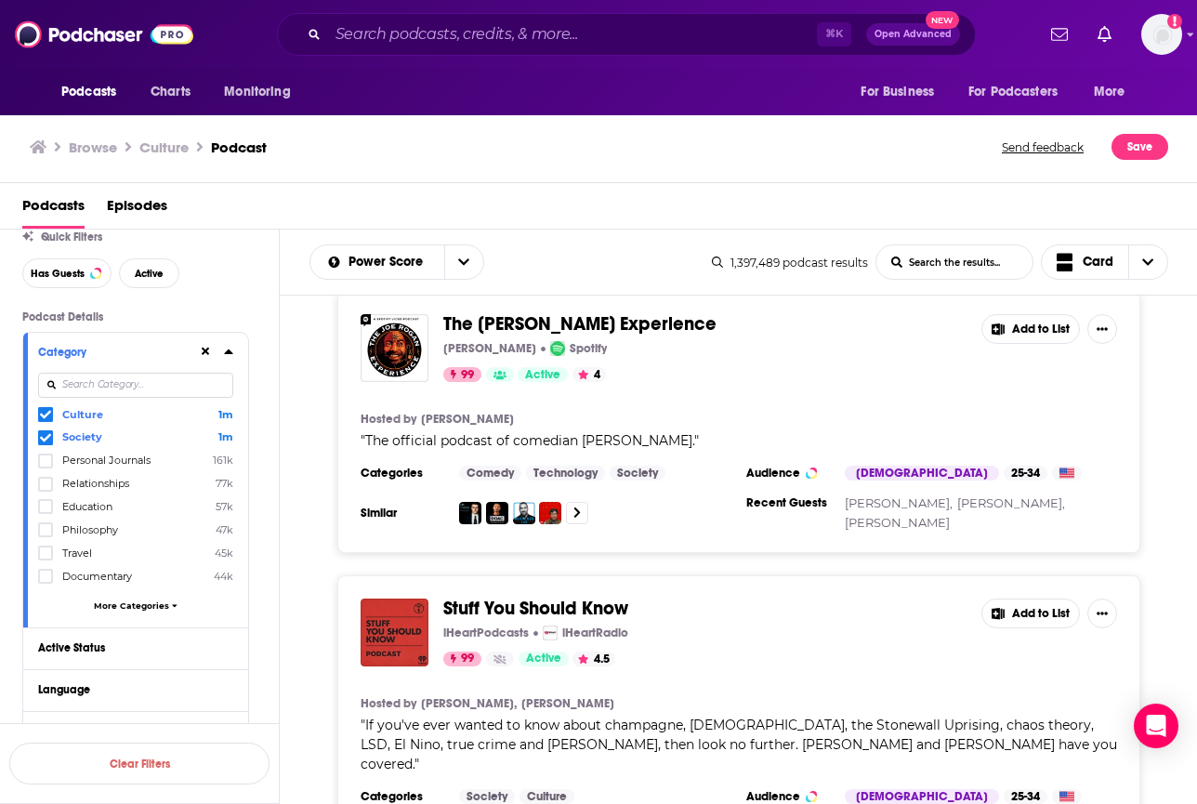
scroll to position [425, 0]
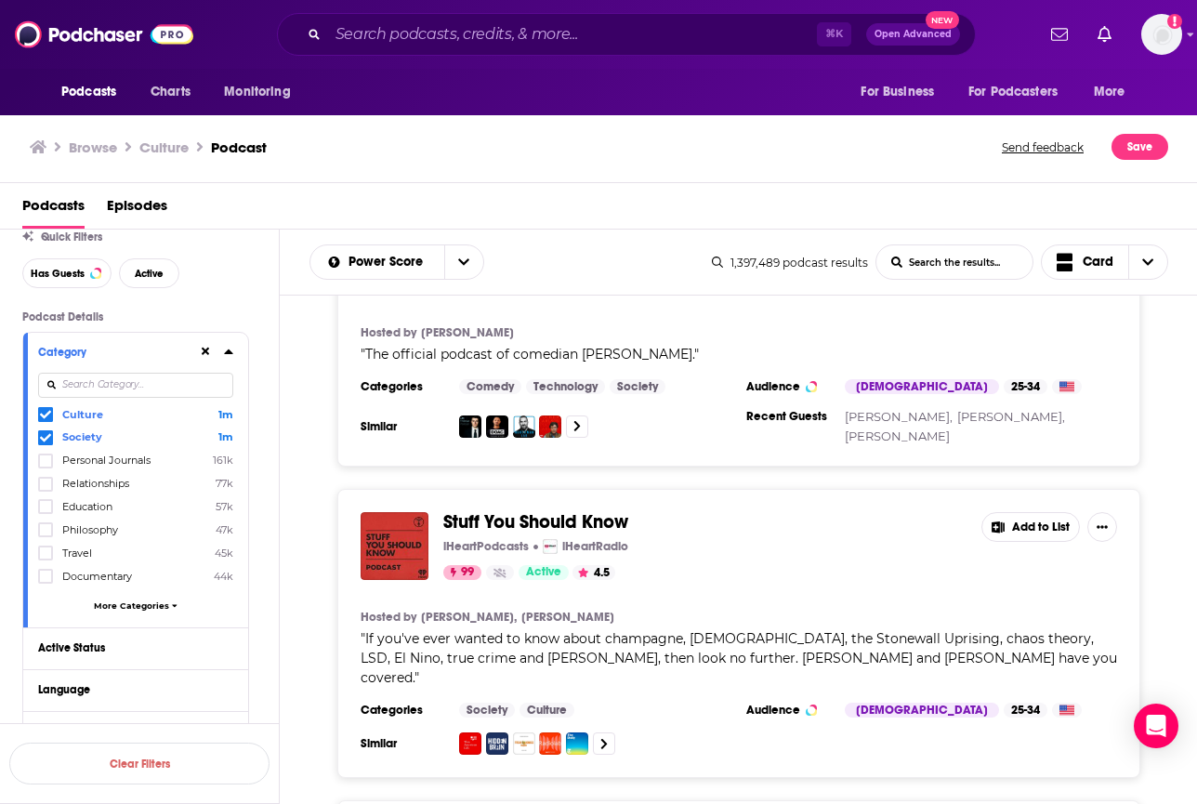
click at [486, 15] on div "⌘ K Open Advanced New" at bounding box center [626, 34] width 699 height 43
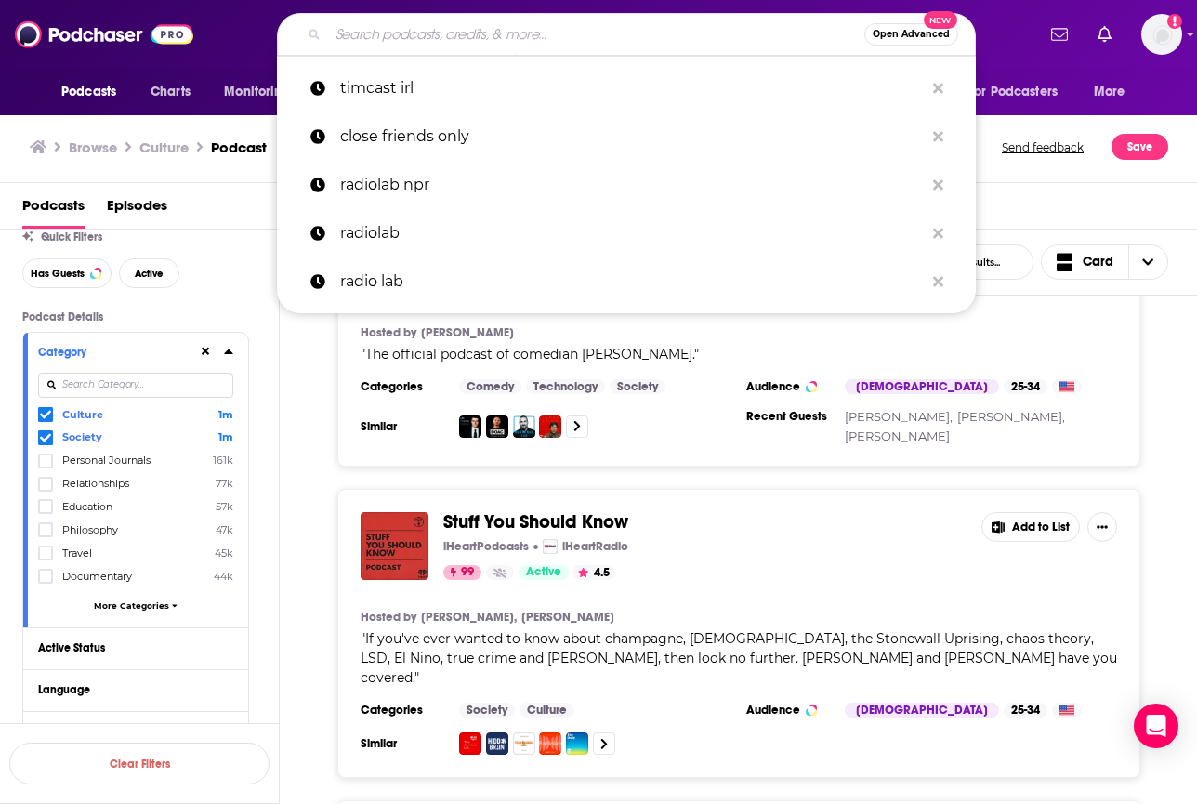
click at [474, 33] on input "Search podcasts, credits, & more..." at bounding box center [596, 35] width 536 height 30
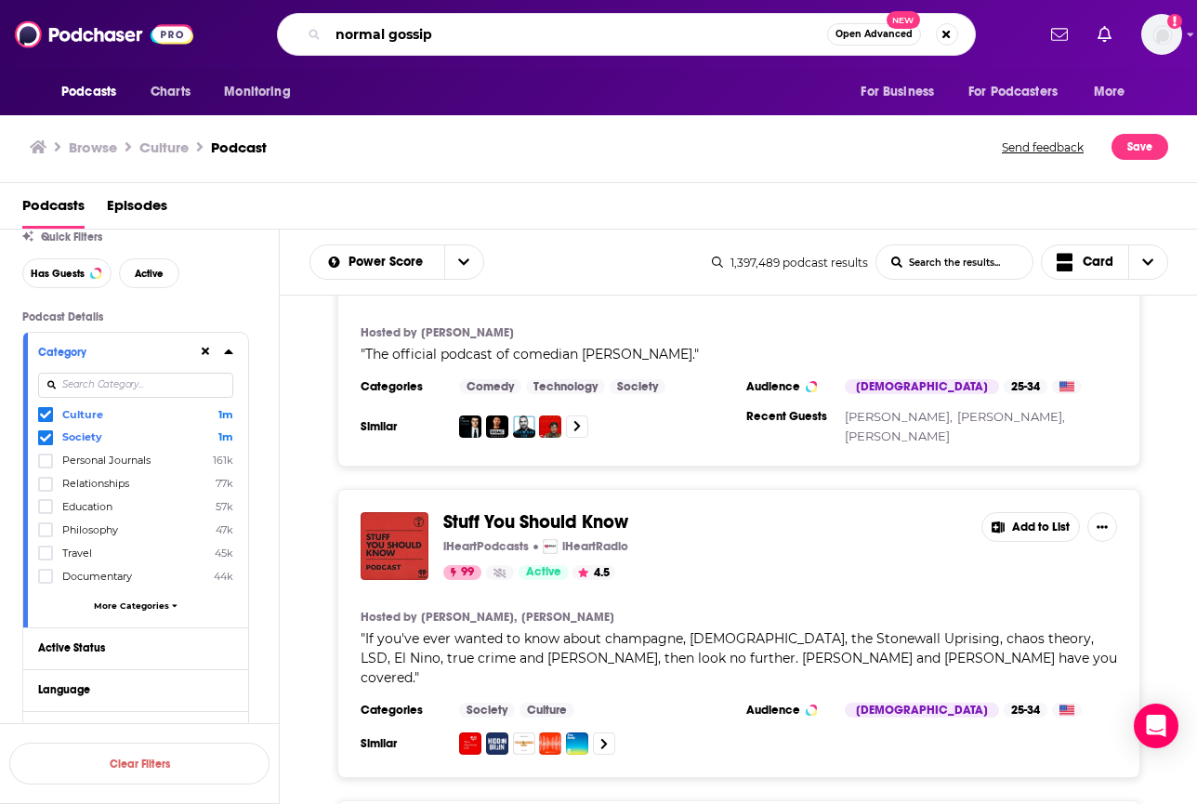
type input "normal gossip"
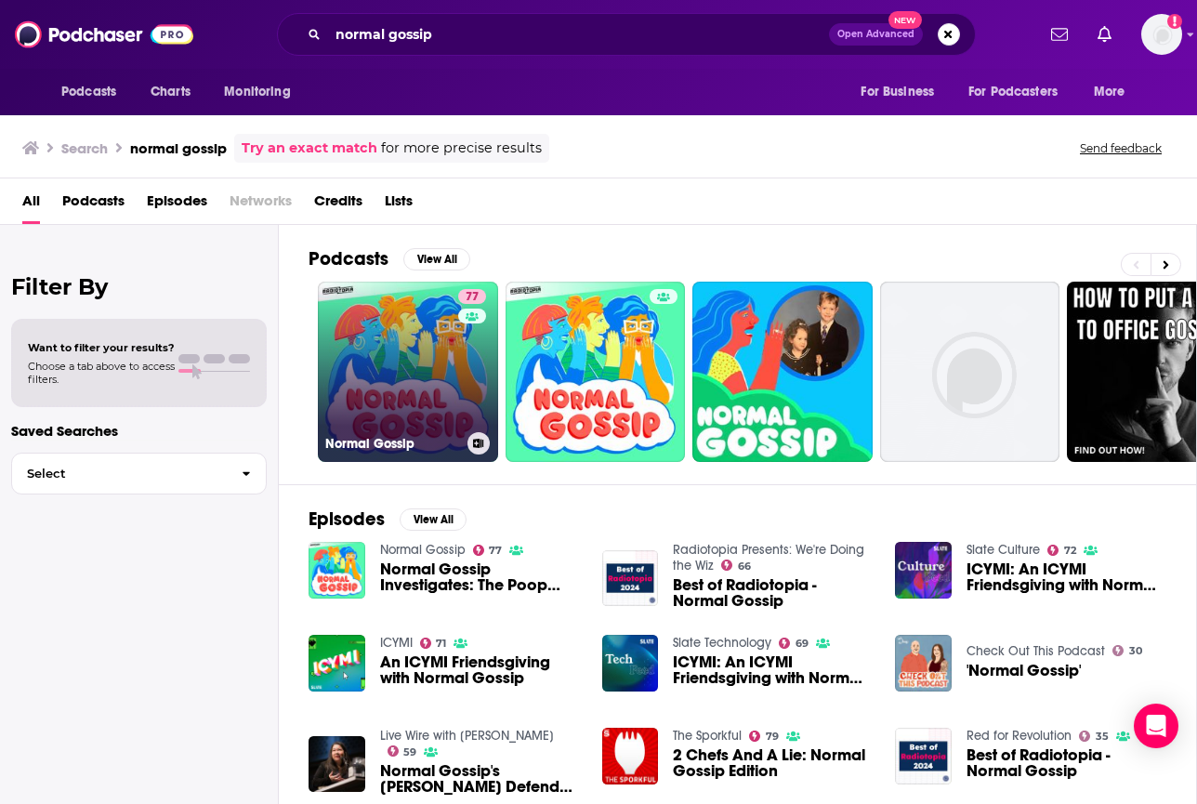
click at [386, 308] on link "77 Normal Gossip" at bounding box center [408, 372] width 180 height 180
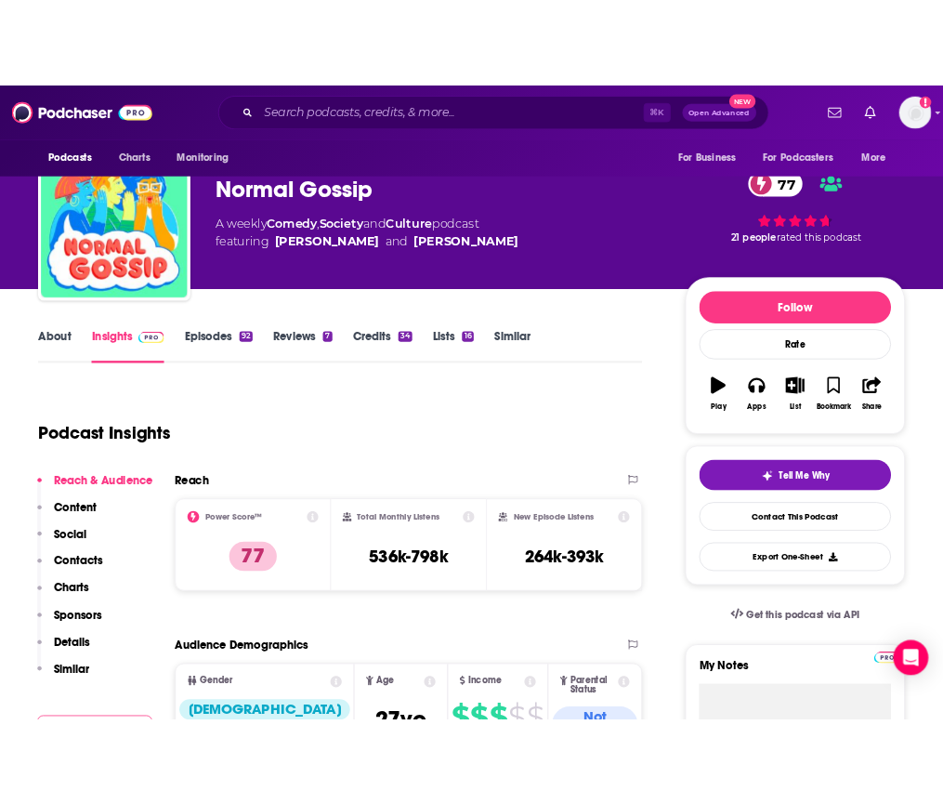
scroll to position [52, 0]
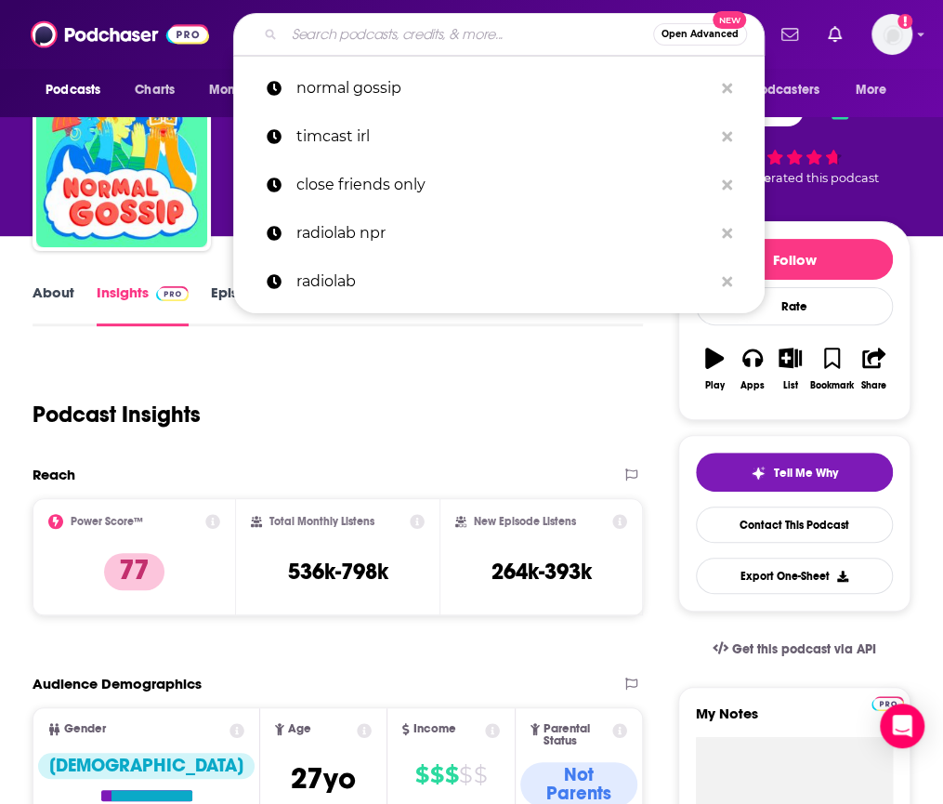
click at [413, 35] on input "Search podcasts, credits, & more..." at bounding box center [468, 35] width 369 height 30
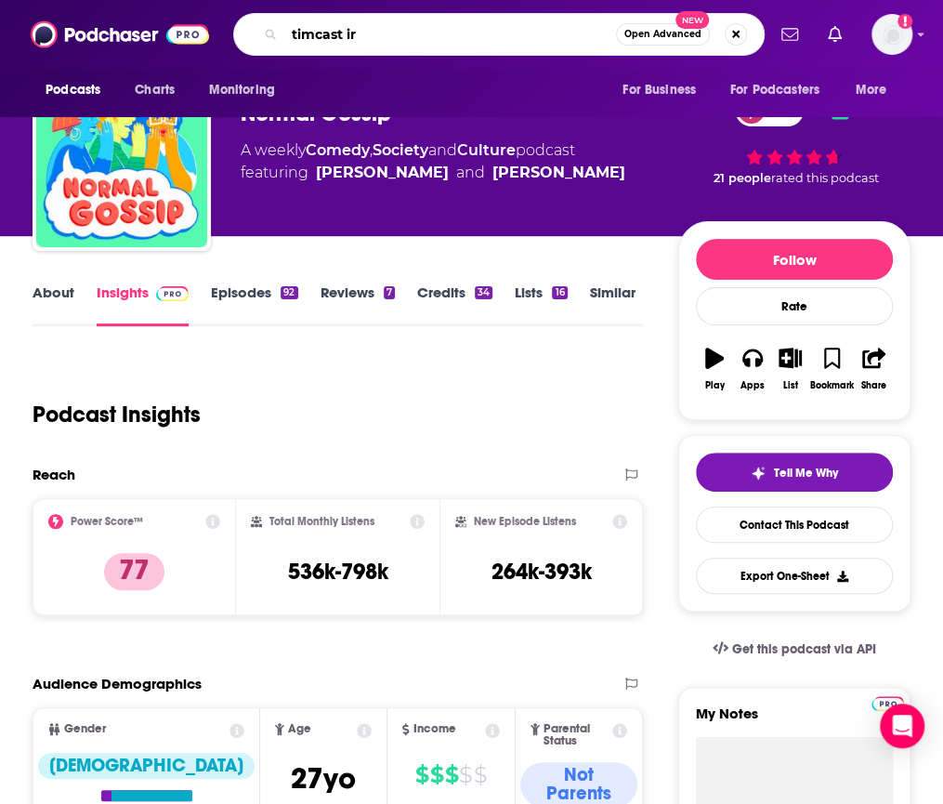
type input "timcast irl"
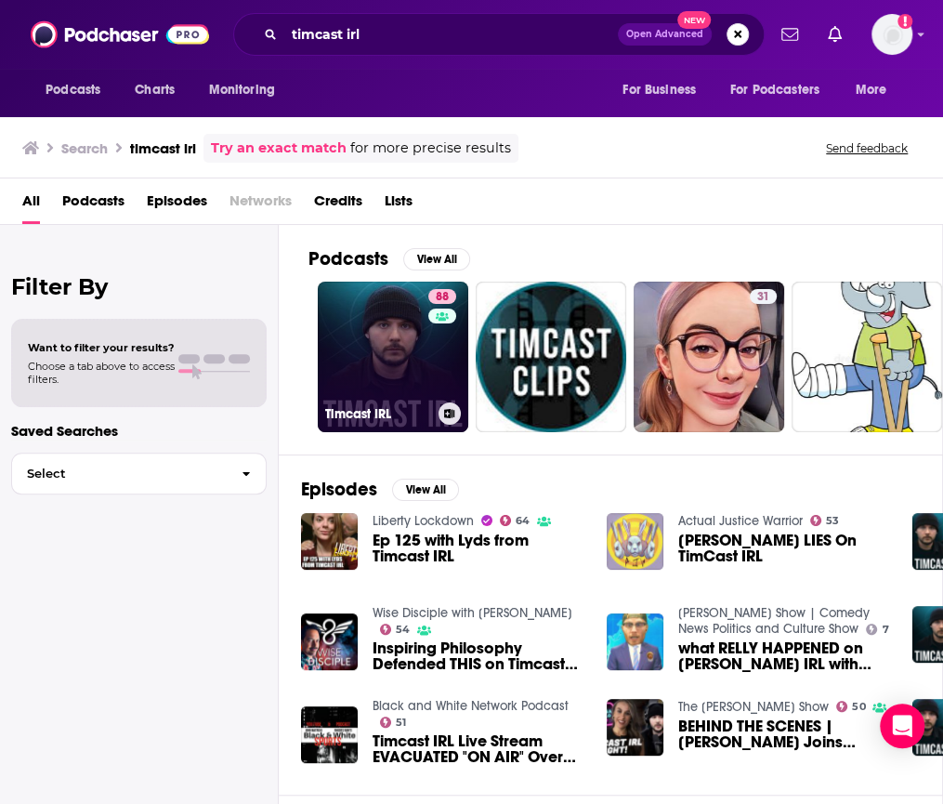
click at [369, 287] on link "88 Timcast IRL" at bounding box center [393, 357] width 151 height 151
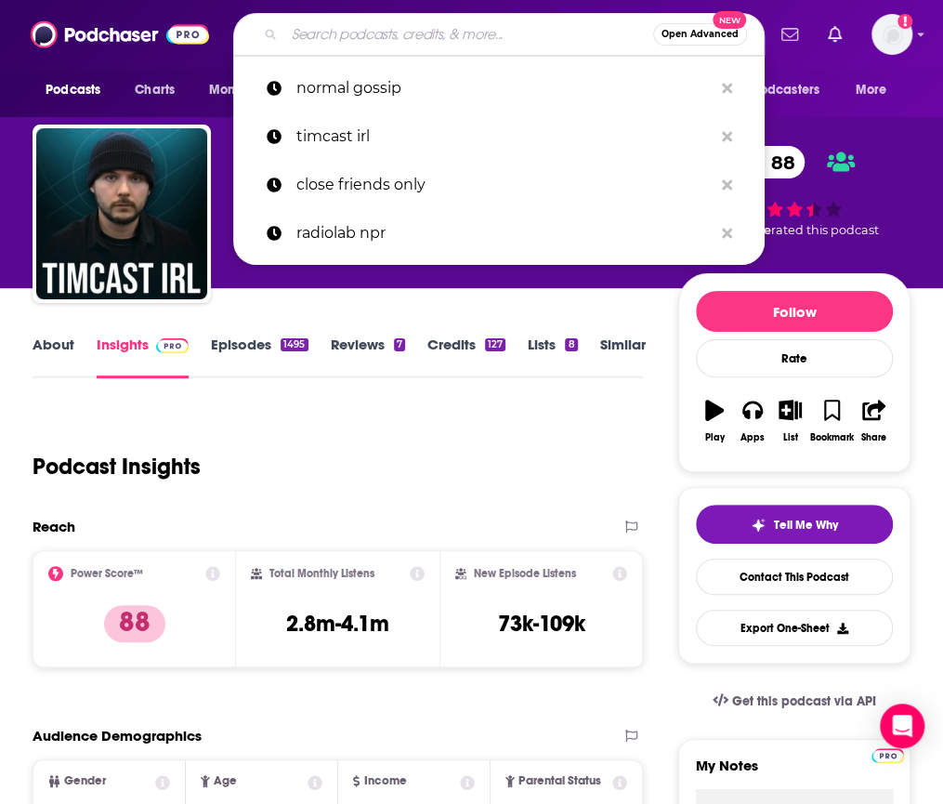
click at [364, 21] on input "Search podcasts, credits, & more..." at bounding box center [468, 35] width 369 height 30
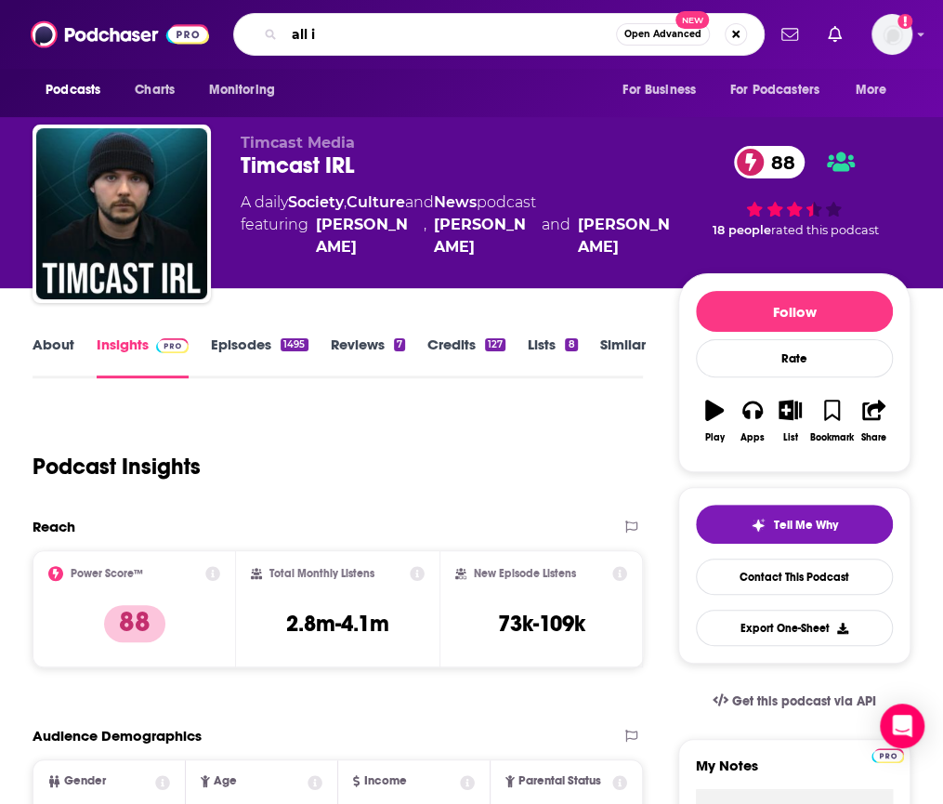
type input "all in"
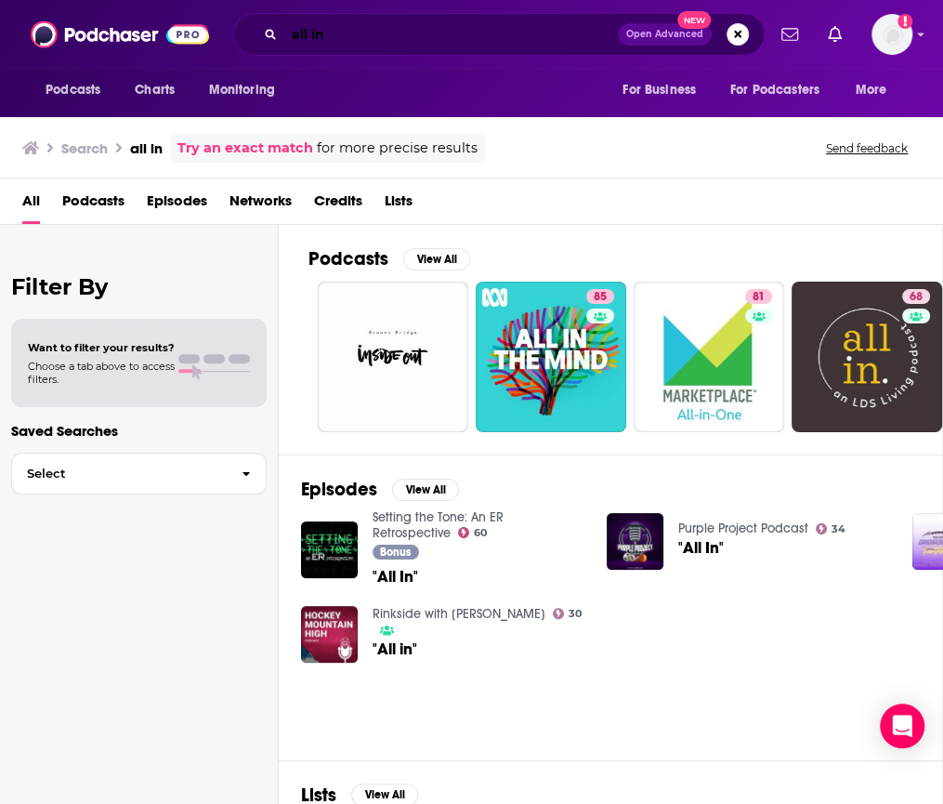
click at [312, 35] on input "all in" at bounding box center [451, 35] width 334 height 30
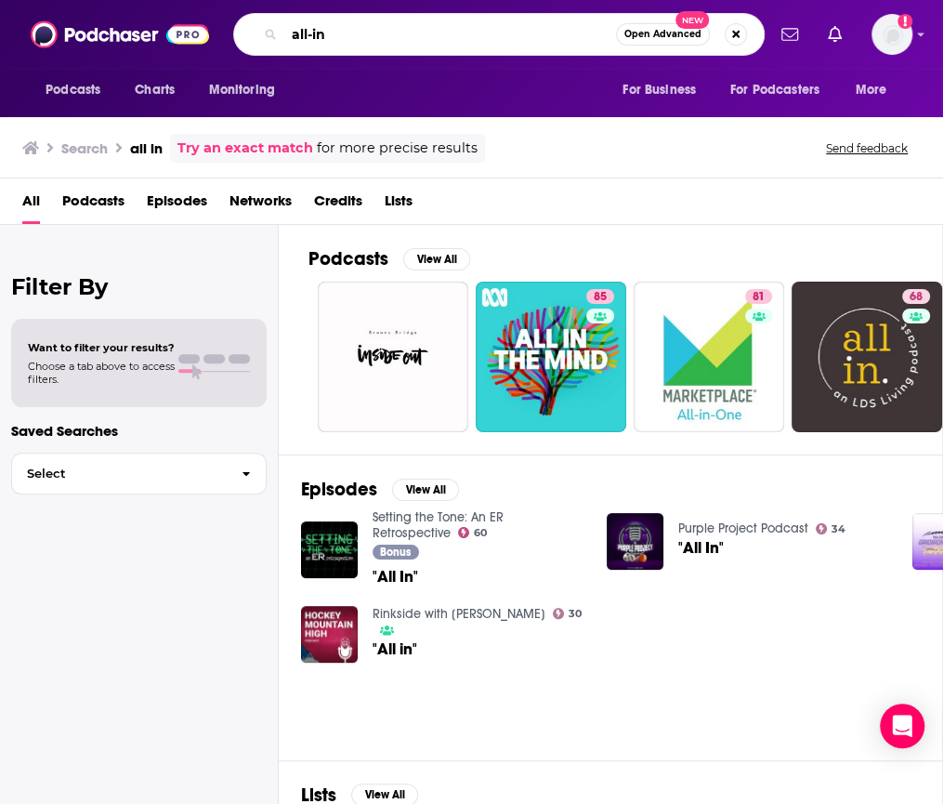
type input "all-in"
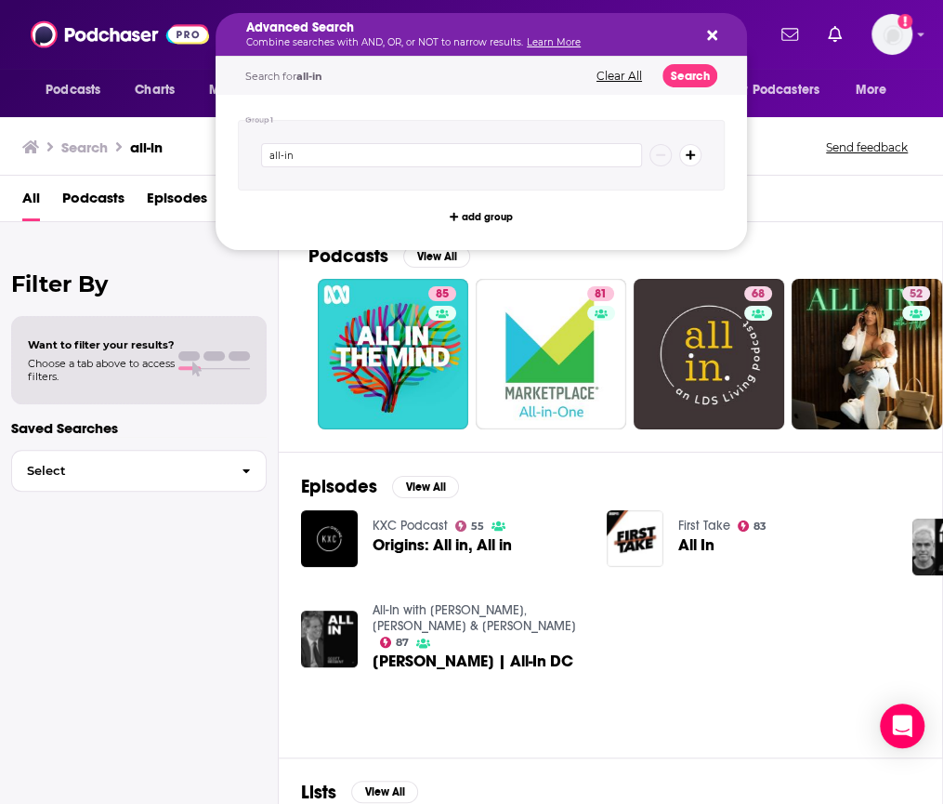
click at [377, 18] on div "Advanced Search Combine searches with AND, OR, or NOT to narrow results. Learn …" at bounding box center [481, 34] width 531 height 43
click at [711, 46] on div "Advanced Search Combine searches with AND, OR, or NOT to narrow results. Learn …" at bounding box center [481, 34] width 531 height 43
click at [701, 41] on button "Search podcasts, credits, & more..." at bounding box center [708, 34] width 15 height 15
click at [714, 37] on icon "Search podcasts, credits, & more..." at bounding box center [712, 36] width 10 height 10
click at [336, 145] on input "all-in" at bounding box center [451, 155] width 381 height 24
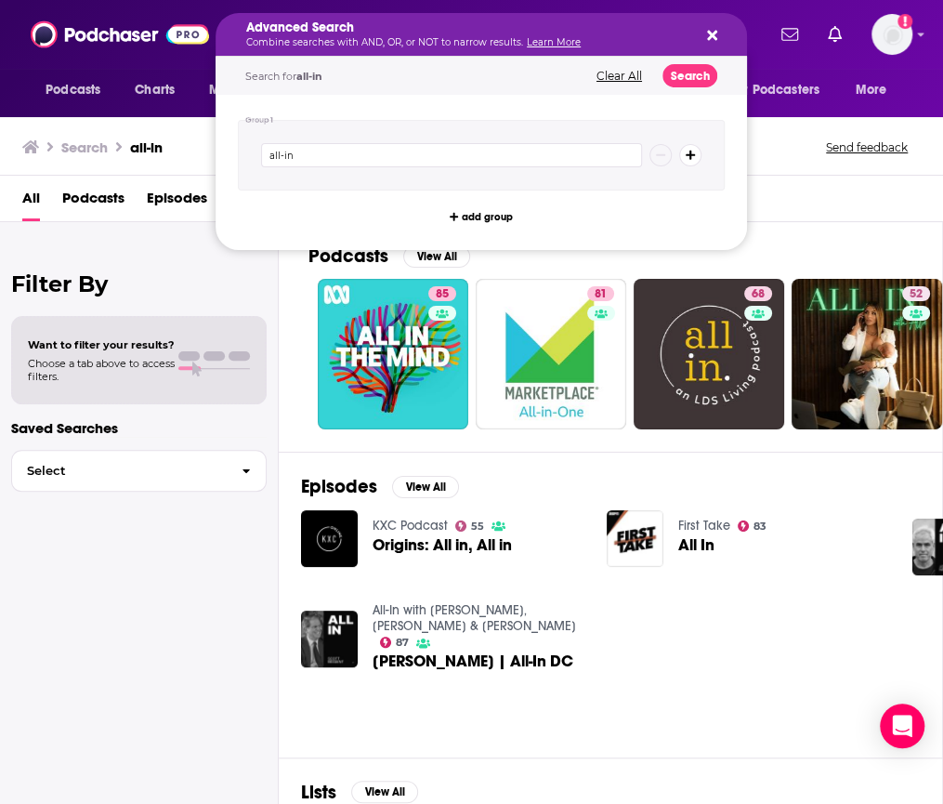
click at [184, 160] on div "Search all-in Send feedback" at bounding box center [471, 143] width 943 height 64
click at [314, 165] on input "all-in" at bounding box center [451, 155] width 381 height 24
type input "all-in with [DEMOGRAPHIC_DATA]"
click at [688, 81] on button "Search" at bounding box center [689, 75] width 55 height 23
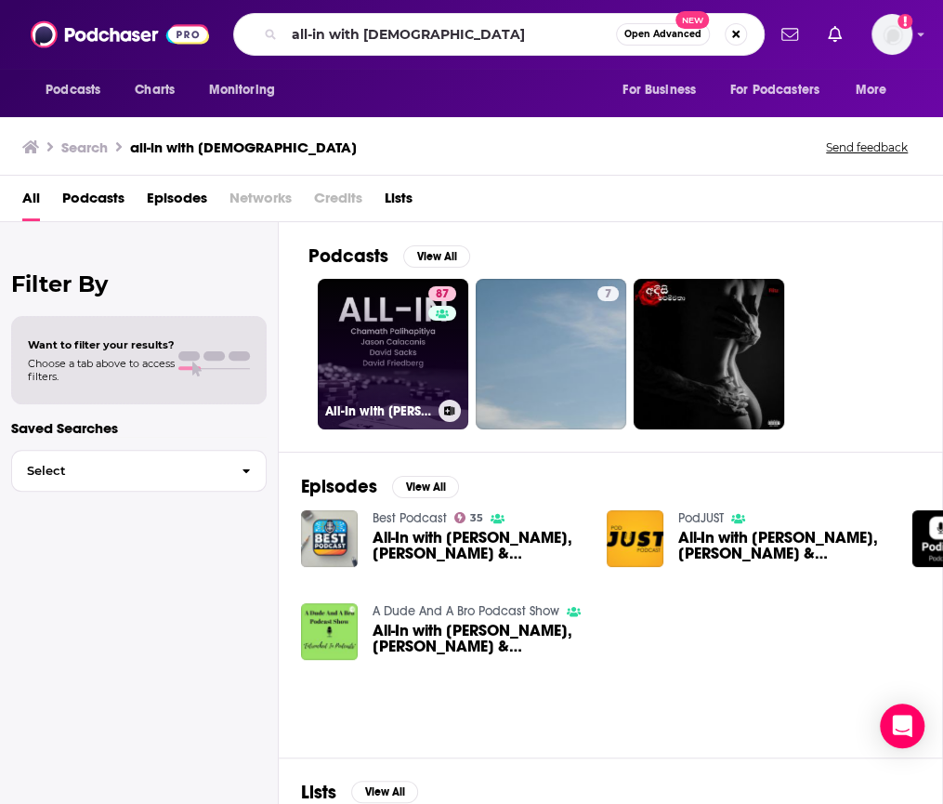
click at [387, 372] on link "87 All-In with Chamath, Jason, Sacks & Friedberg" at bounding box center [393, 354] width 151 height 151
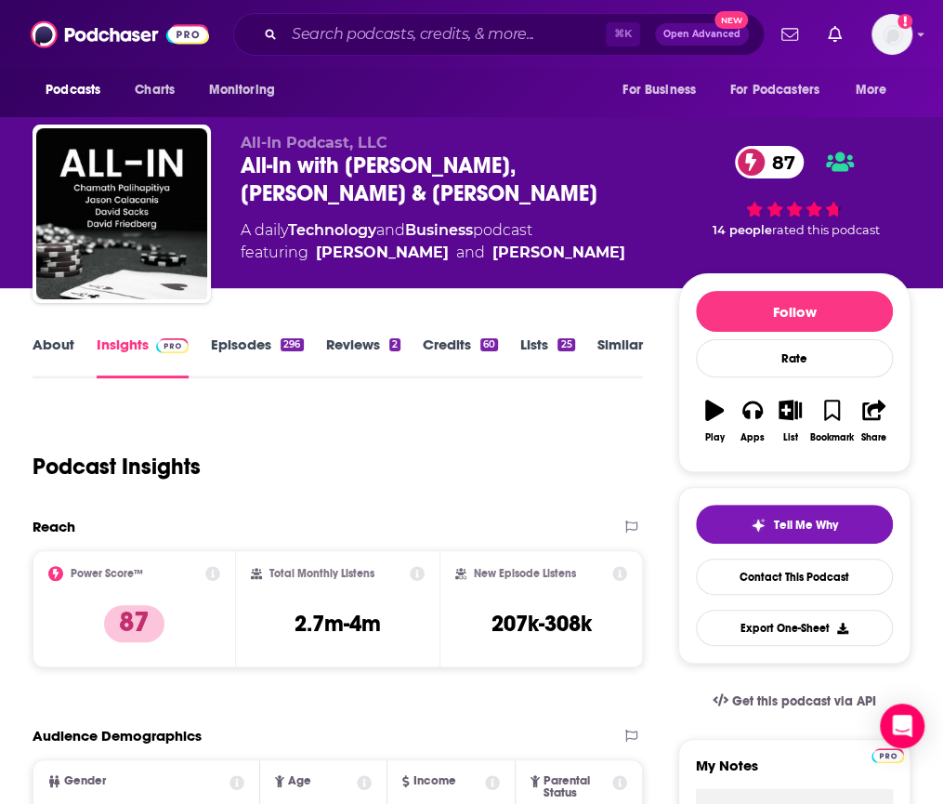
scroll to position [22, 0]
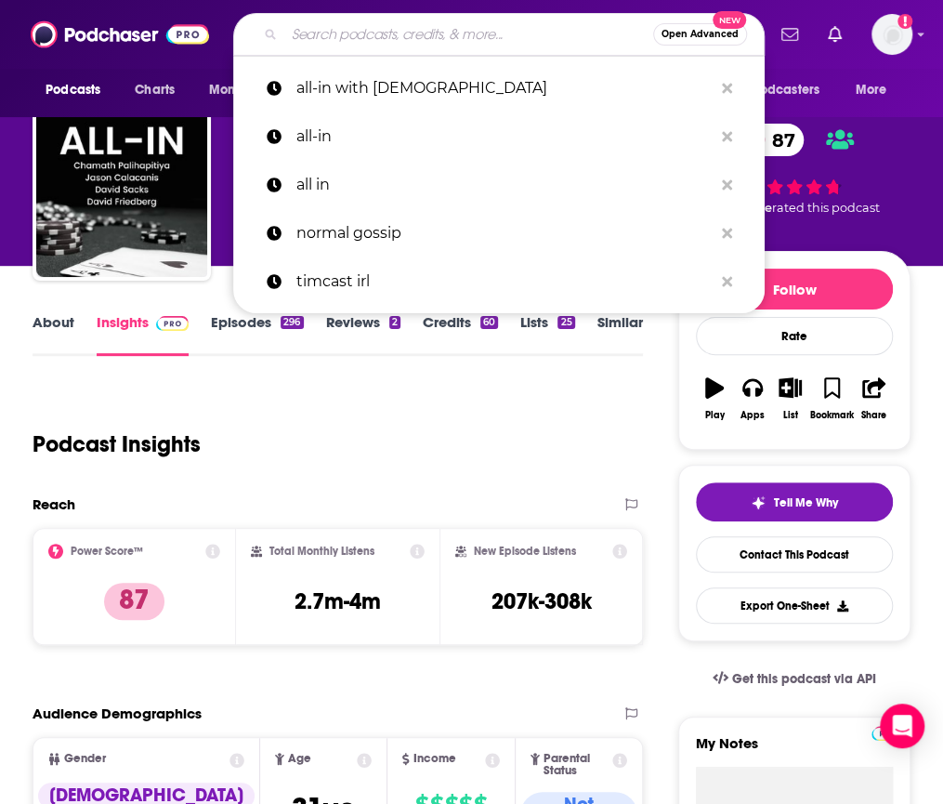
click at [310, 46] on input "Search podcasts, credits, & more..." at bounding box center [468, 35] width 369 height 30
click at [247, 425] on div "Podcast Insights" at bounding box center [331, 433] width 596 height 95
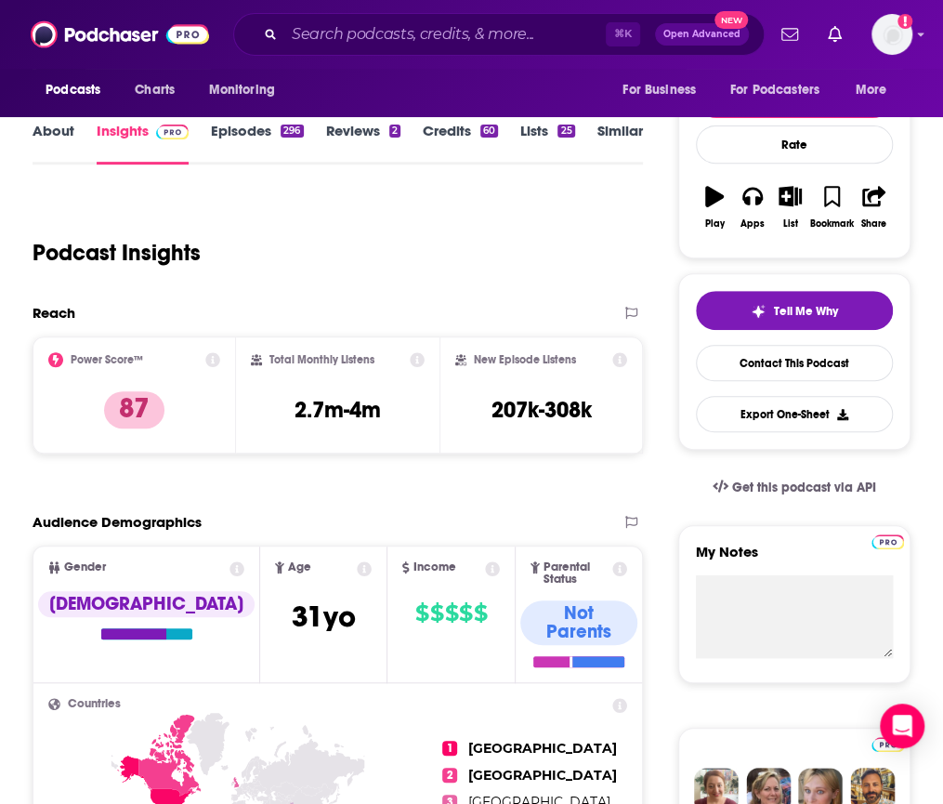
scroll to position [0, 0]
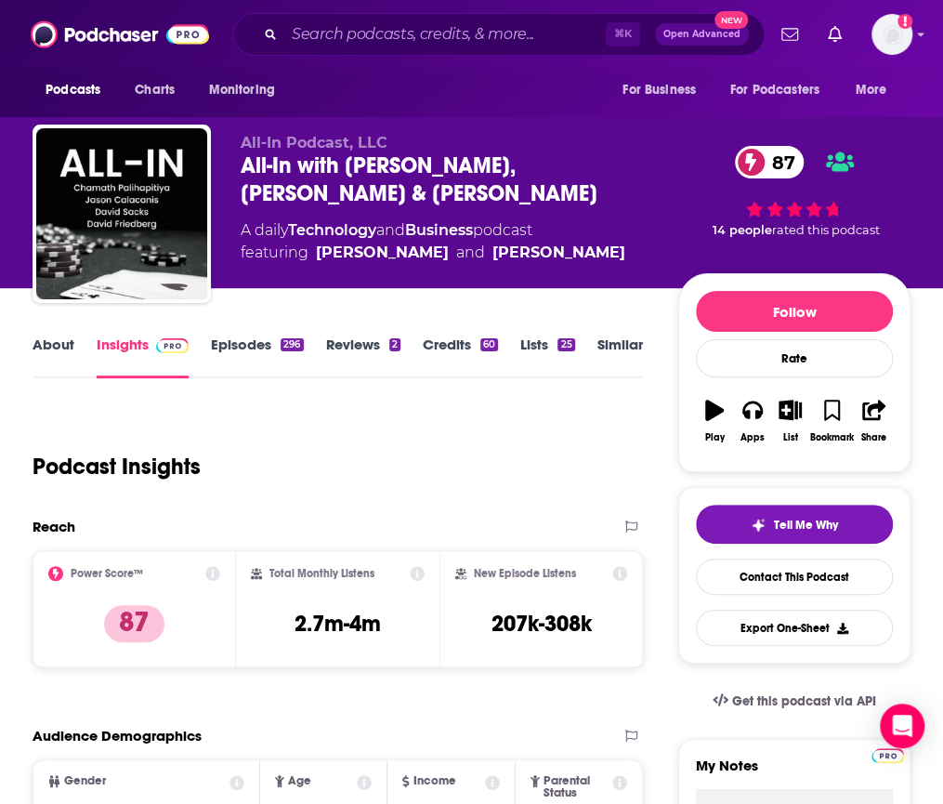
click at [72, 355] on link "About" at bounding box center [54, 356] width 42 height 43
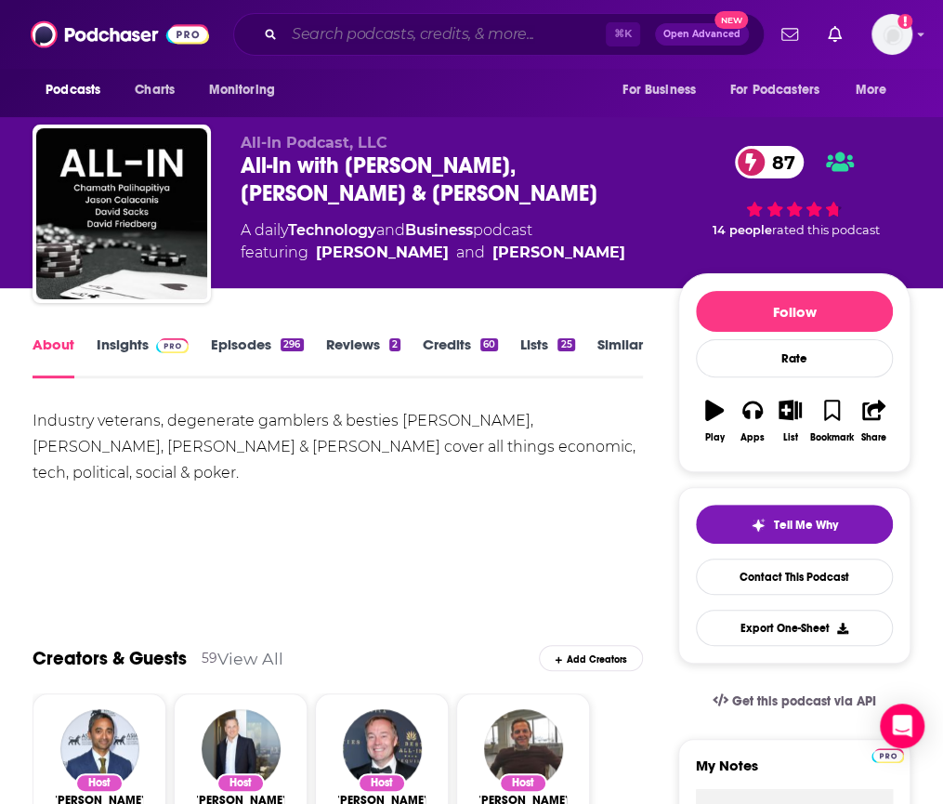
click at [316, 23] on input "Search podcasts, credits, & more..." at bounding box center [444, 35] width 321 height 30
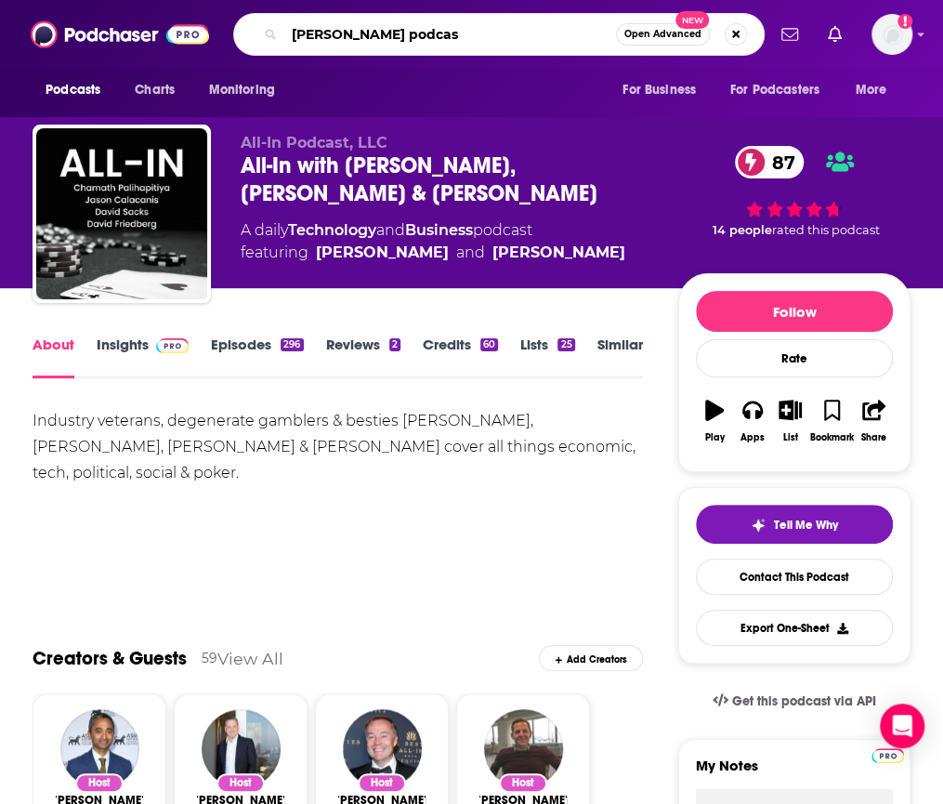
type input "lex friedman podcast"
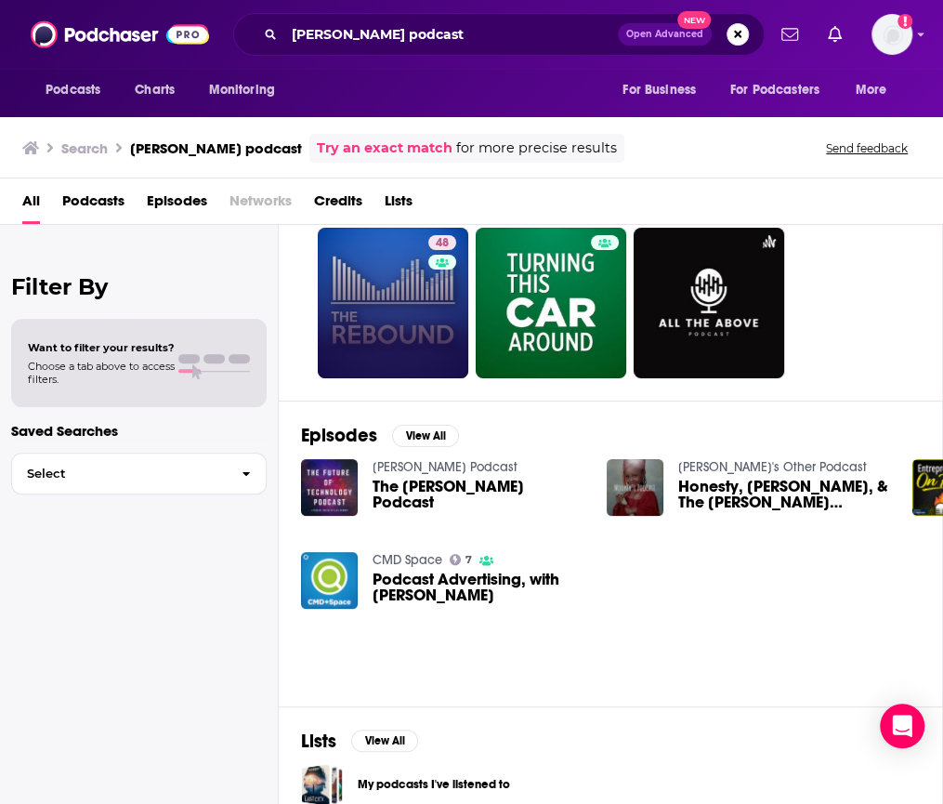
scroll to position [75, 0]
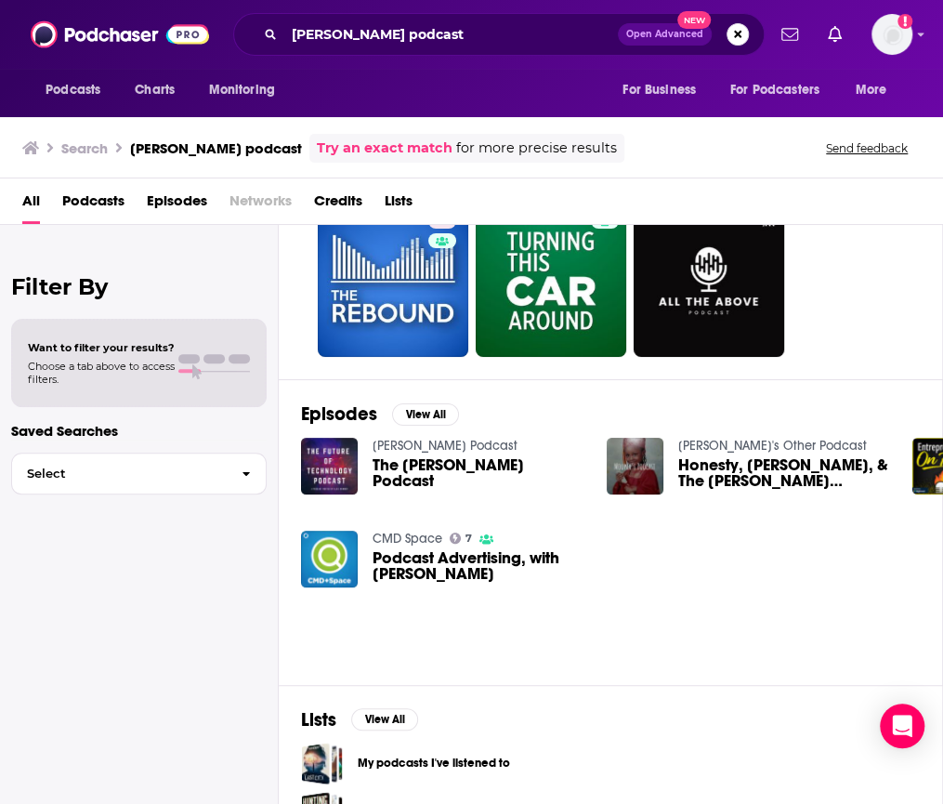
click at [409, 462] on span "The Lex Friedman Podcast" at bounding box center [479, 473] width 212 height 32
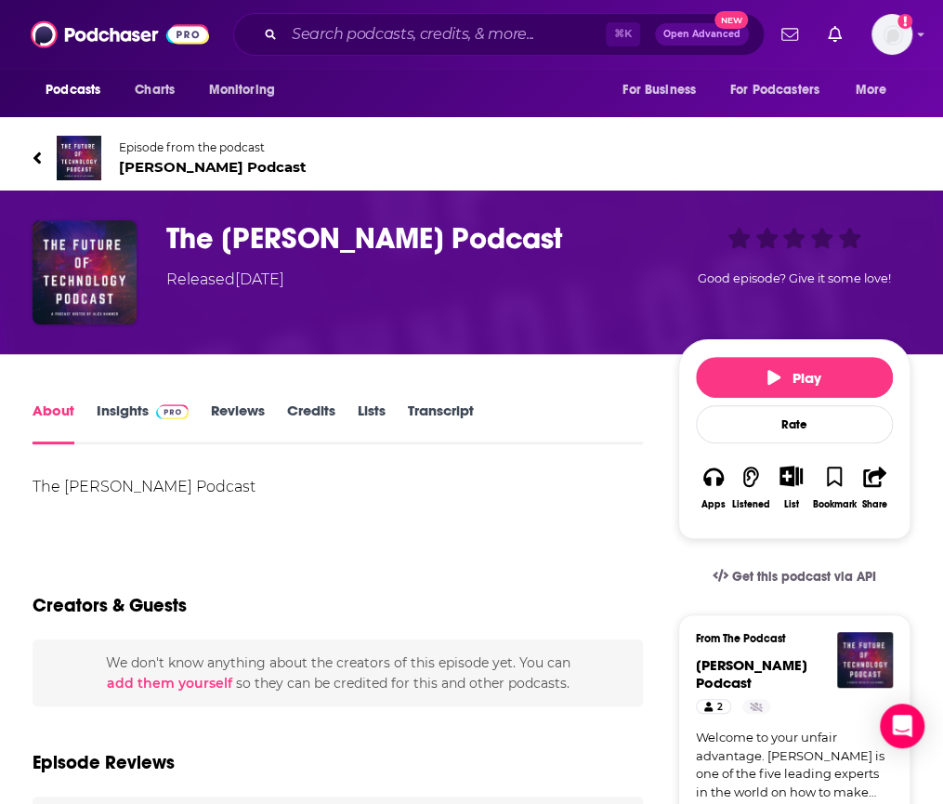
click at [120, 413] on link "Insights" at bounding box center [143, 422] width 92 height 43
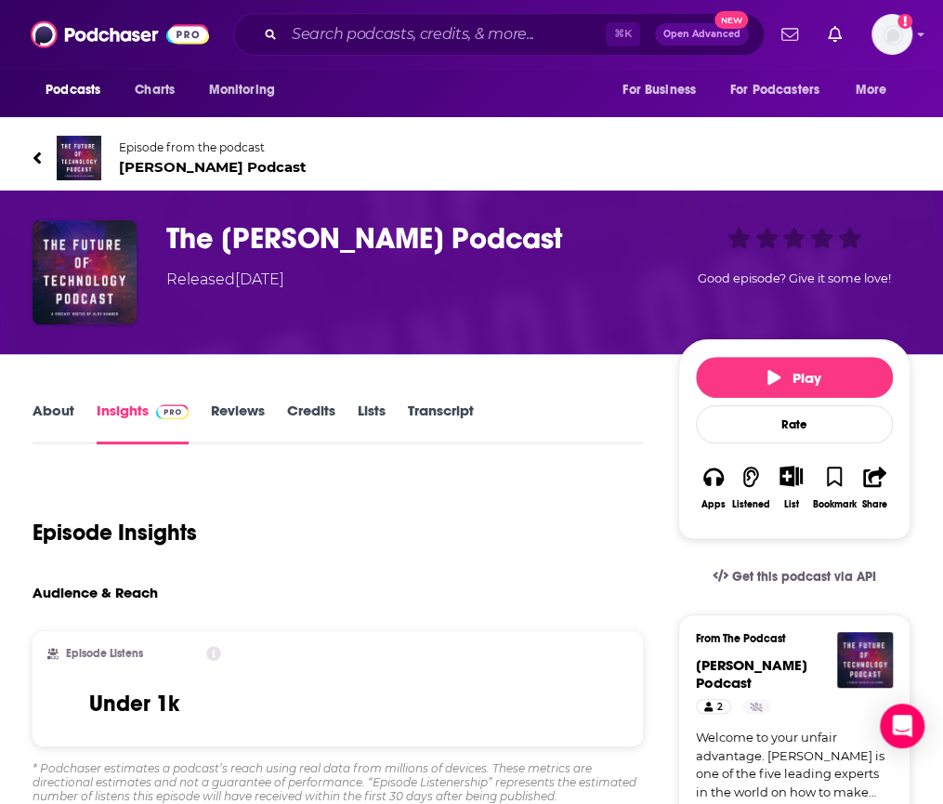
click at [255, 242] on h3 "The Lex Friedman Podcast" at bounding box center [418, 238] width 504 height 36
click at [51, 417] on link "About" at bounding box center [54, 422] width 42 height 43
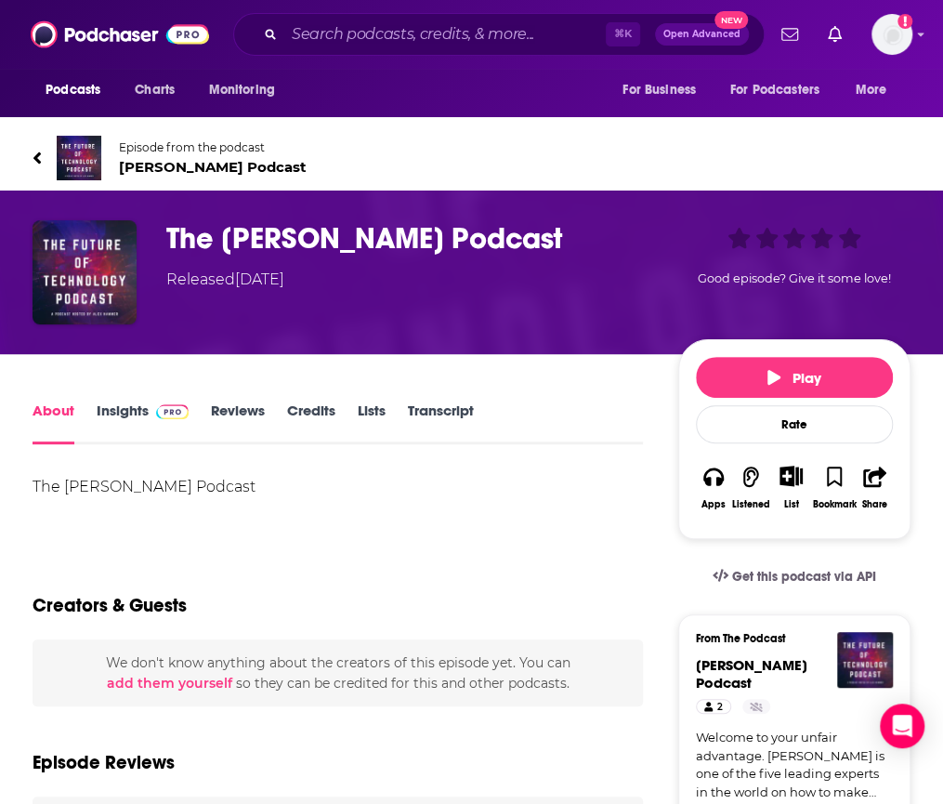
click at [56, 417] on link "About" at bounding box center [54, 422] width 42 height 43
click at [163, 407] on img at bounding box center [172, 411] width 33 height 15
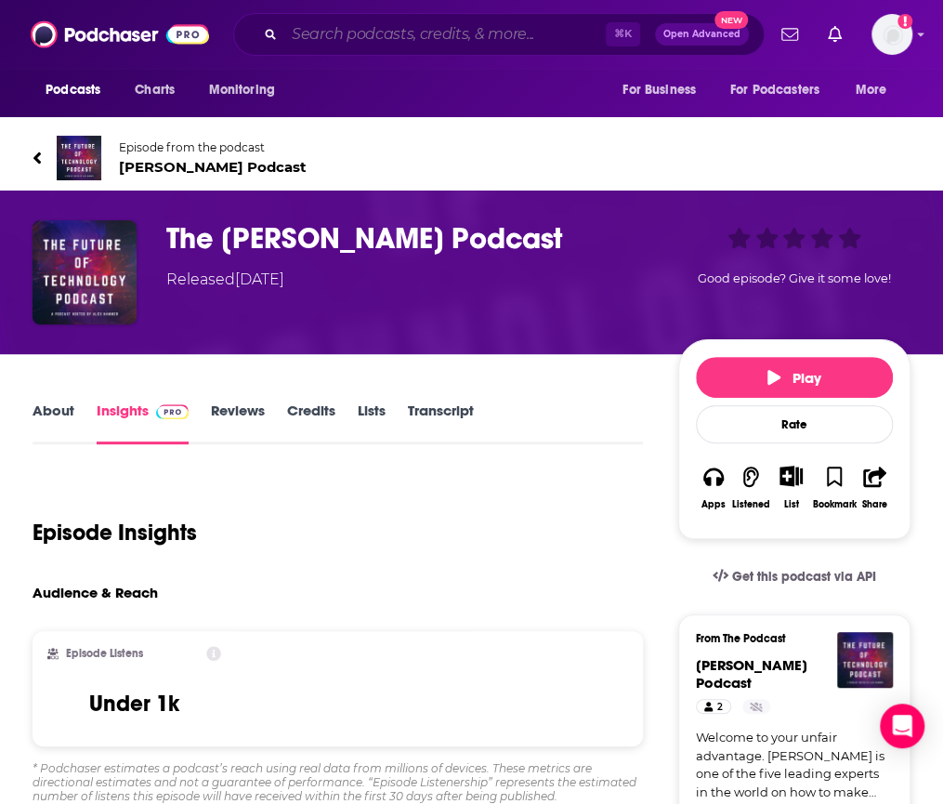
click at [344, 35] on input "Search podcasts, credits, & more..." at bounding box center [444, 35] width 321 height 30
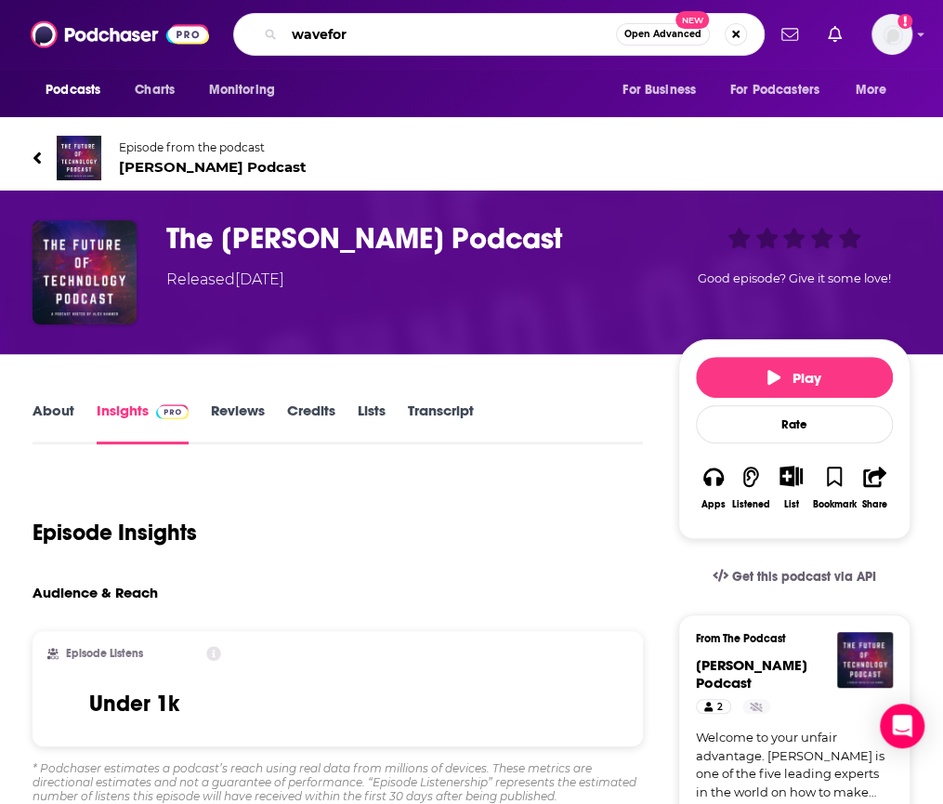
type input "waveform"
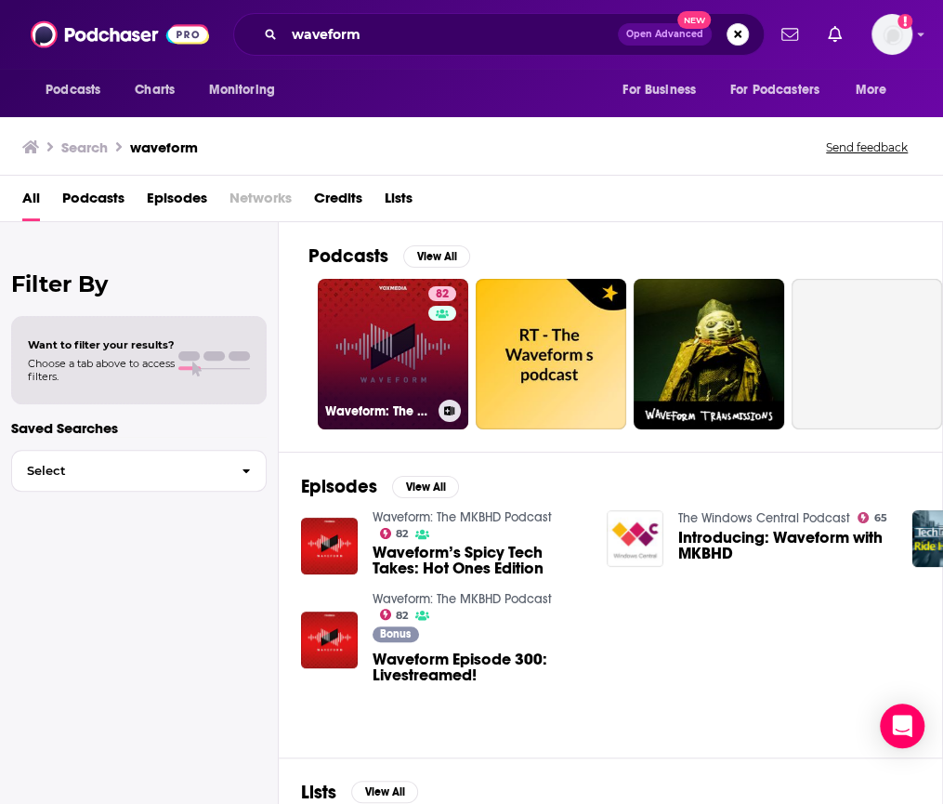
click at [395, 348] on link "82 Waveform: The MKBHD Podcast" at bounding box center [393, 354] width 151 height 151
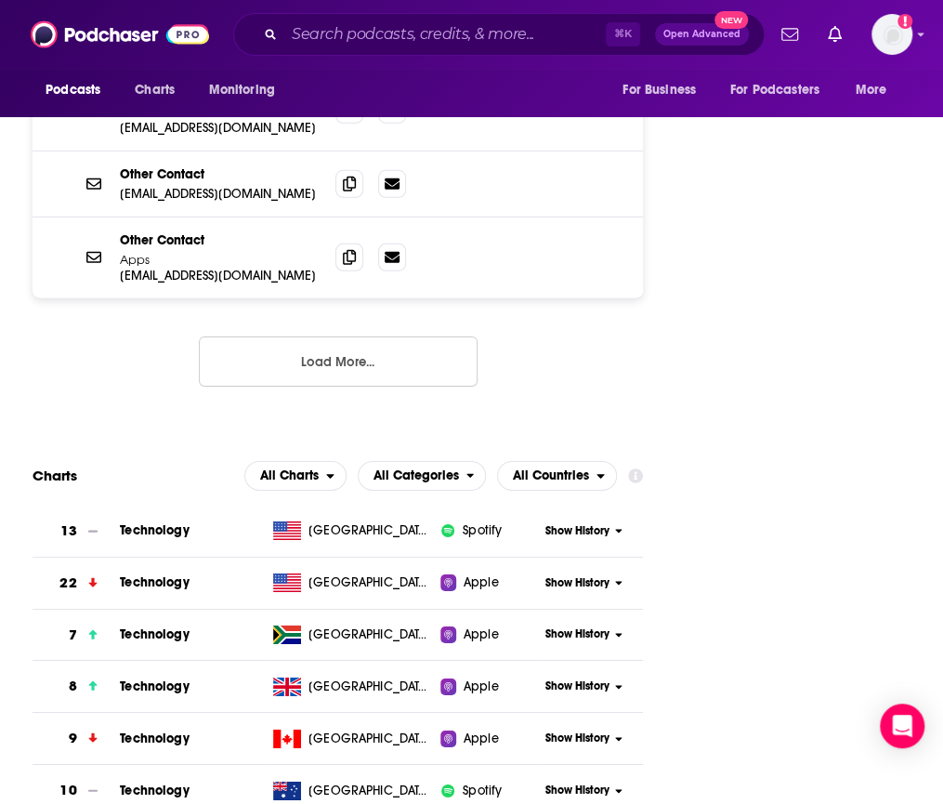
scroll to position [2100, 0]
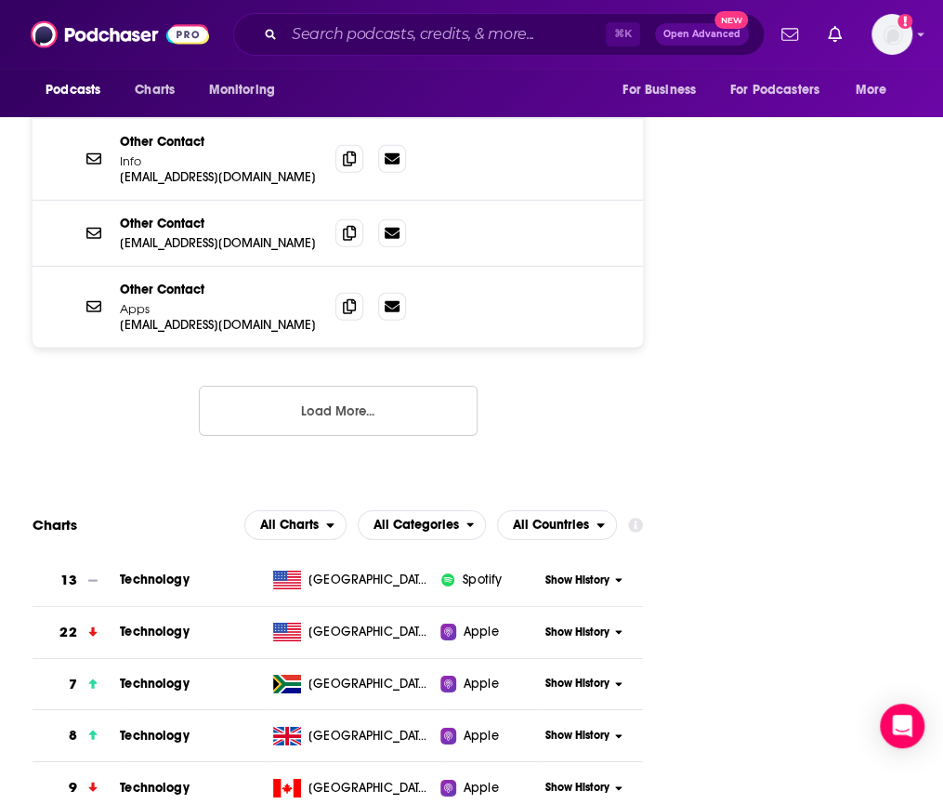
click at [263, 386] on button "Load More..." at bounding box center [338, 411] width 279 height 50
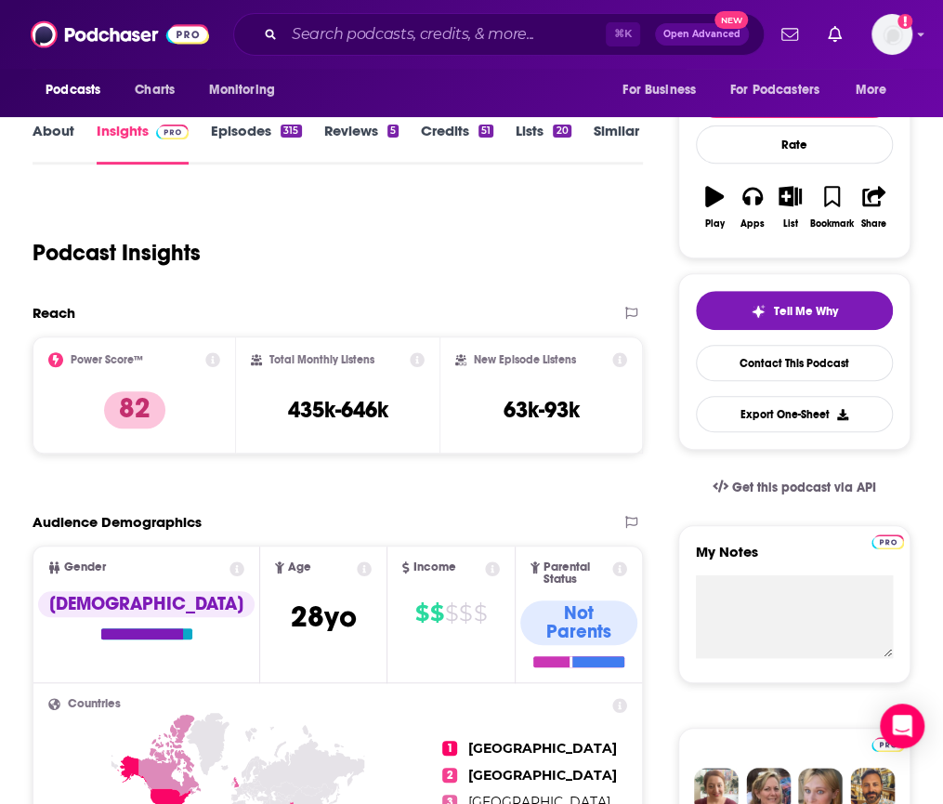
scroll to position [0, 0]
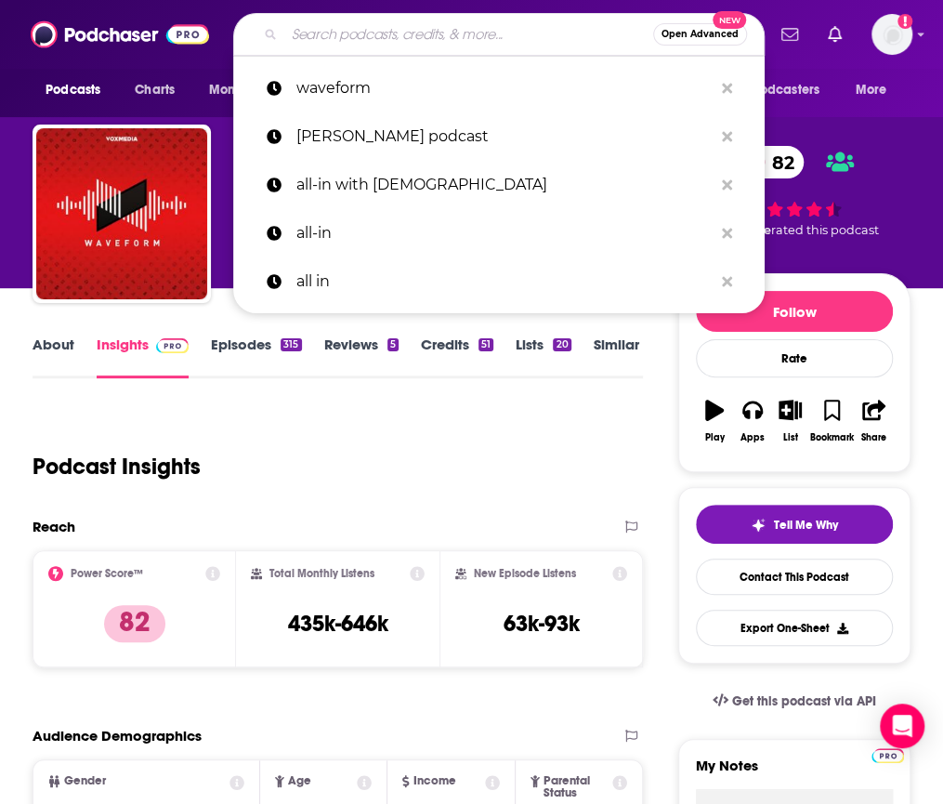
click at [379, 37] on input "Search podcasts, credits, & more..." at bounding box center [468, 35] width 369 height 30
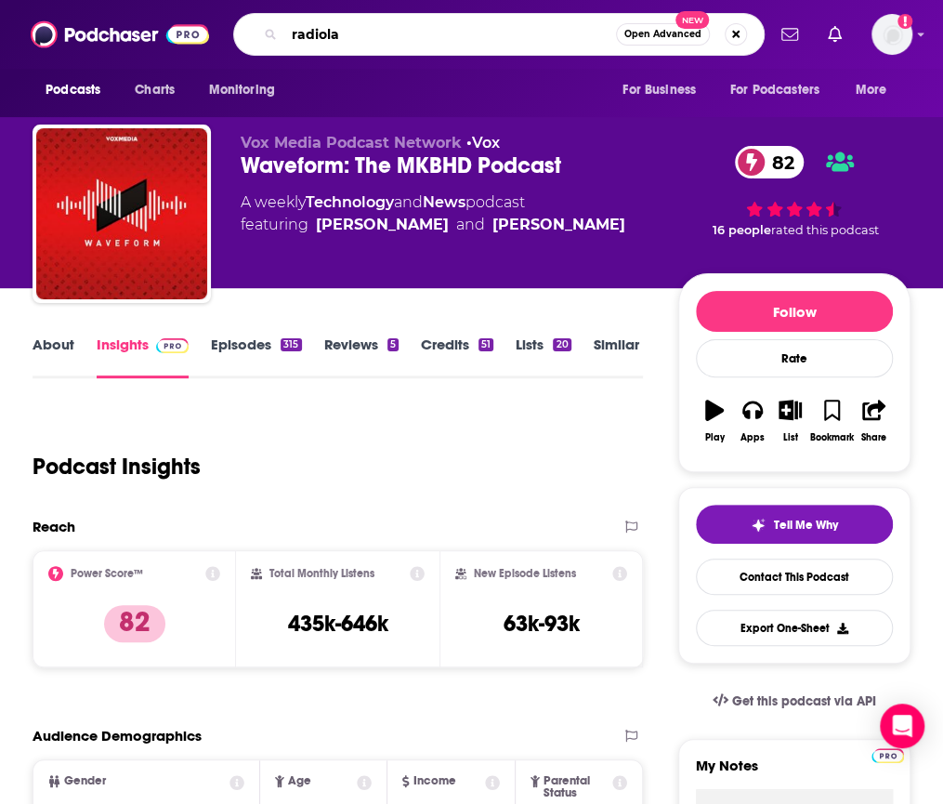
type input "radiolab"
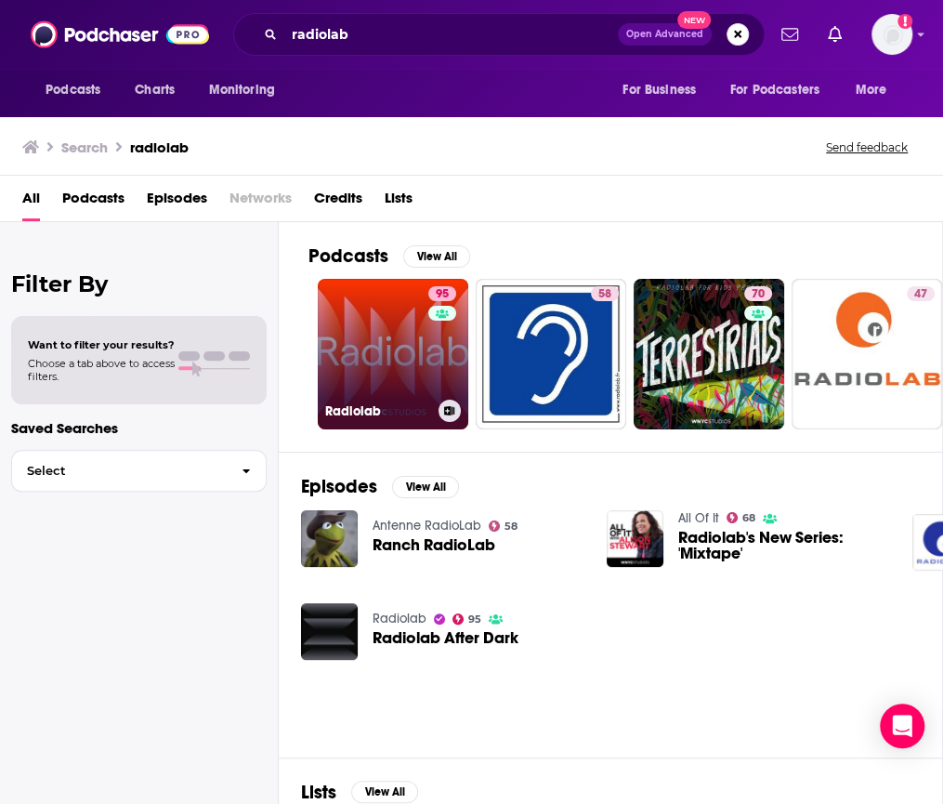
click at [363, 316] on link "95 Radiolab" at bounding box center [393, 354] width 151 height 151
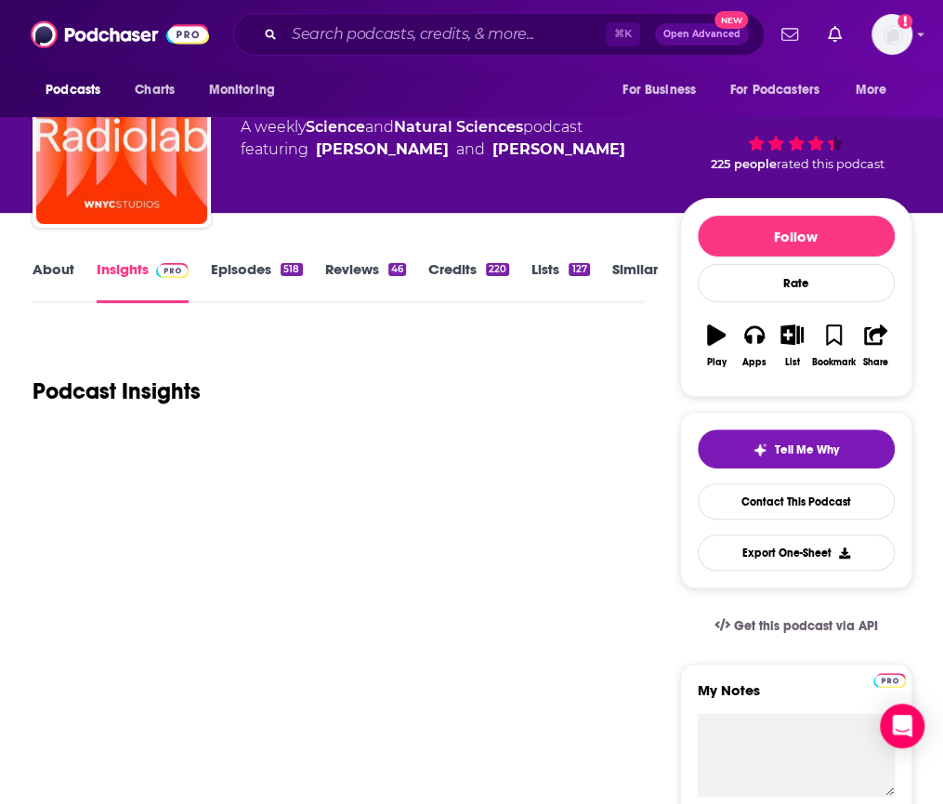
scroll to position [86, 0]
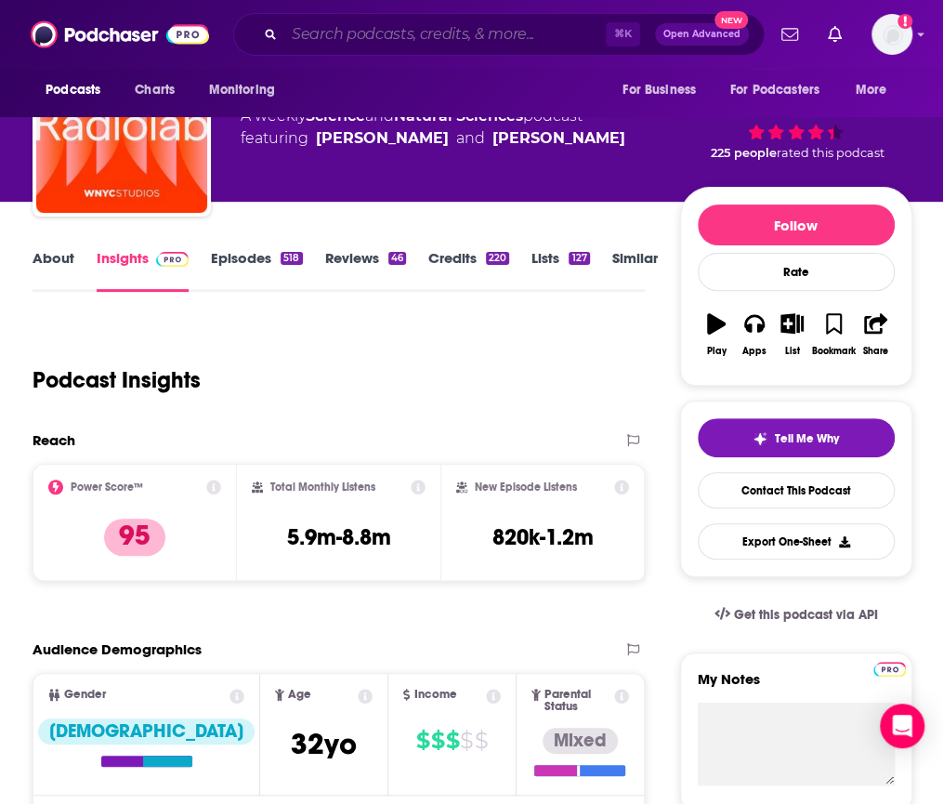
click at [342, 37] on input "Search podcasts, credits, & more..." at bounding box center [444, 35] width 321 height 30
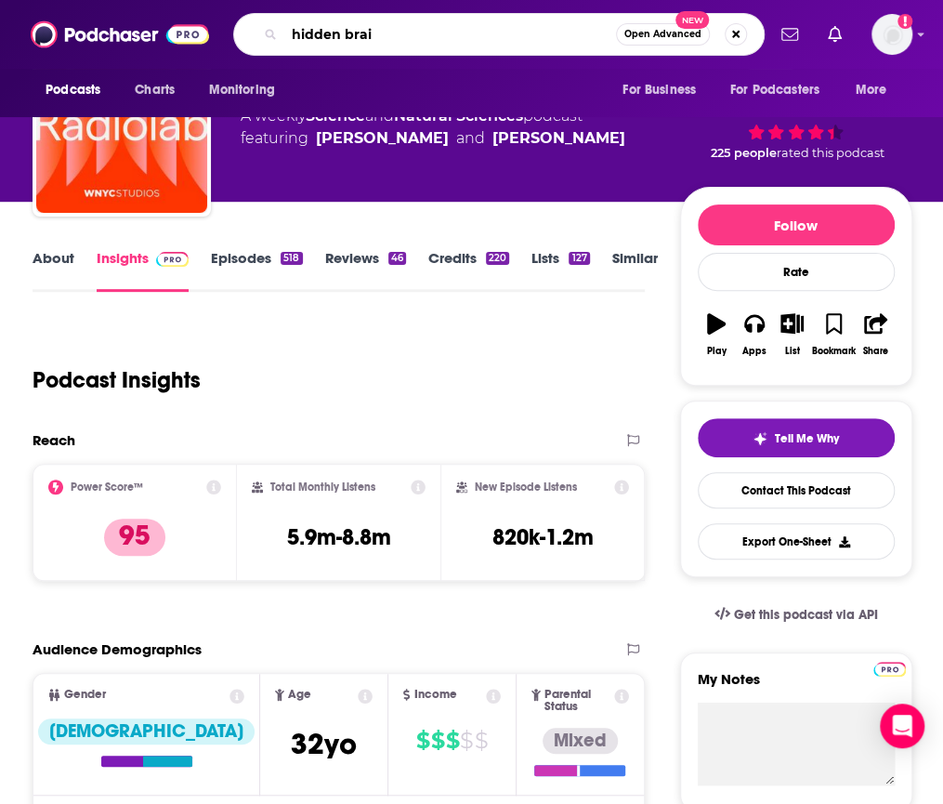
type input "hidden brain"
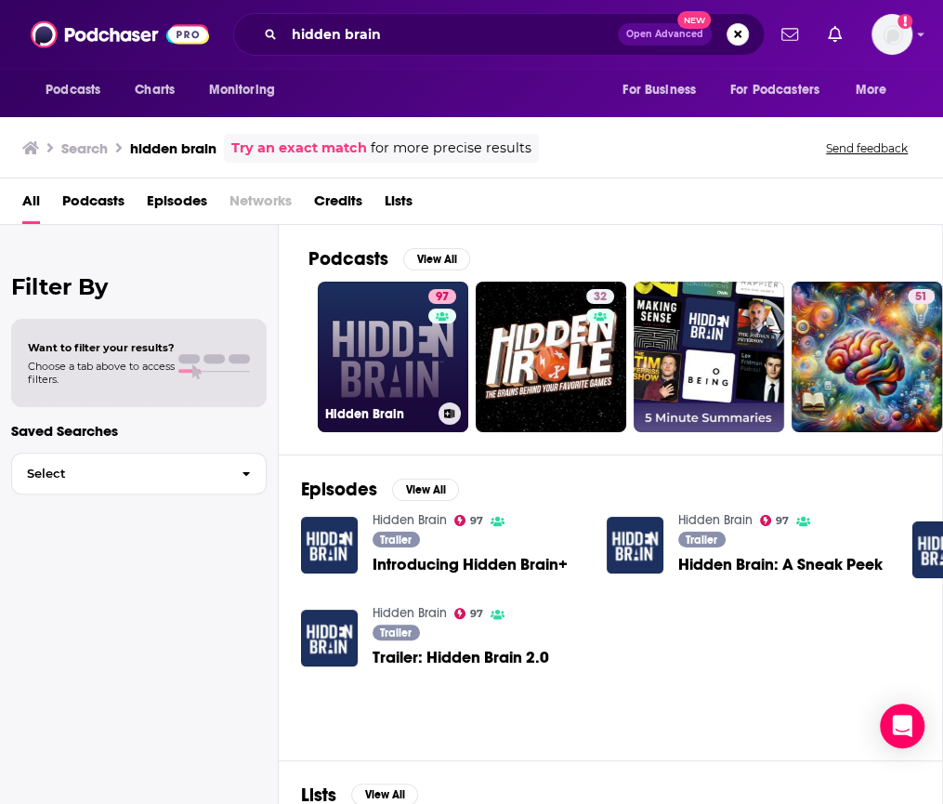
click at [359, 336] on link "97 Hidden Brain" at bounding box center [393, 357] width 151 height 151
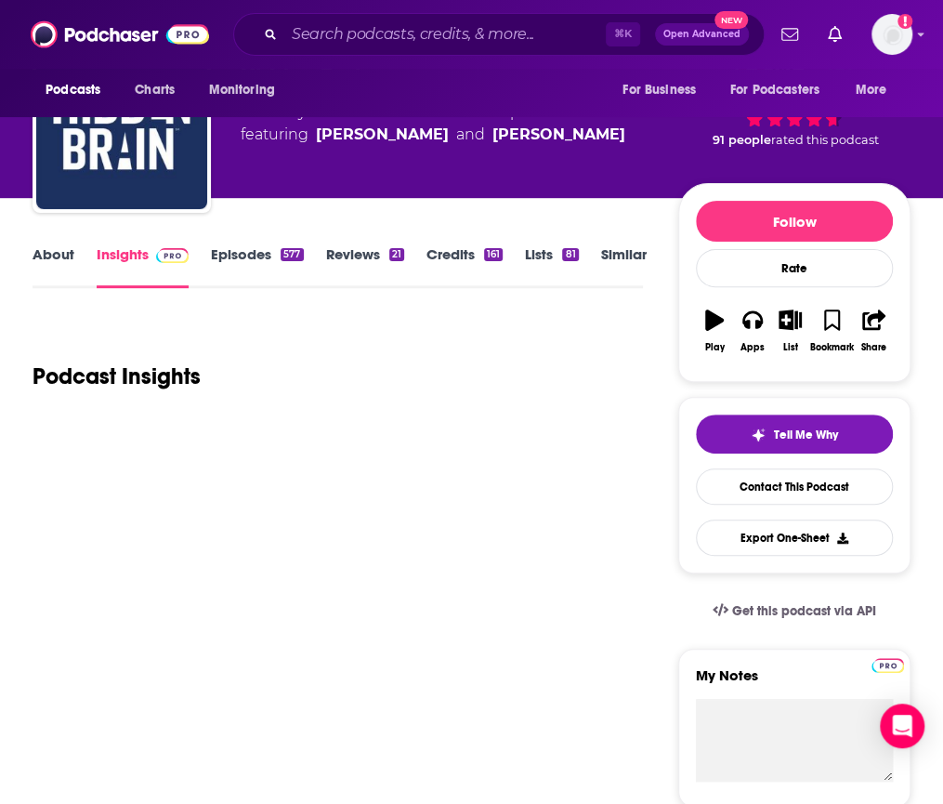
scroll to position [101, 0]
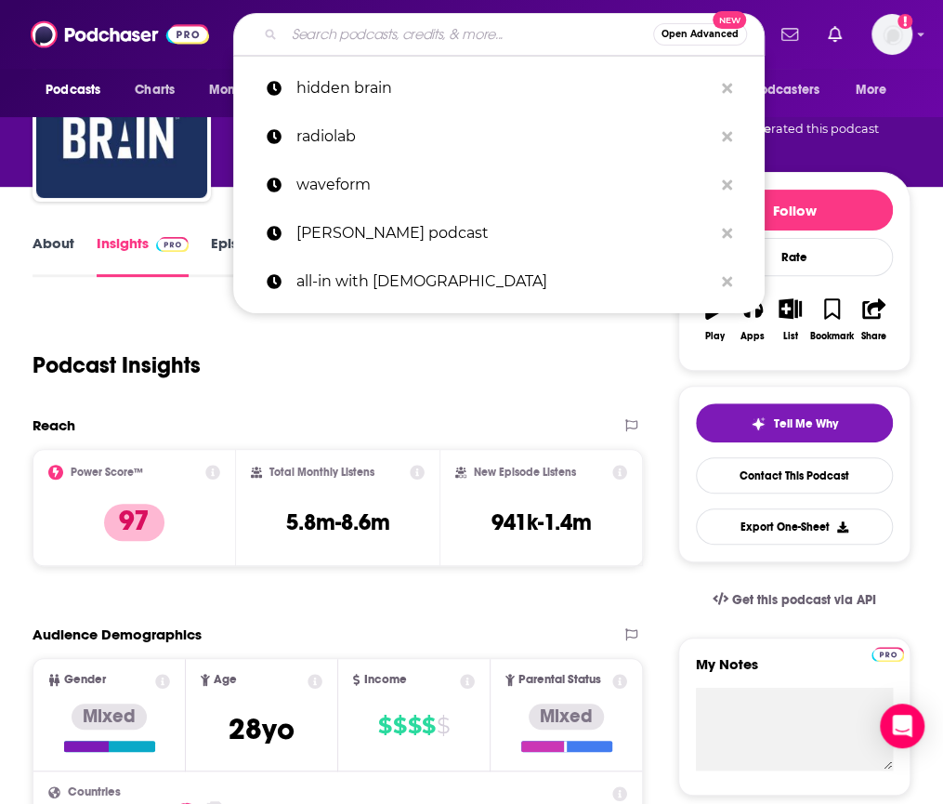
click at [372, 30] on input "Search podcasts, credits, & more..." at bounding box center [468, 35] width 369 height 30
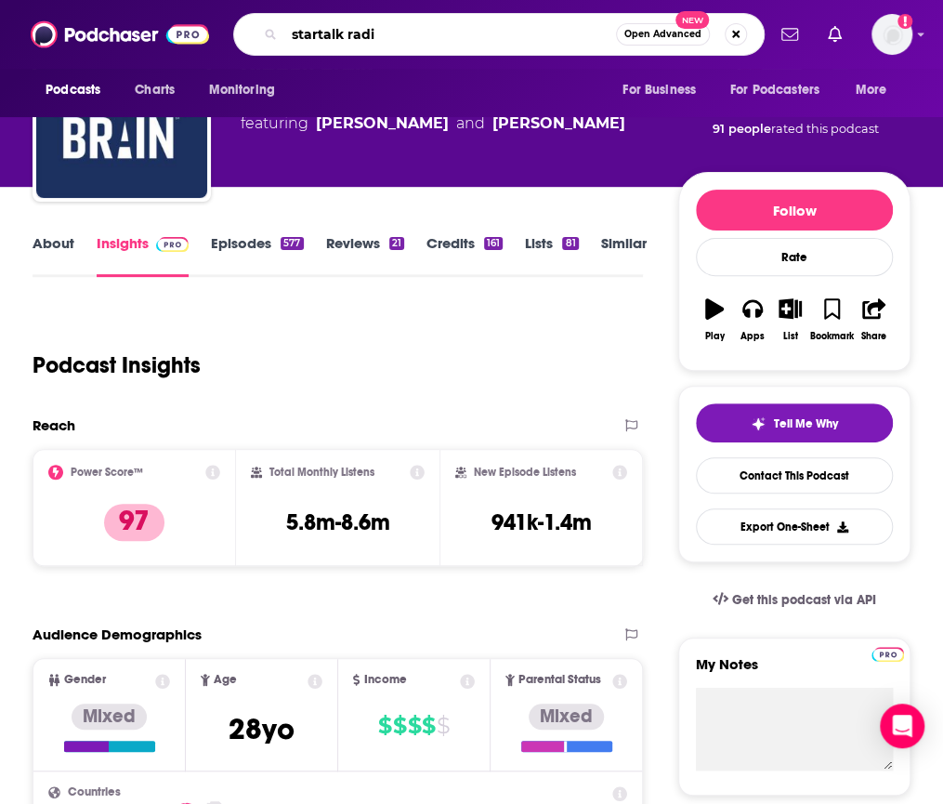
type input "startalk radio"
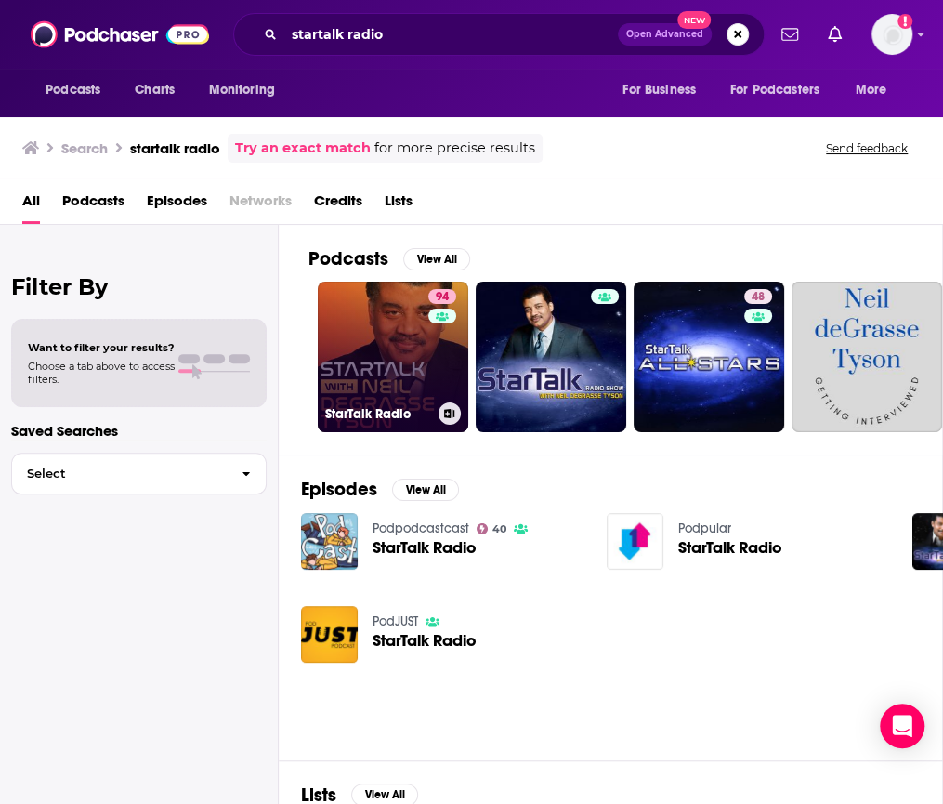
click at [364, 303] on link "94 StarTalk Radio" at bounding box center [393, 357] width 151 height 151
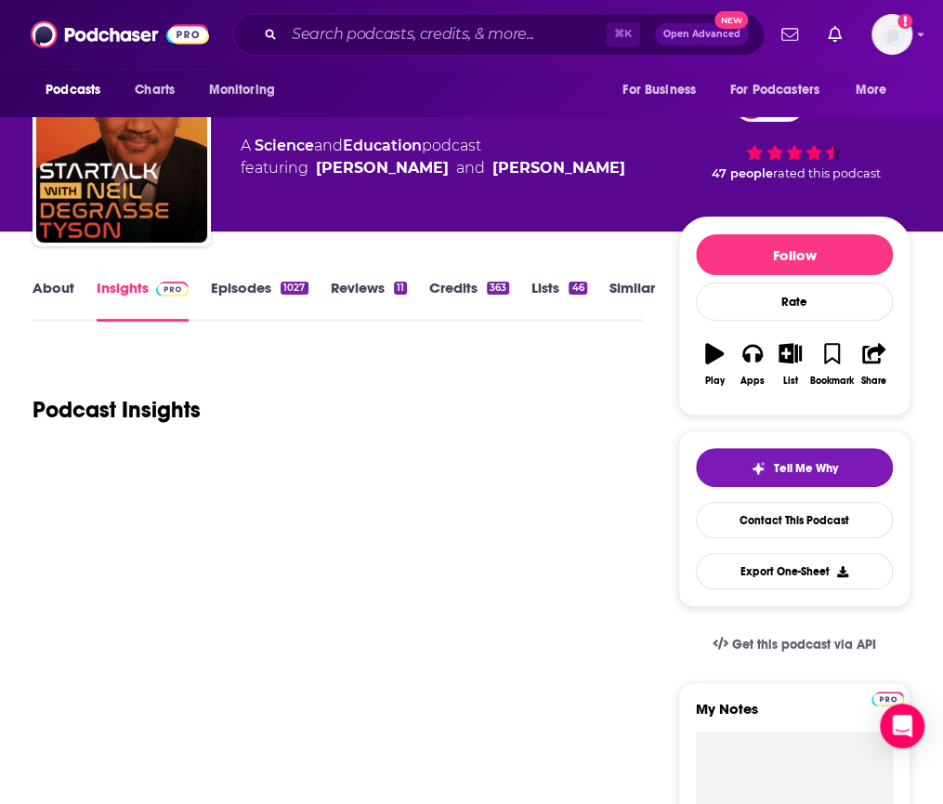
scroll to position [58, 0]
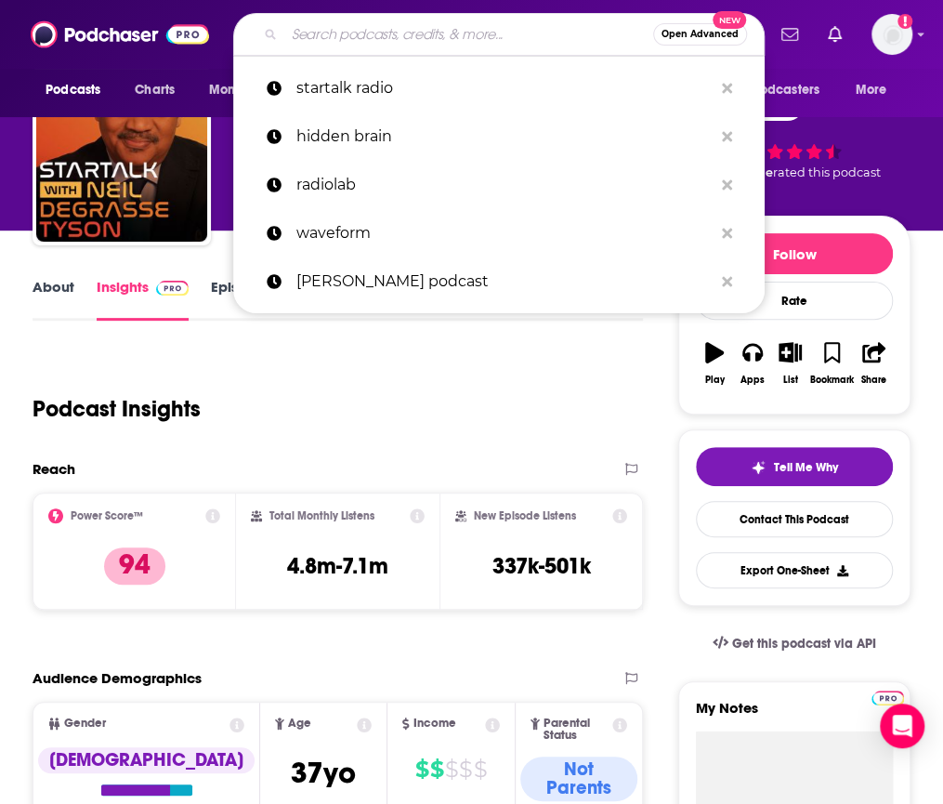
click at [387, 23] on input "Search podcasts, credits, & more..." at bounding box center [468, 35] width 369 height 30
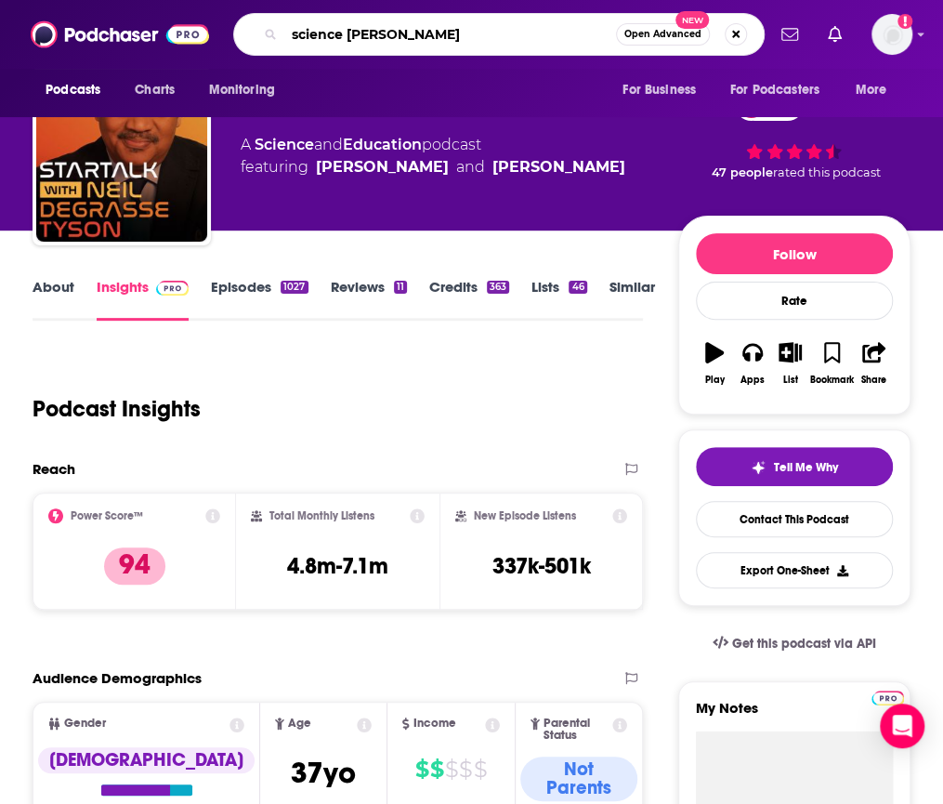
type input "science friday"
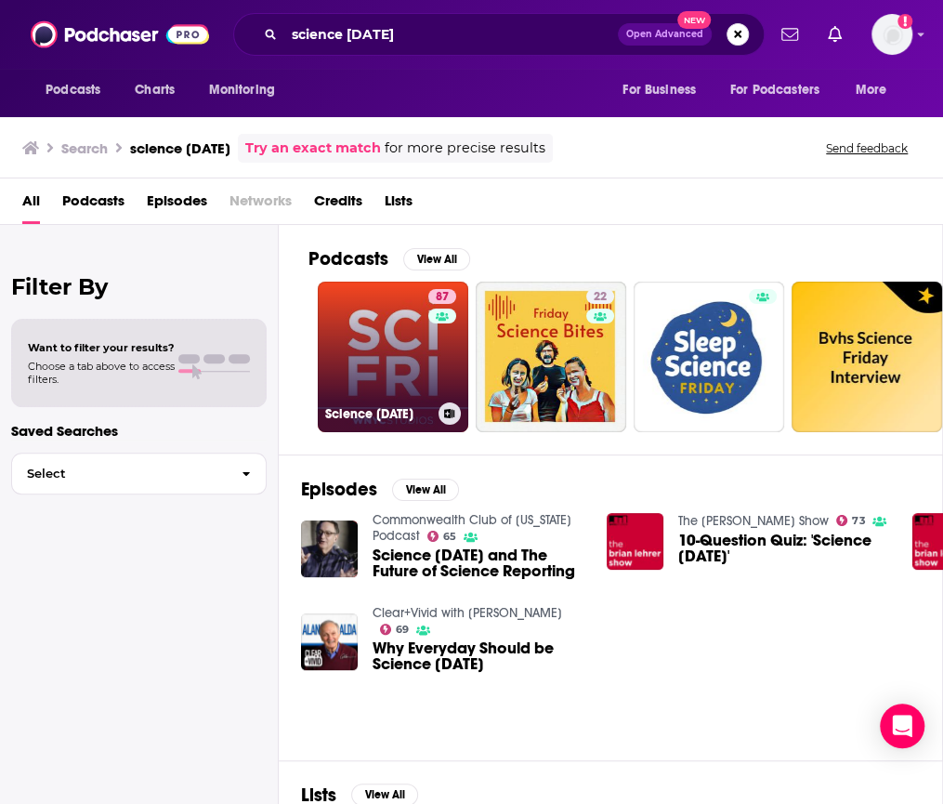
click at [377, 332] on link "87 Science Friday" at bounding box center [393, 357] width 151 height 151
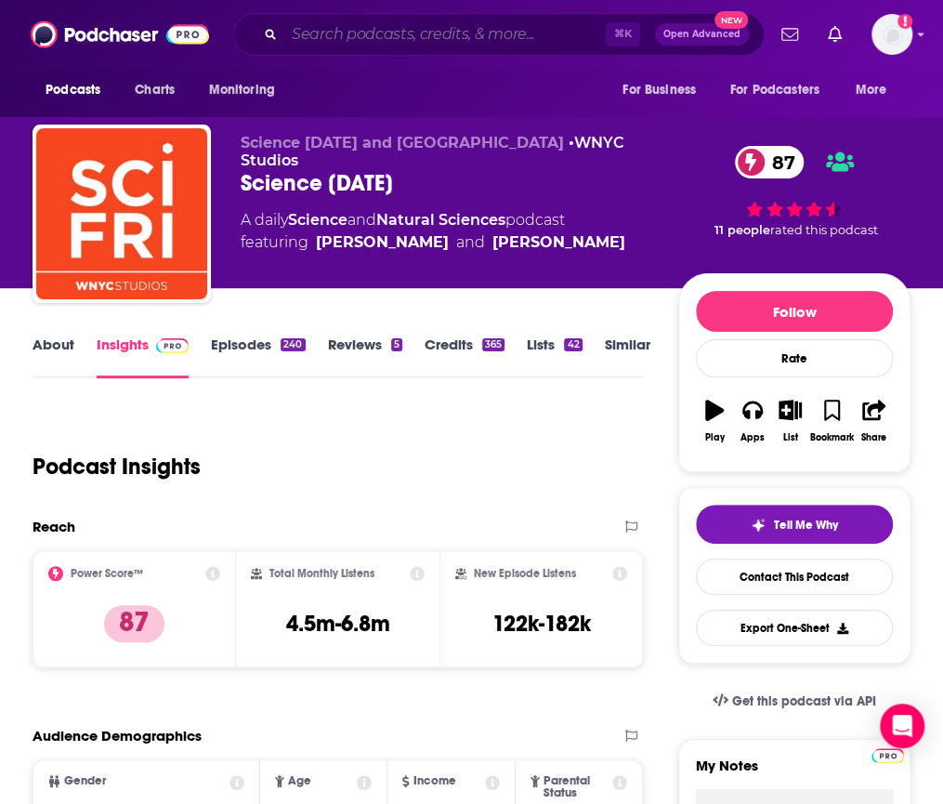
click at [370, 30] on input "Search podcasts, credits, & more..." at bounding box center [444, 35] width 321 height 30
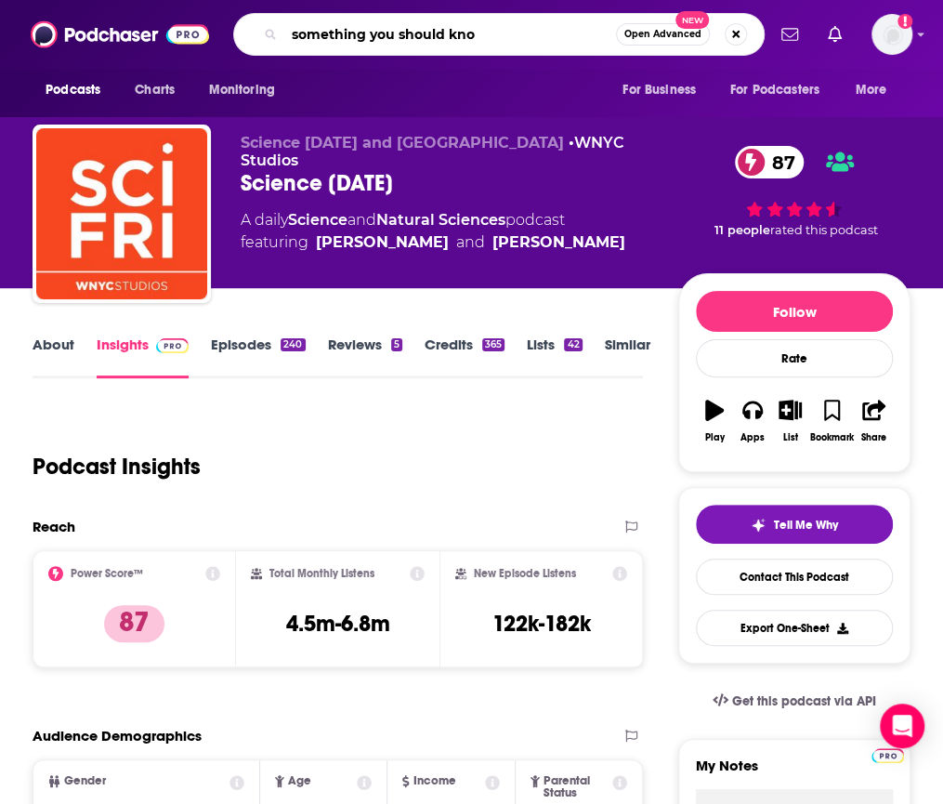
type input "something you should know"
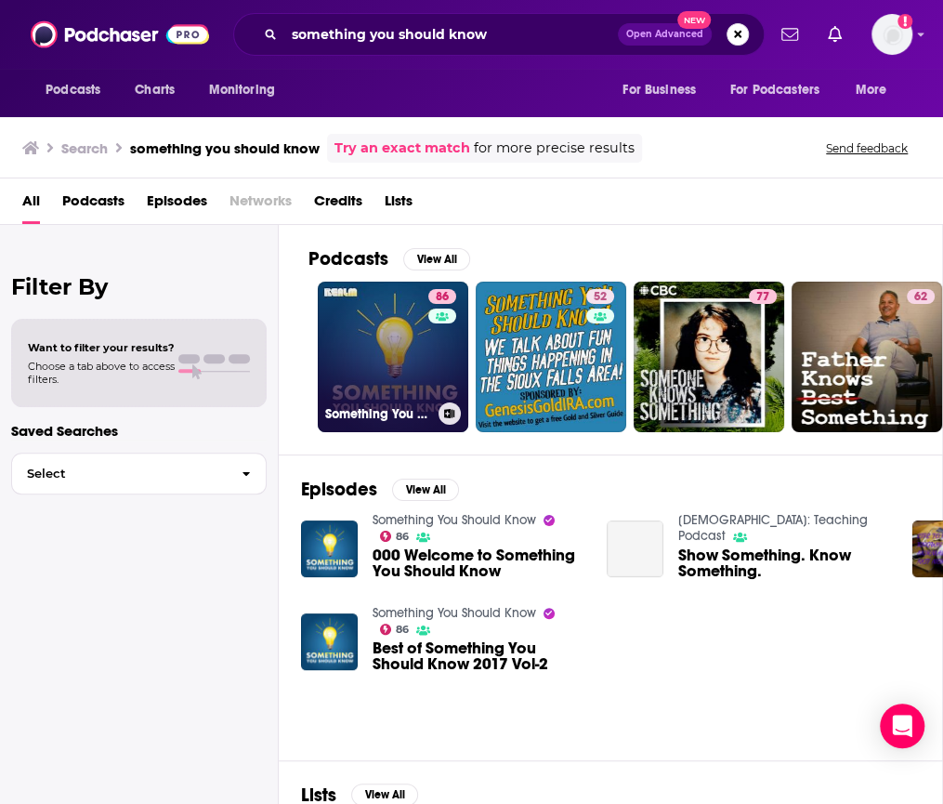
click at [353, 318] on link "86 Something You Should Know" at bounding box center [393, 357] width 151 height 151
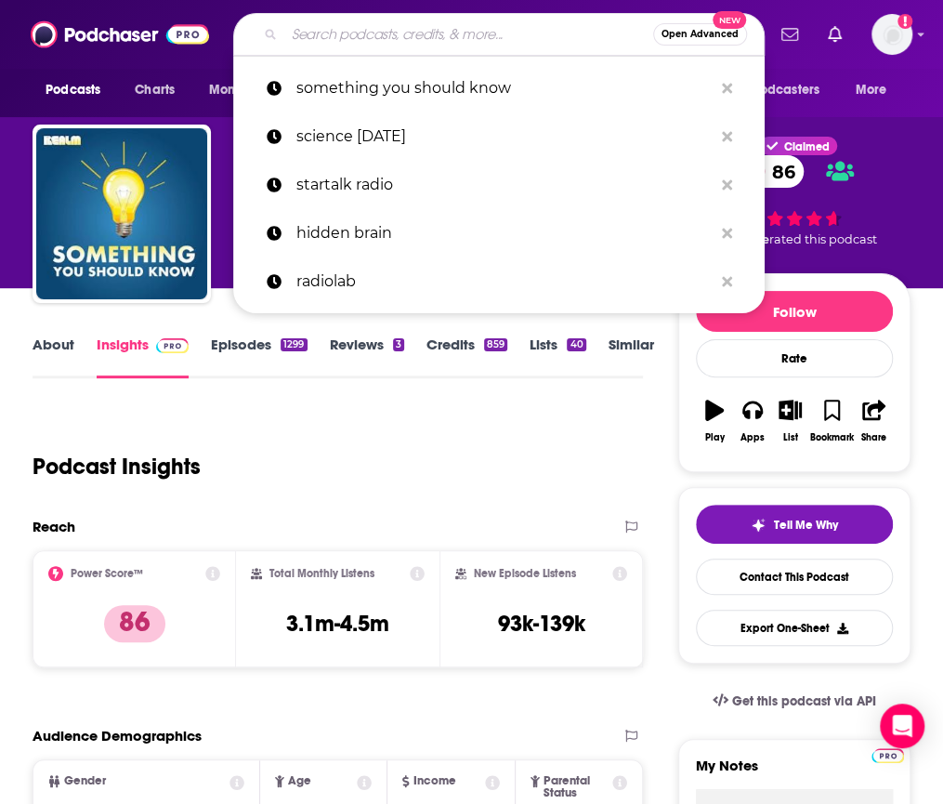
click at [334, 43] on input "Search podcasts, credits, & more..." at bounding box center [468, 35] width 369 height 30
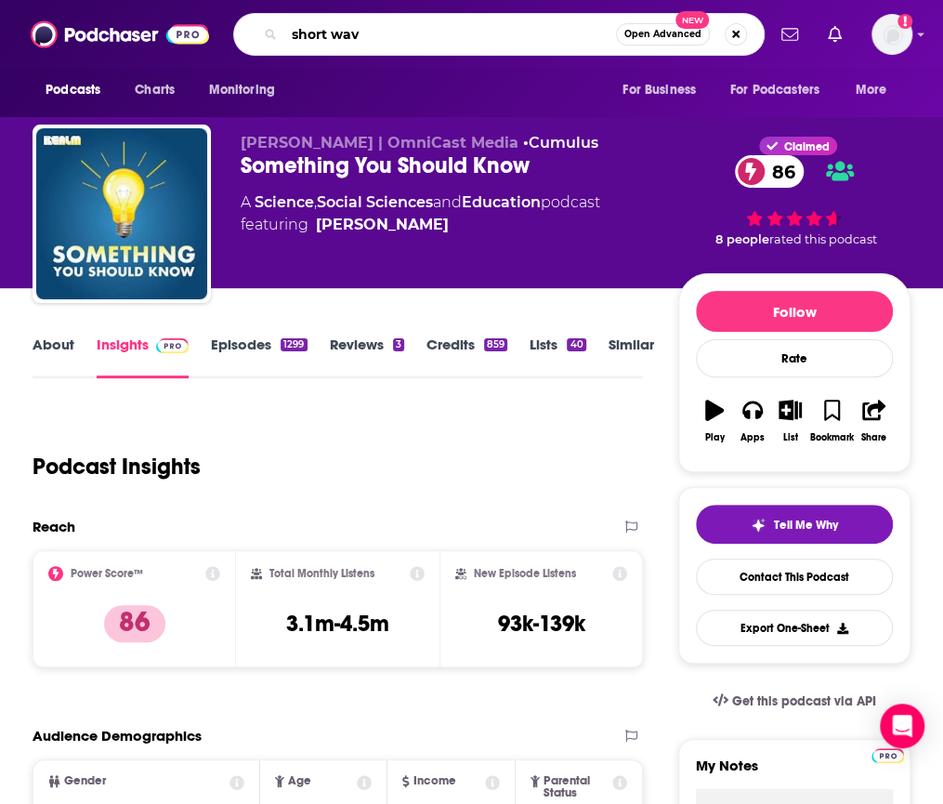
type input "short wave"
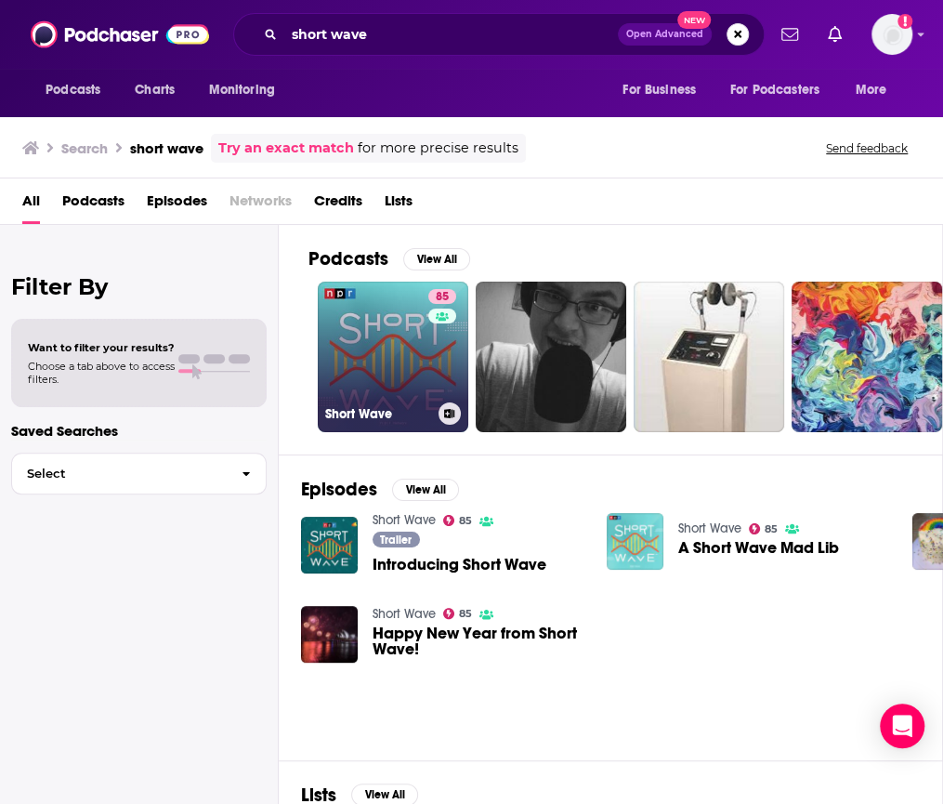
click at [356, 295] on link "85 Short Wave" at bounding box center [393, 357] width 151 height 151
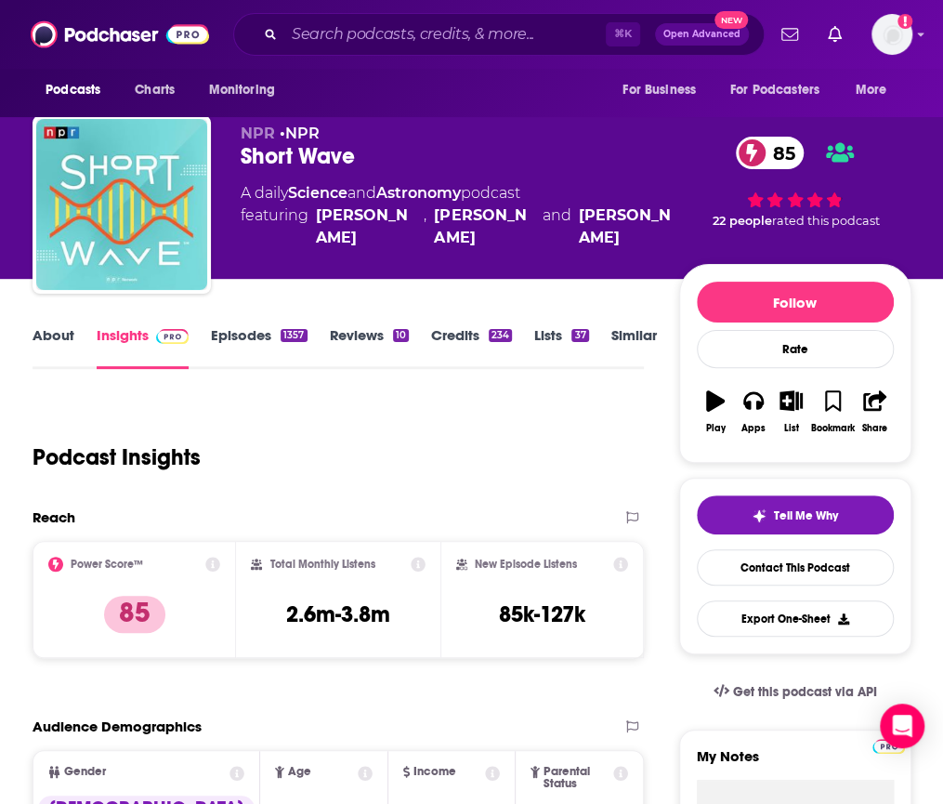
scroll to position [33, 0]
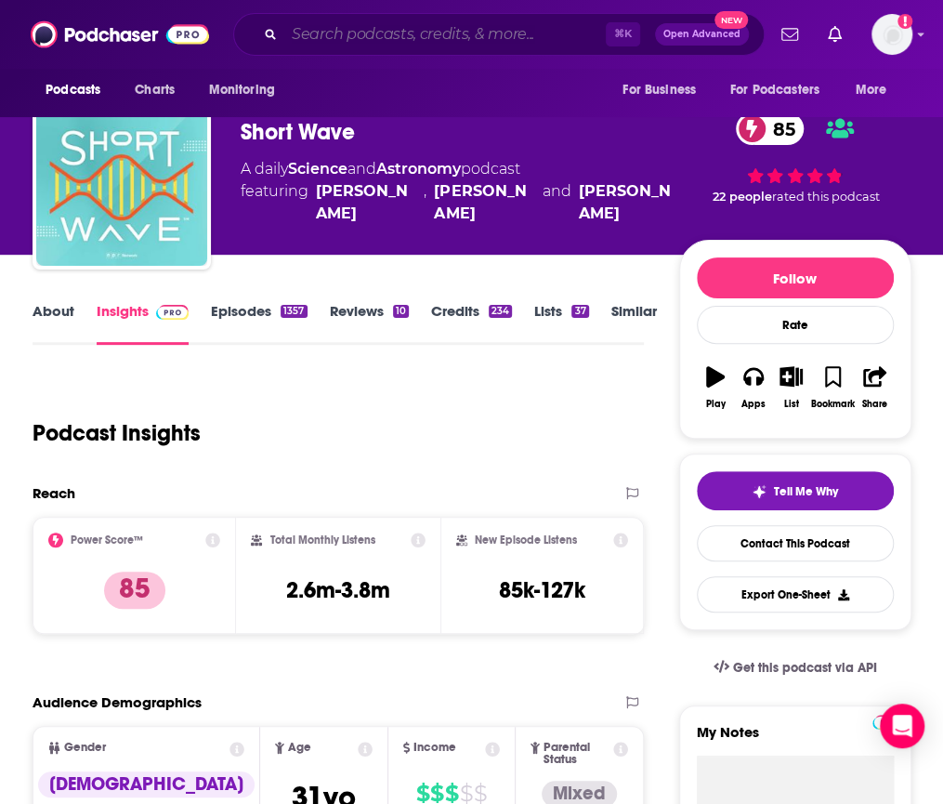
click at [342, 33] on input "Search podcasts, credits, & more..." at bounding box center [444, 35] width 321 height 30
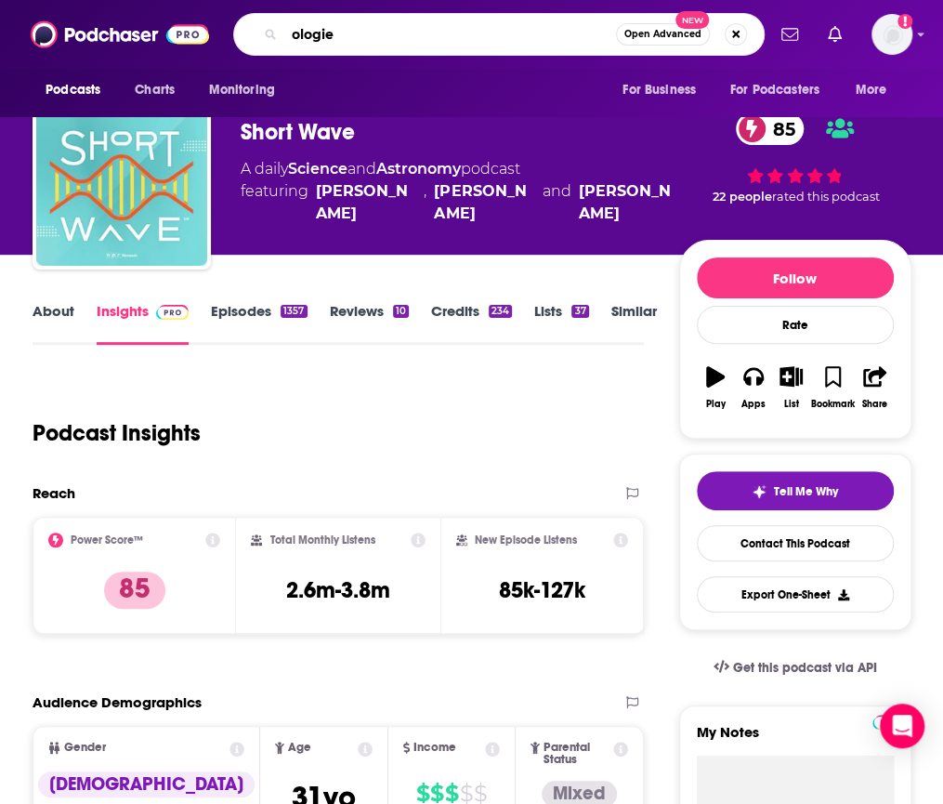
type input "ologies"
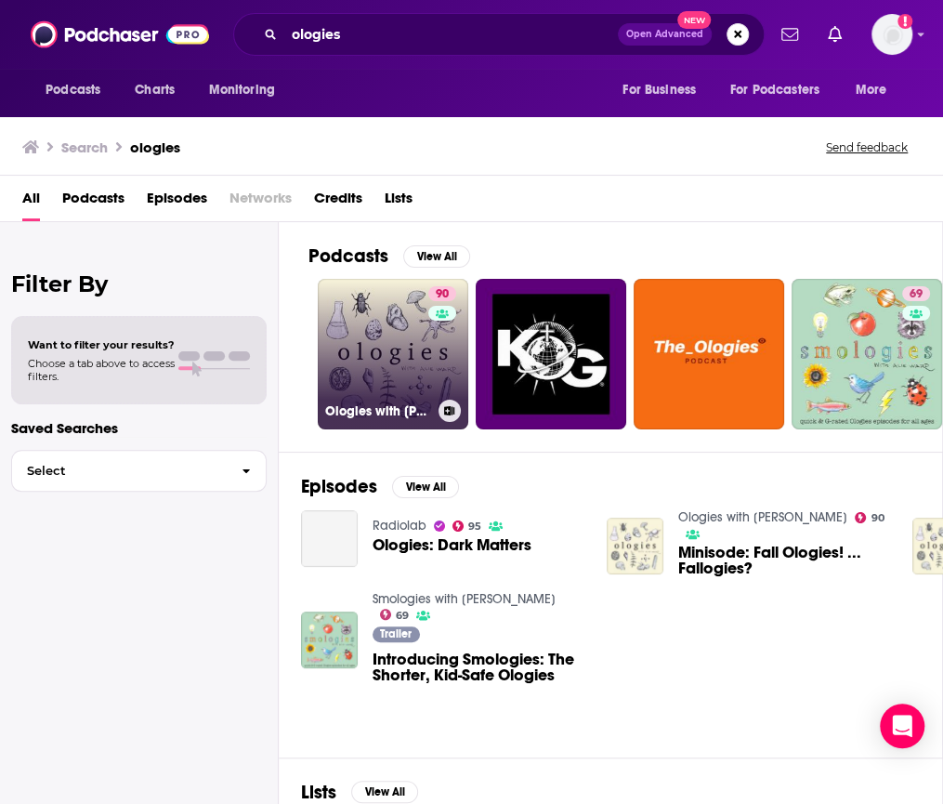
click at [364, 309] on link "90 Ologies with Alie Ward" at bounding box center [393, 354] width 151 height 151
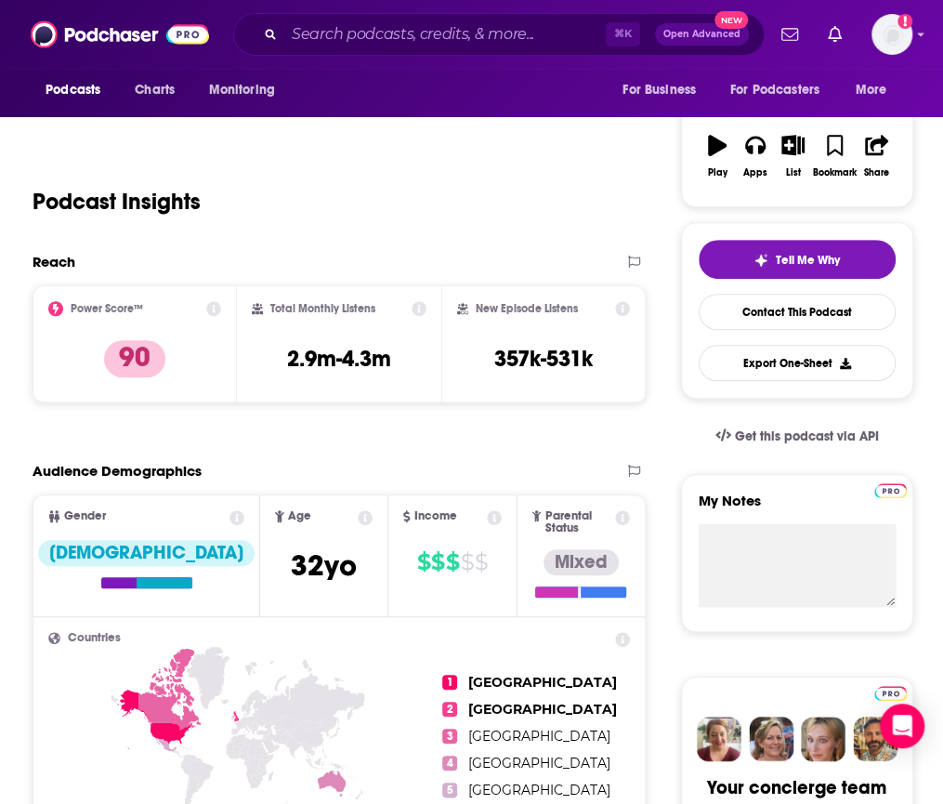
scroll to position [275, 0]
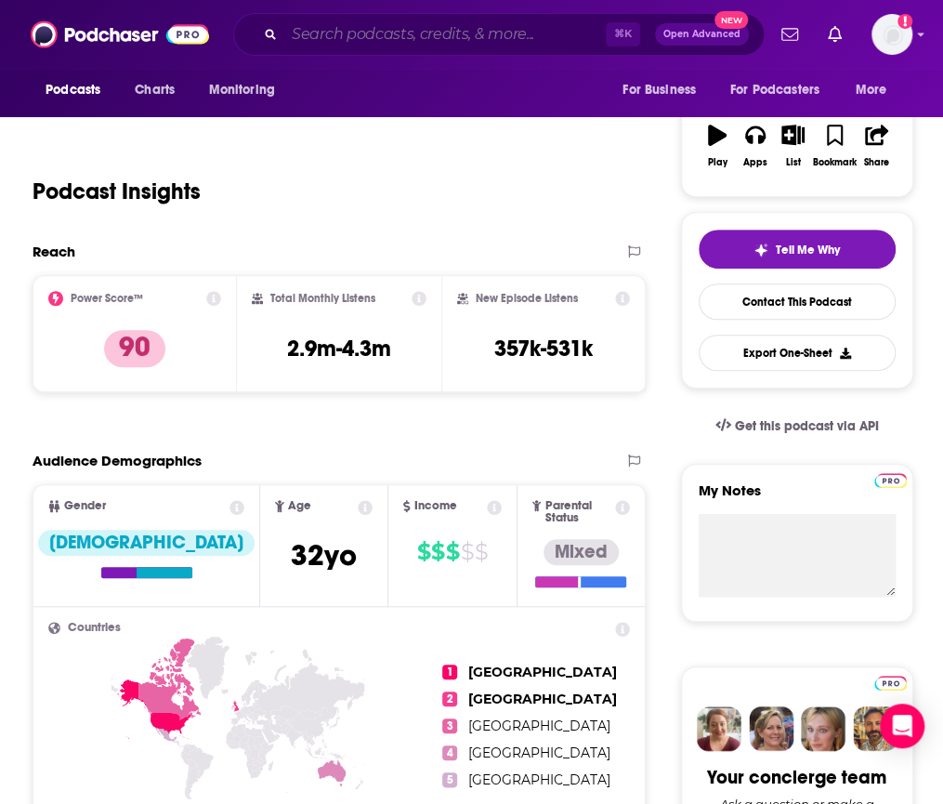
click at [401, 21] on input "Search podcasts, credits, & more..." at bounding box center [444, 35] width 321 height 30
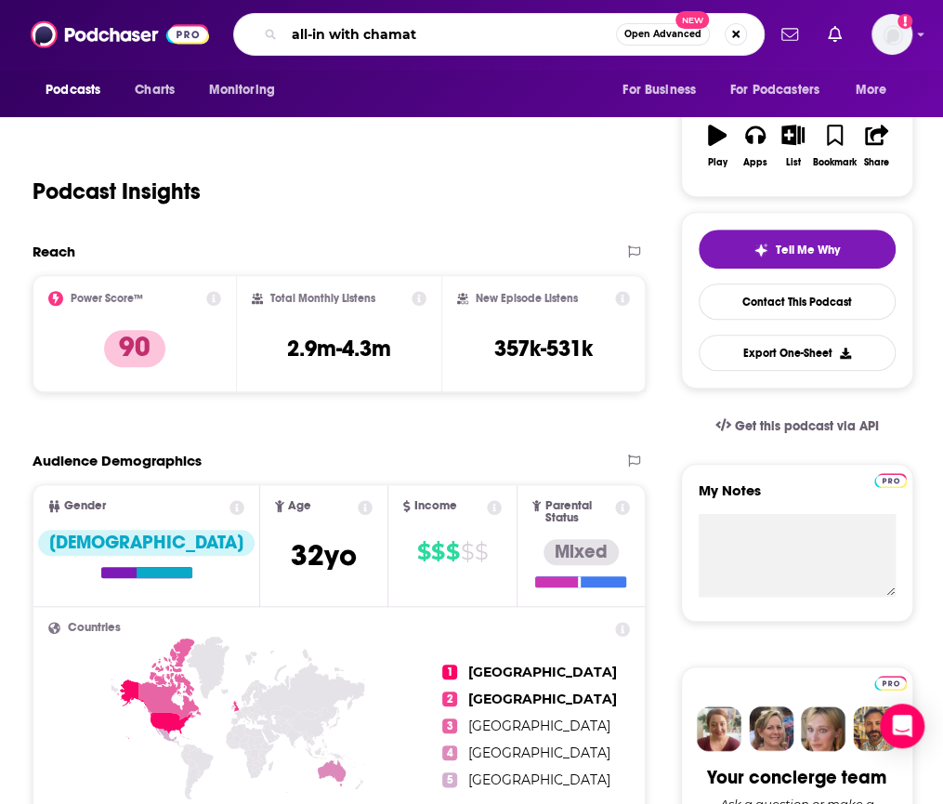
type input "all-in with [DEMOGRAPHIC_DATA]"
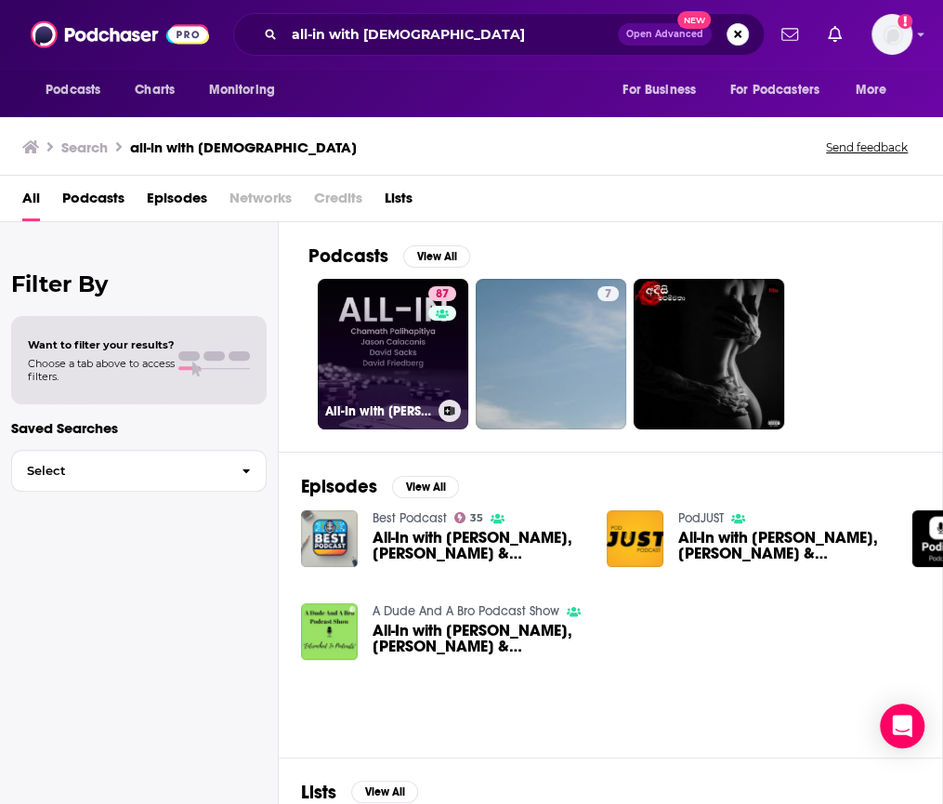
click at [355, 293] on link "87 All-In with Chamath, Jason, Sacks & Friedberg" at bounding box center [393, 354] width 151 height 151
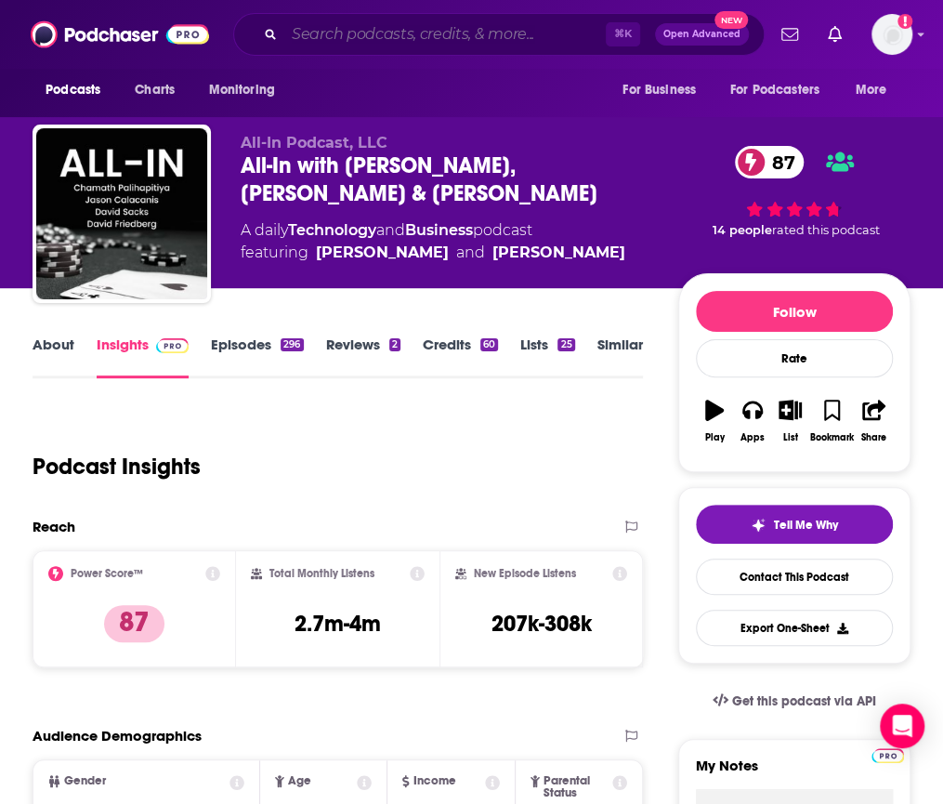
click at [340, 31] on input "Search podcasts, credits, & more..." at bounding box center [444, 35] width 321 height 30
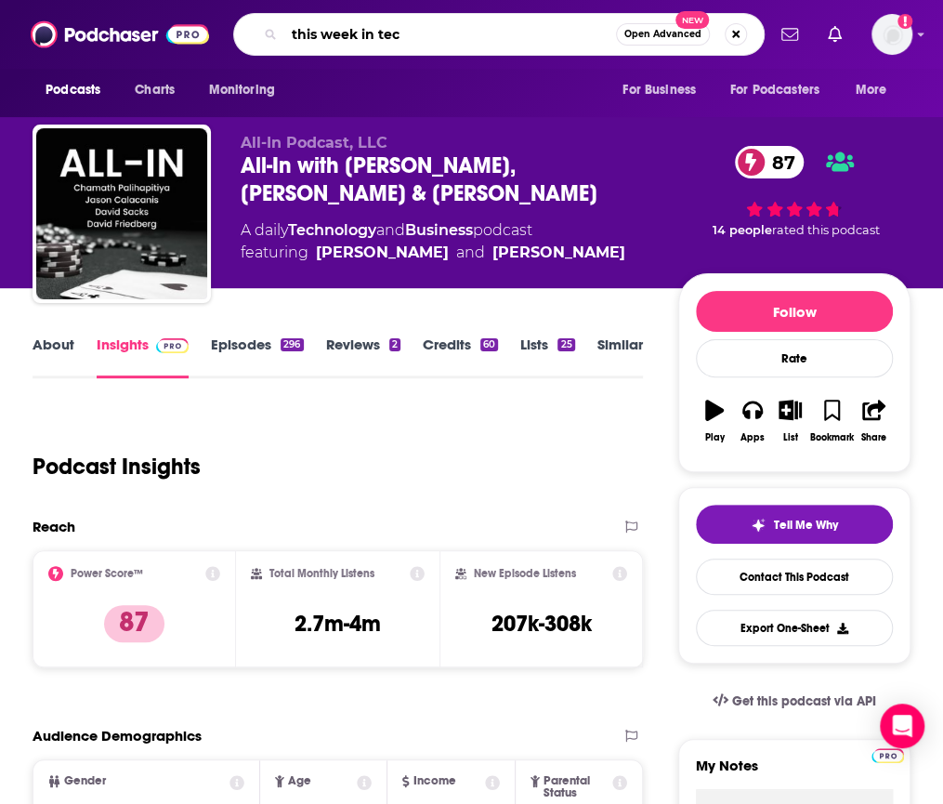
type input "this week in tech"
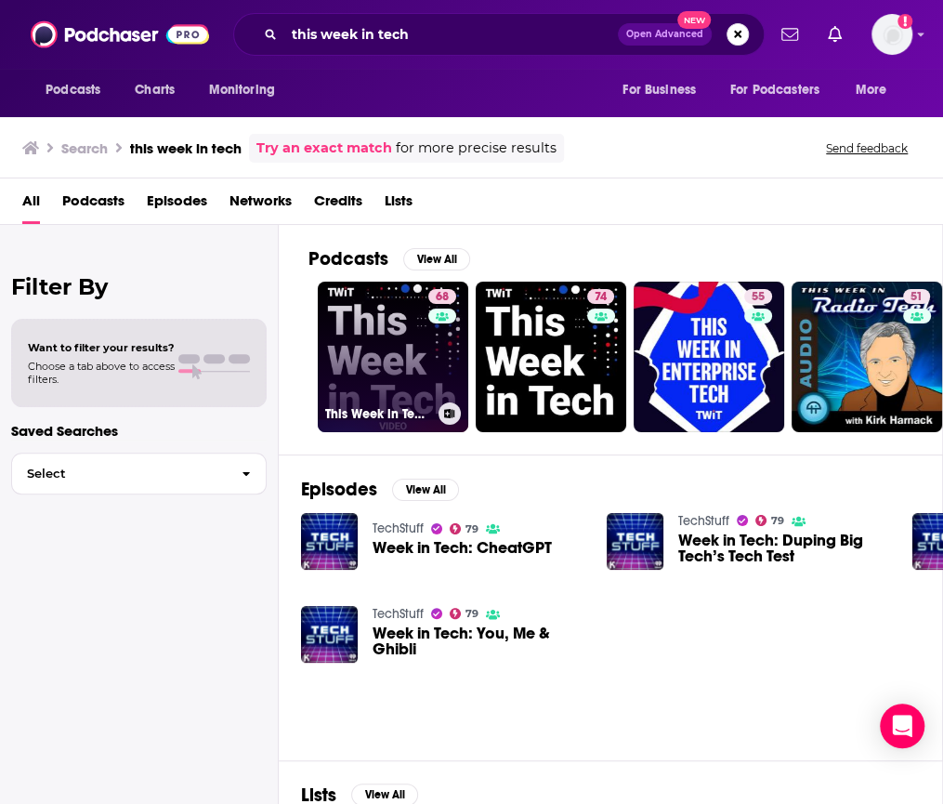
click at [360, 319] on link "68 This Week in Tech (Video)" at bounding box center [393, 357] width 151 height 151
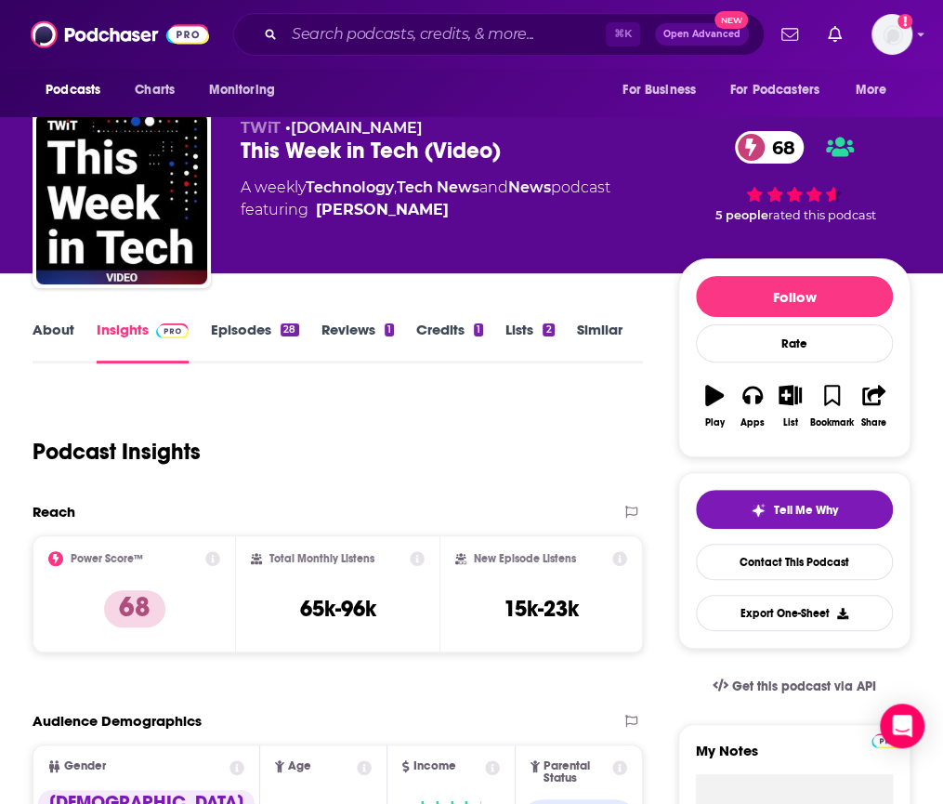
scroll to position [20, 0]
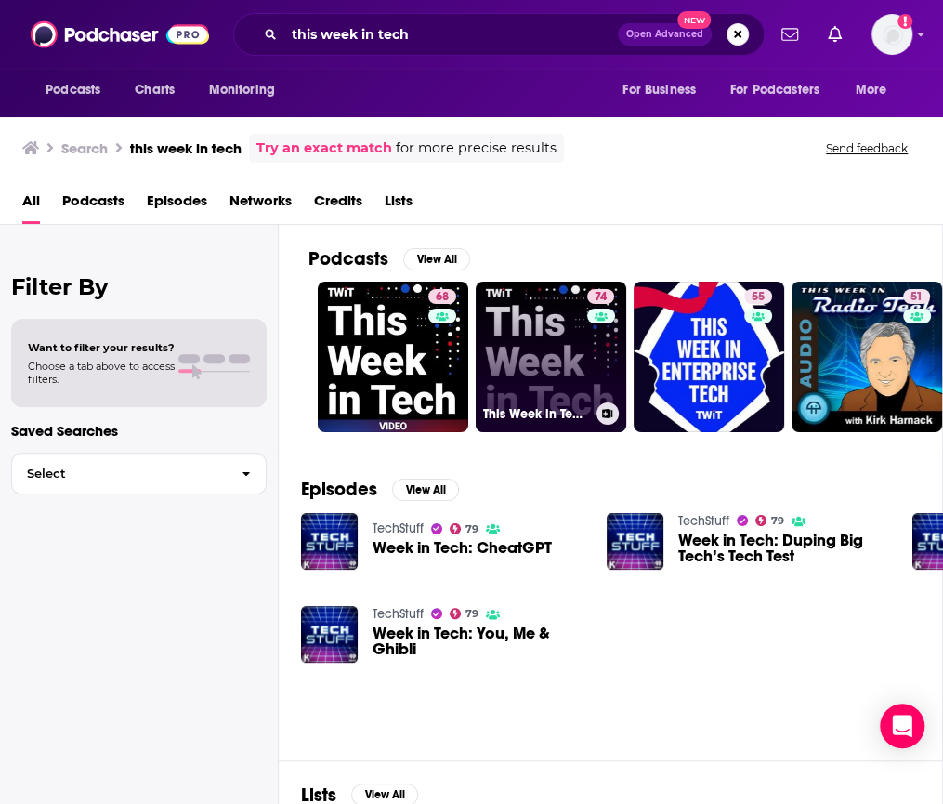
click at [499, 347] on link "74 This Week in Tech (Audio)" at bounding box center [551, 357] width 151 height 151
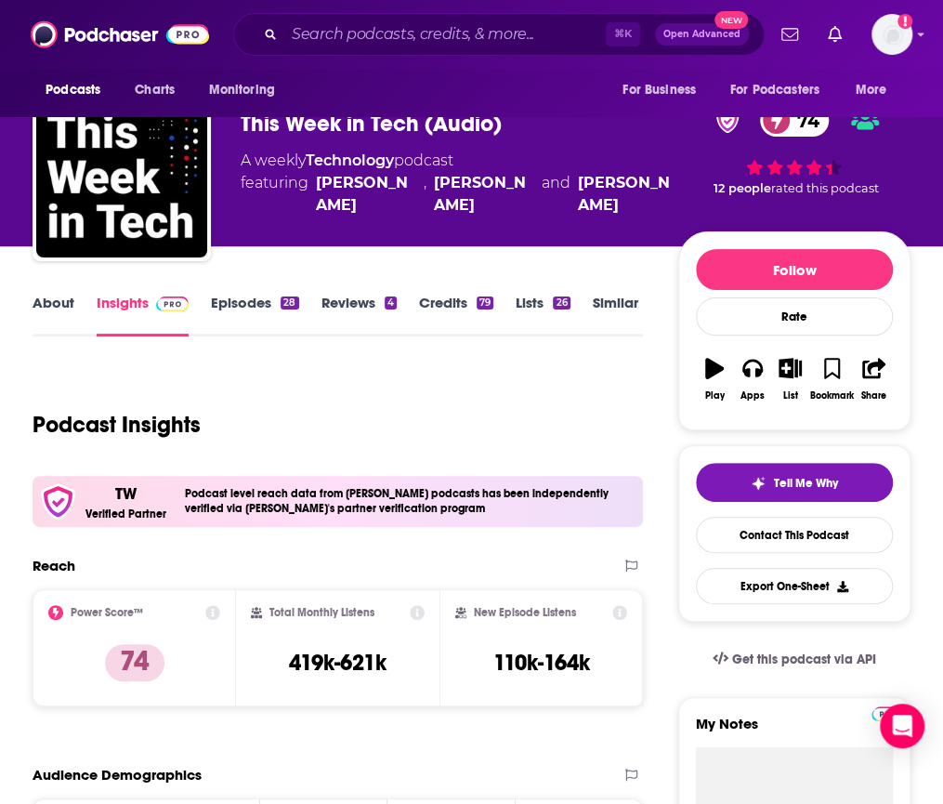
scroll to position [50, 0]
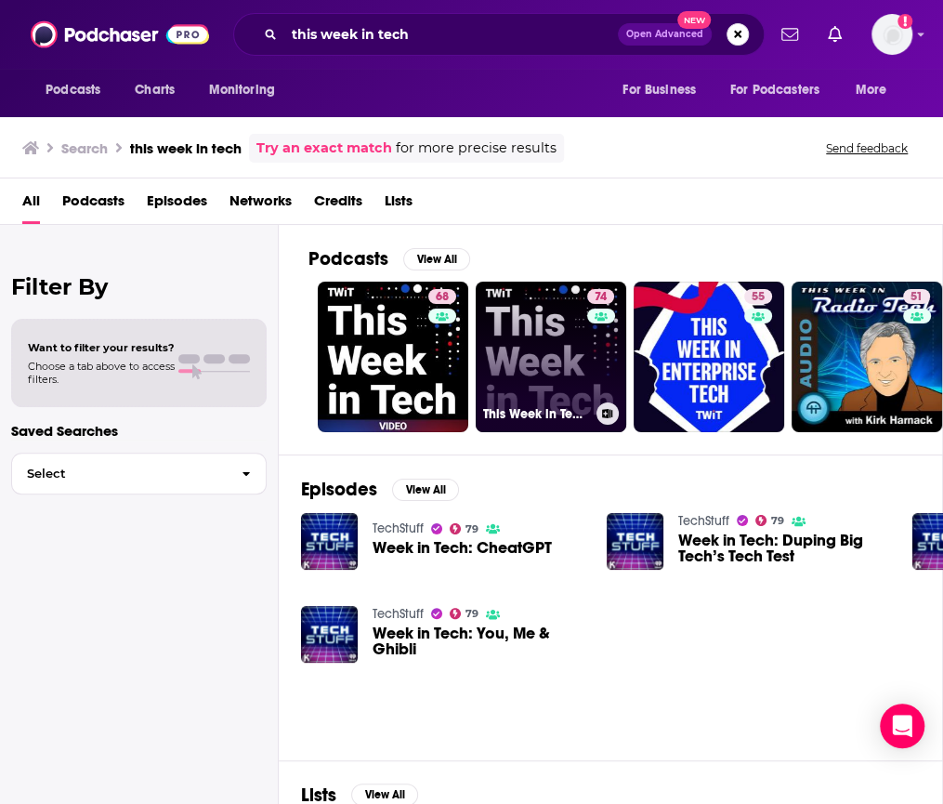
click at [505, 340] on link "74 This Week in Tech (Audio)" at bounding box center [551, 357] width 151 height 151
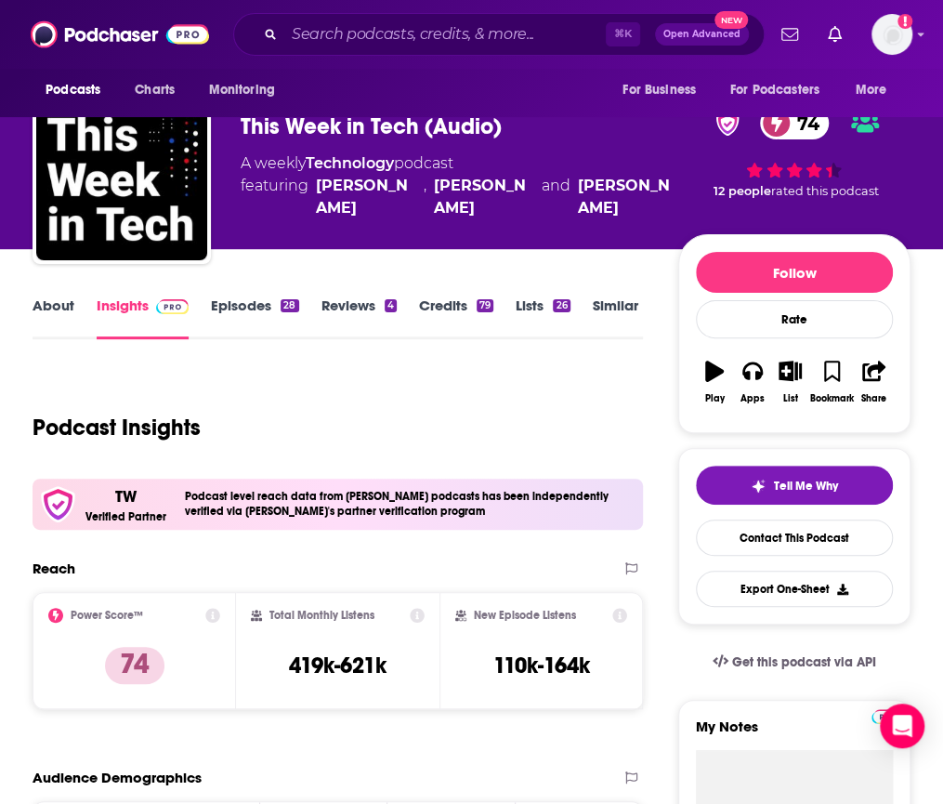
scroll to position [48, 0]
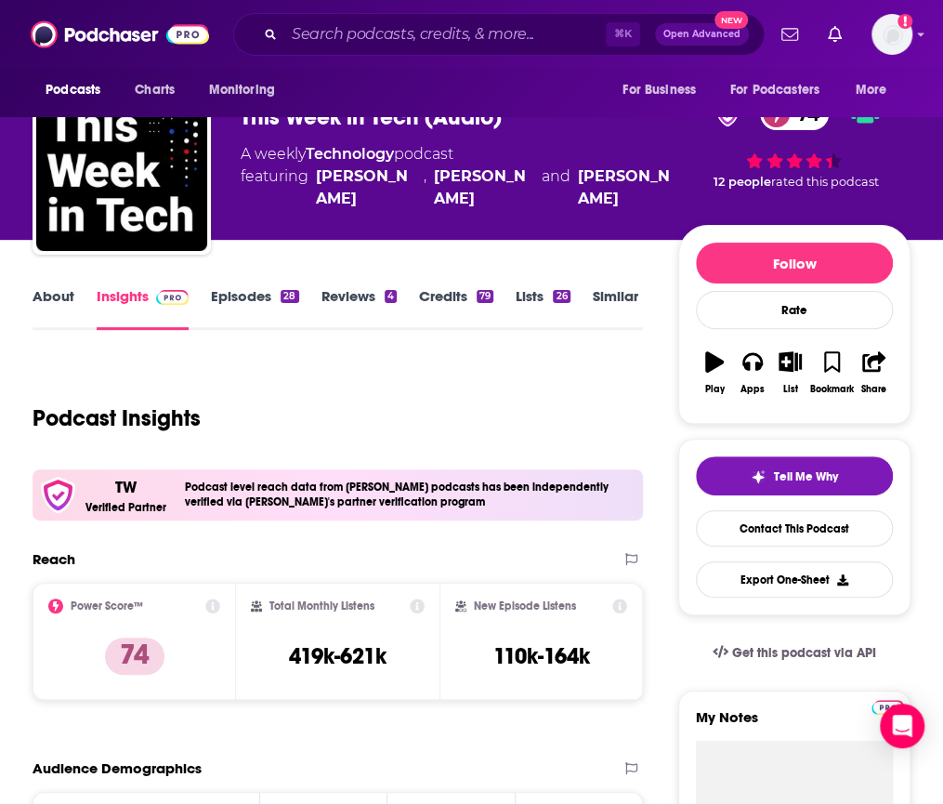
click at [345, 50] on div "⌘ K Open Advanced New" at bounding box center [498, 34] width 531 height 43
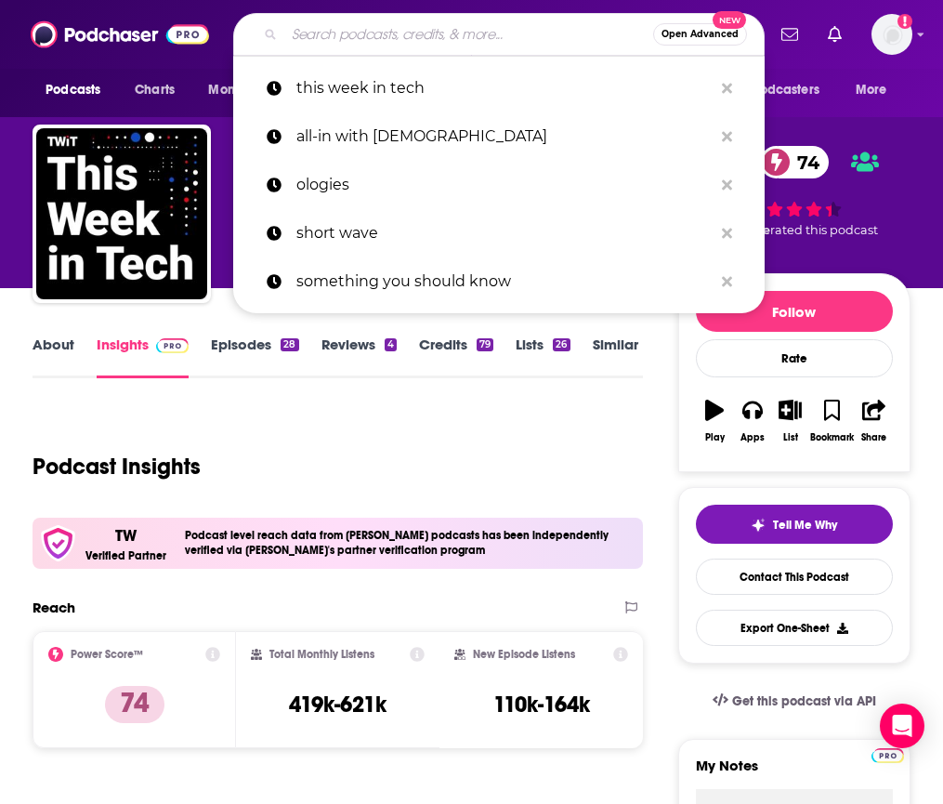
click at [337, 40] on input "Search podcasts, credits, & more..." at bounding box center [468, 35] width 369 height 30
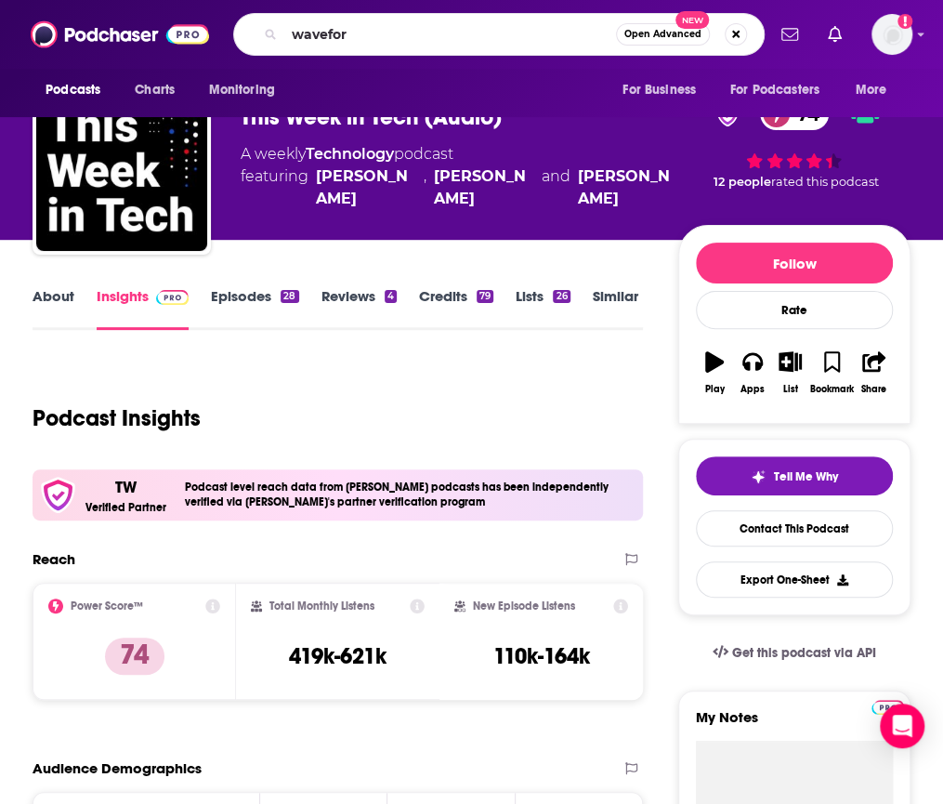
type input "waveform"
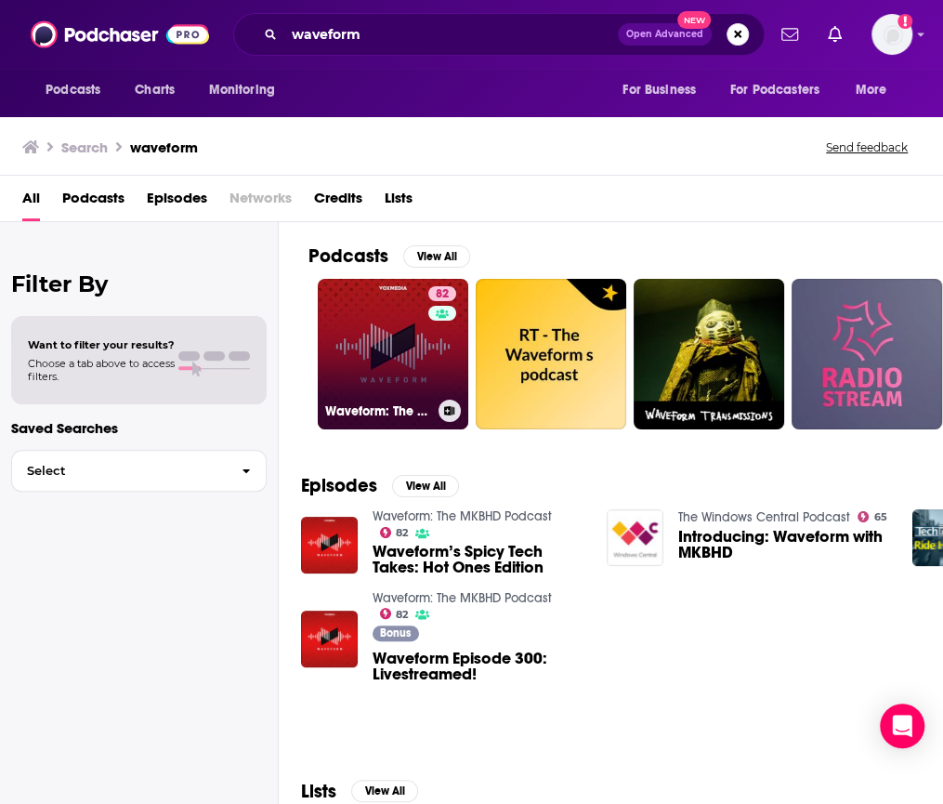
click at [364, 321] on link "82 Waveform: The MKBHD Podcast" at bounding box center [393, 354] width 151 height 151
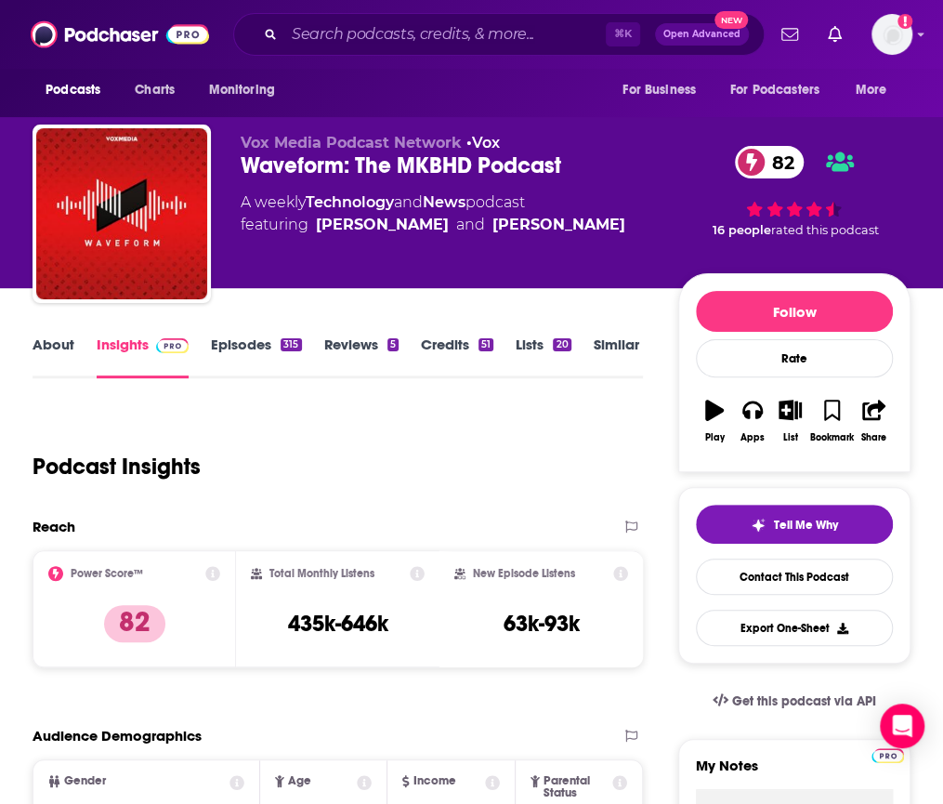
click at [353, 17] on div "⌘ K Open Advanced New" at bounding box center [498, 34] width 531 height 43
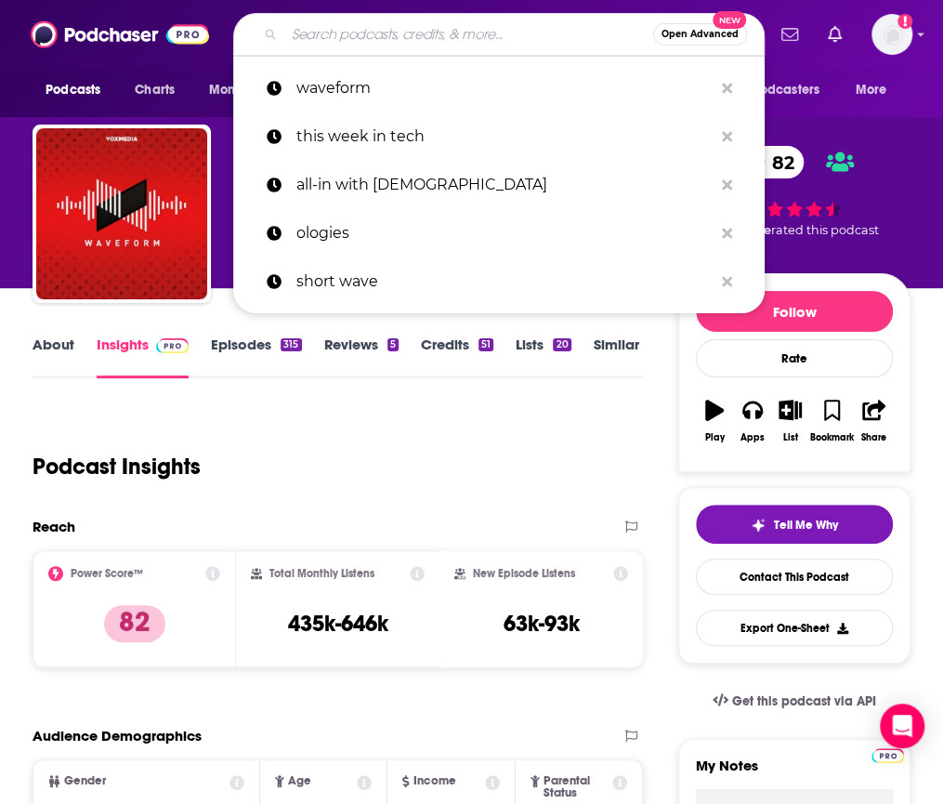
click at [349, 26] on input "Search podcasts, credits, & more..." at bounding box center [468, 35] width 369 height 30
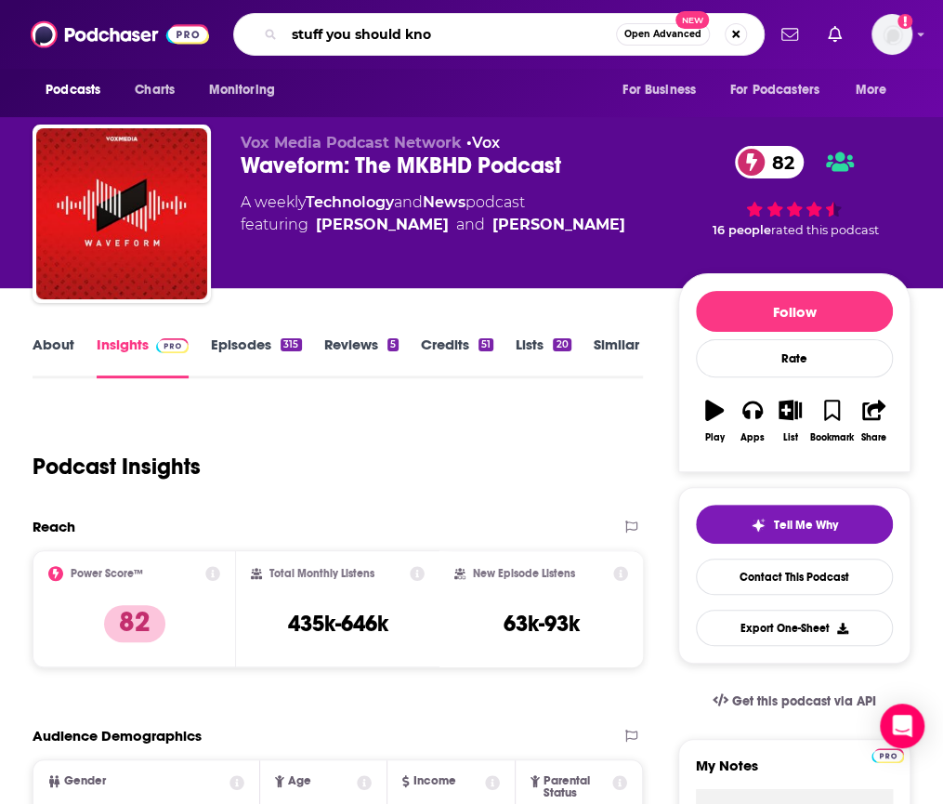
type input "stuff you should know"
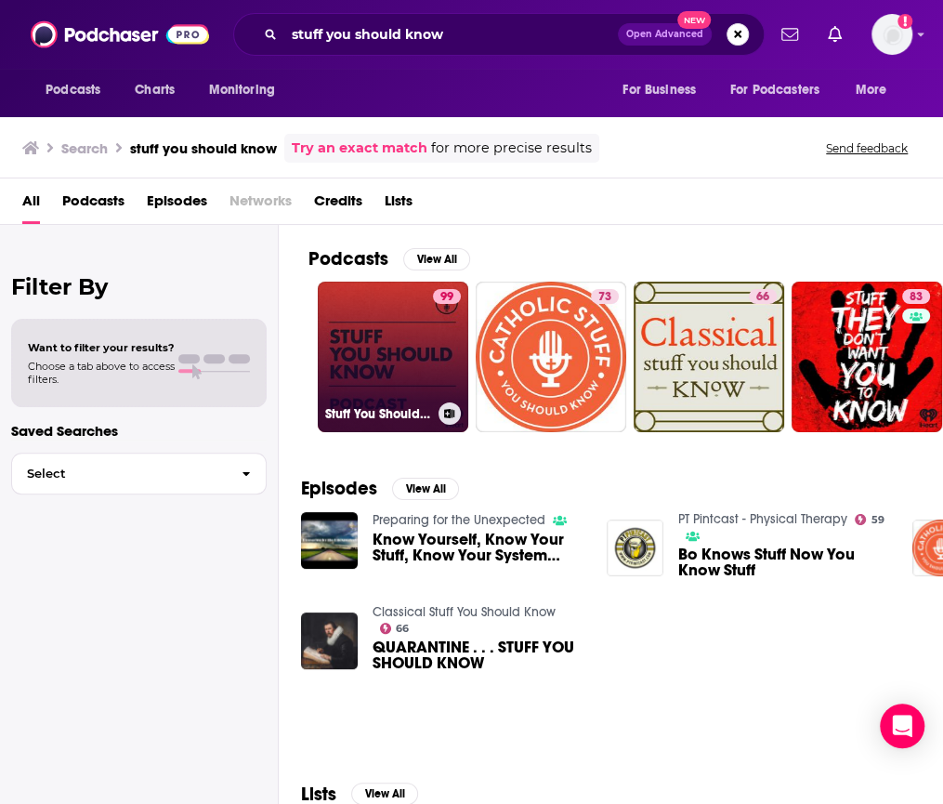
click at [369, 305] on link "99 Stuff You Should Know" at bounding box center [393, 357] width 151 height 151
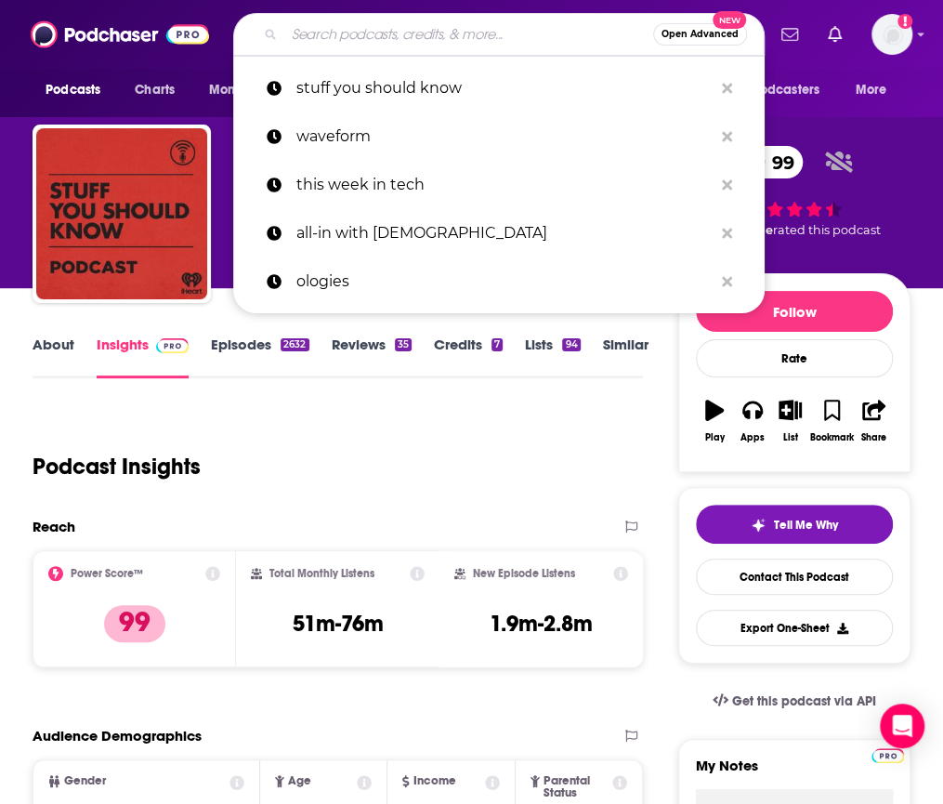
click at [321, 36] on input "Search podcasts, credits, & more..." at bounding box center [468, 35] width 369 height 30
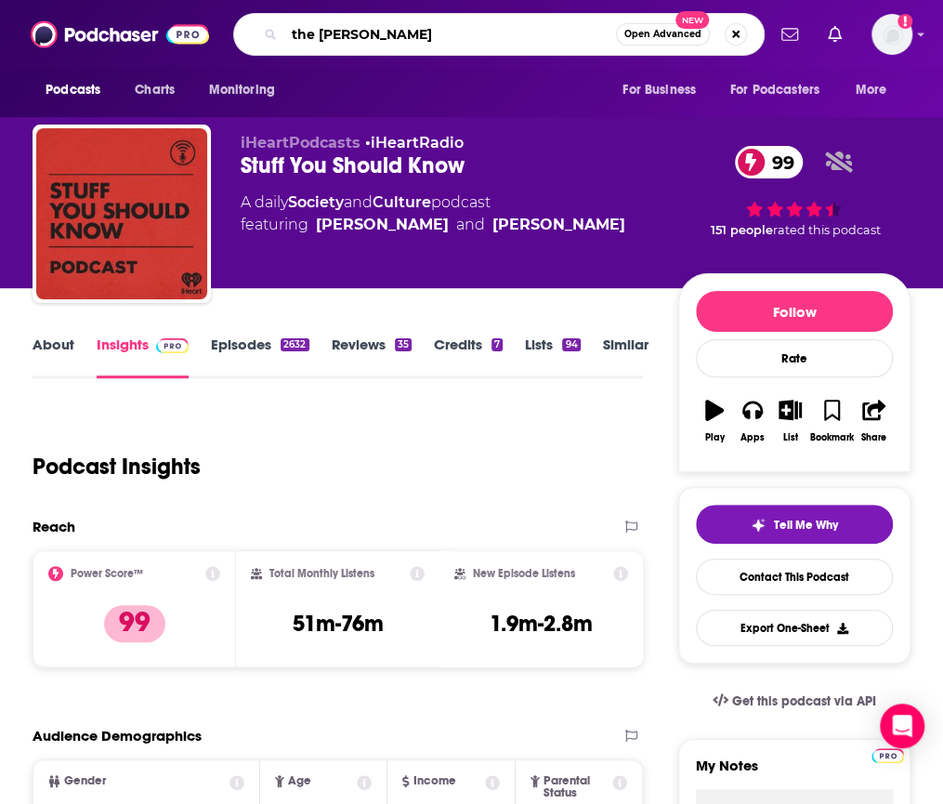
type input "the [PERSON_NAME]"
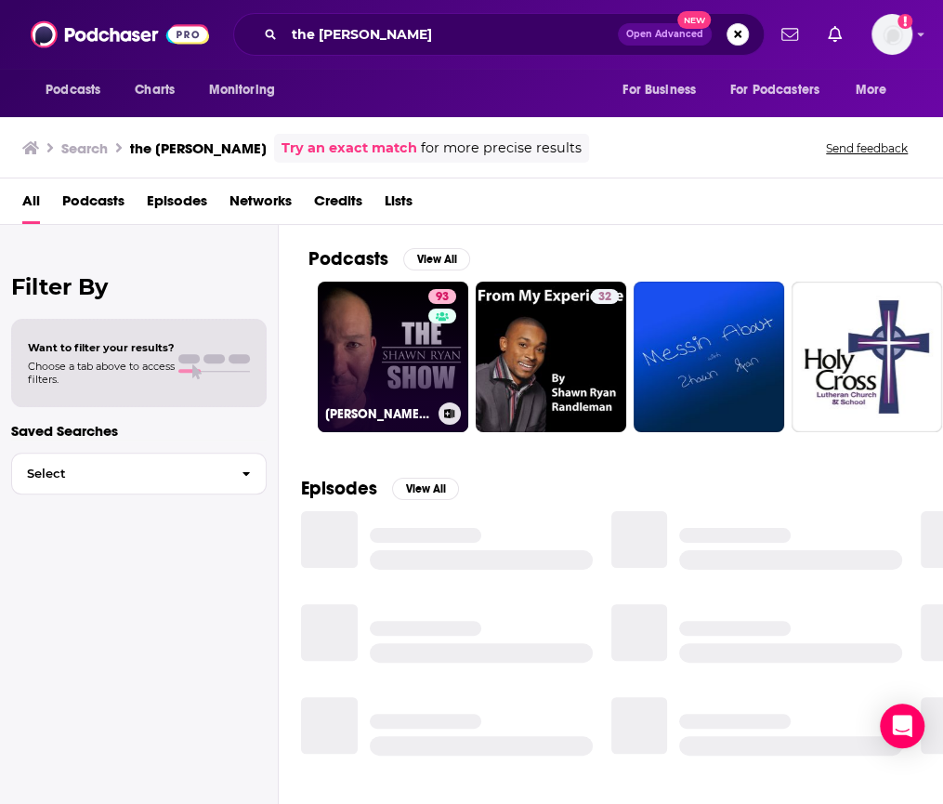
click at [392, 330] on link "93 [PERSON_NAME] Show" at bounding box center [393, 357] width 151 height 151
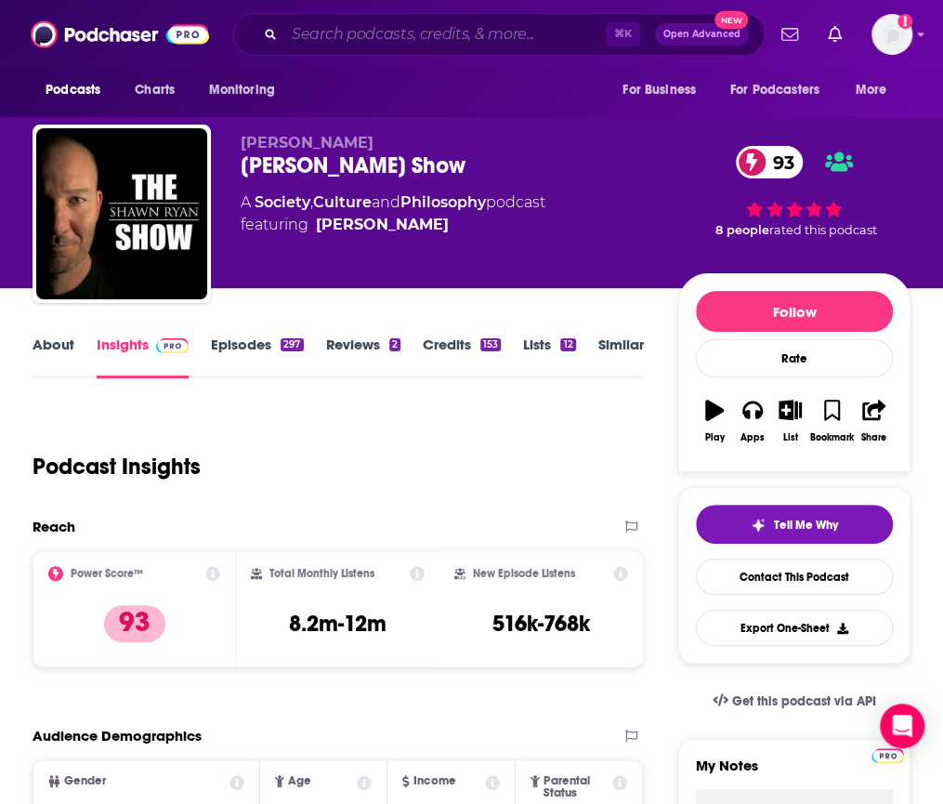
click at [347, 37] on input "Search podcasts, credits, & more..." at bounding box center [444, 35] width 321 height 30
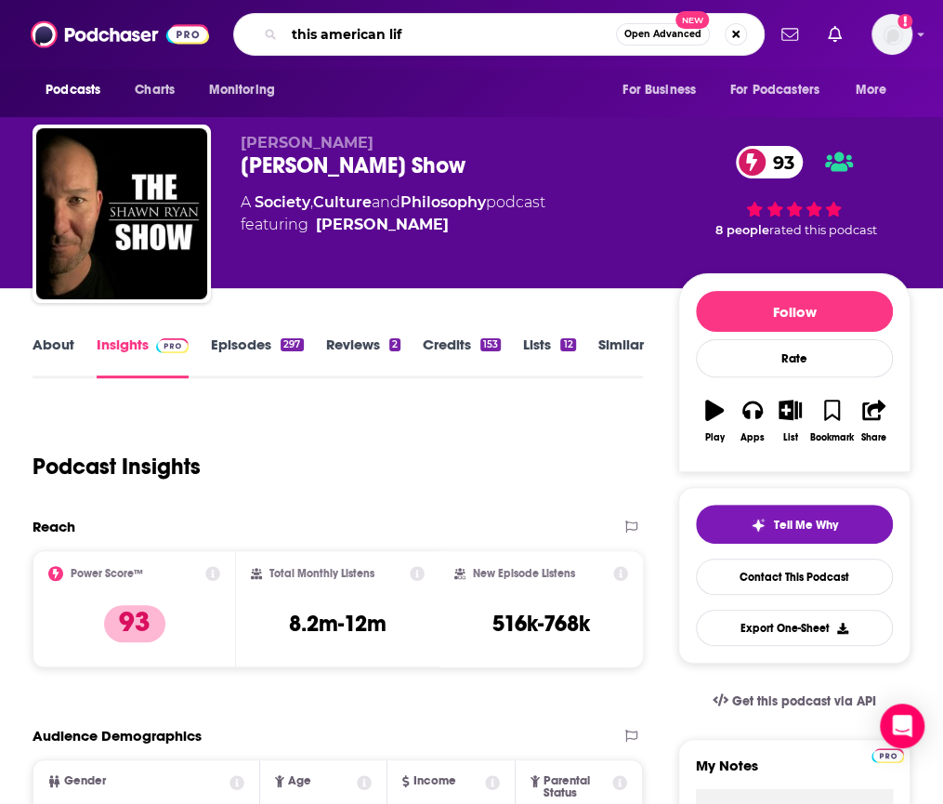
type input "this american life"
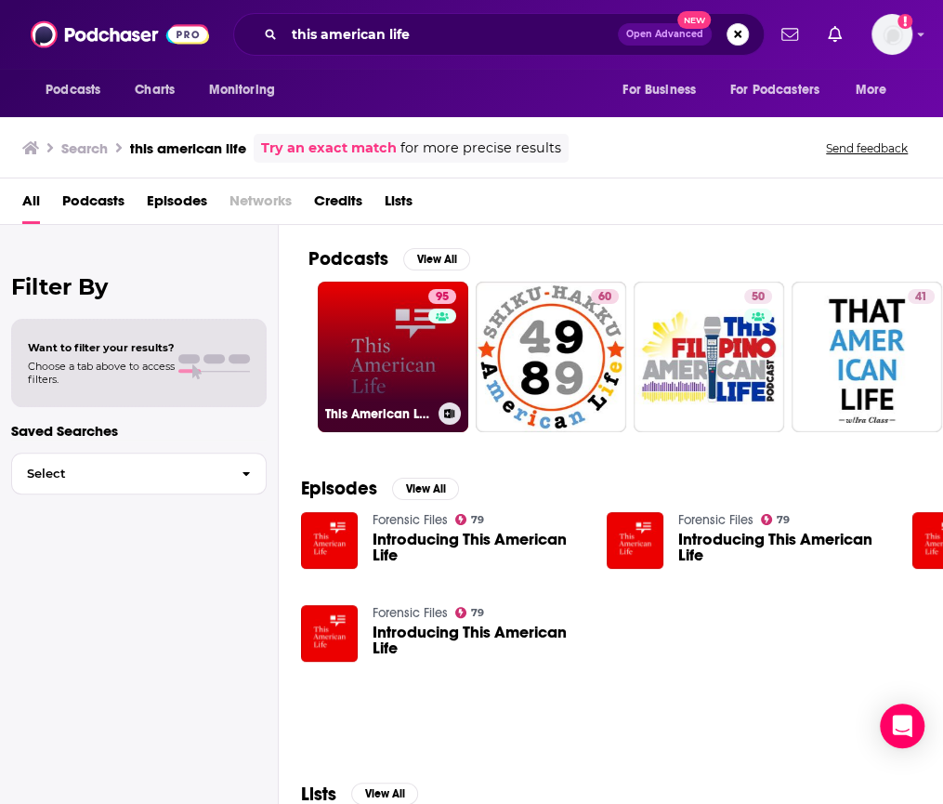
click at [385, 373] on link "95 This American Life" at bounding box center [393, 357] width 151 height 151
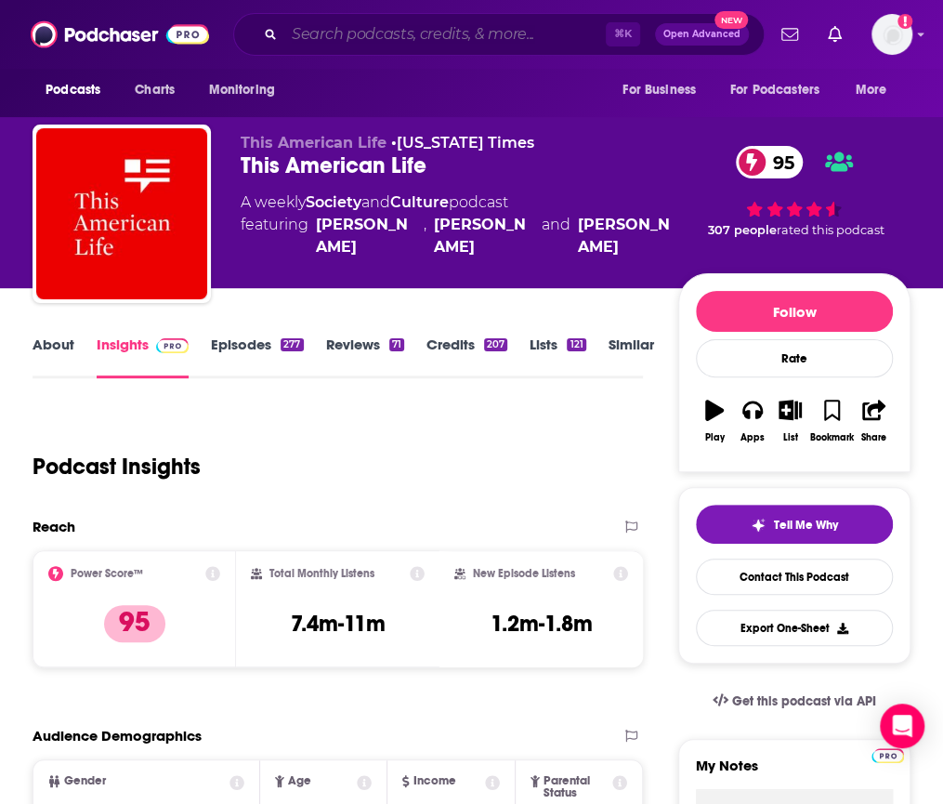
click at [297, 36] on input "Search podcasts, credits, & more..." at bounding box center [444, 35] width 321 height 30
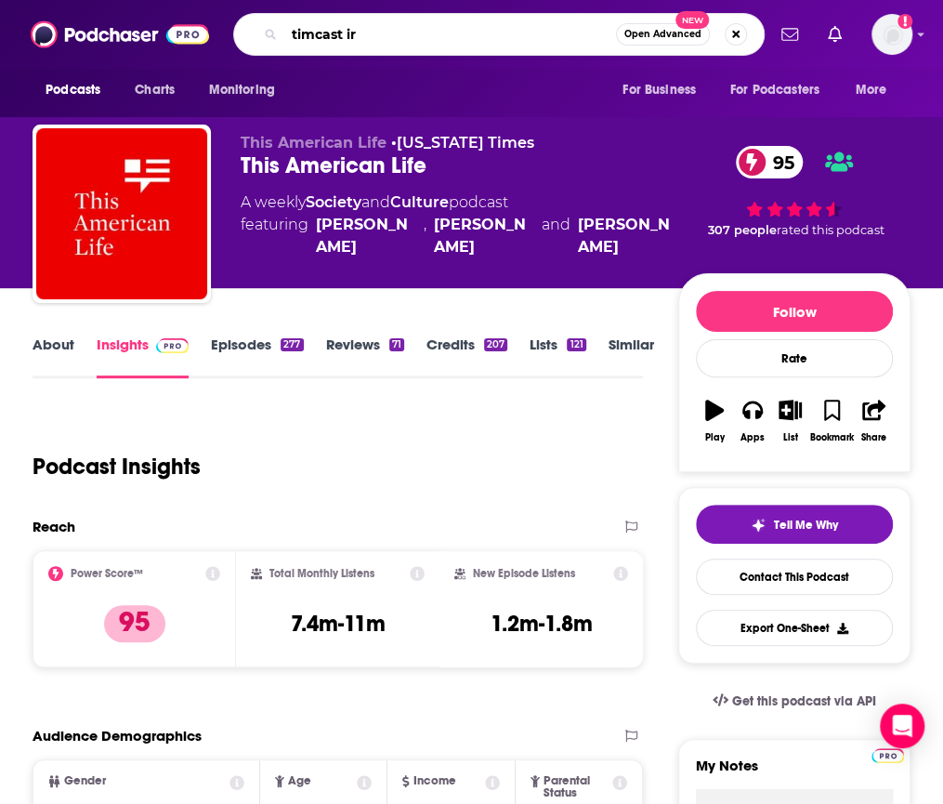
type input "timcast irl"
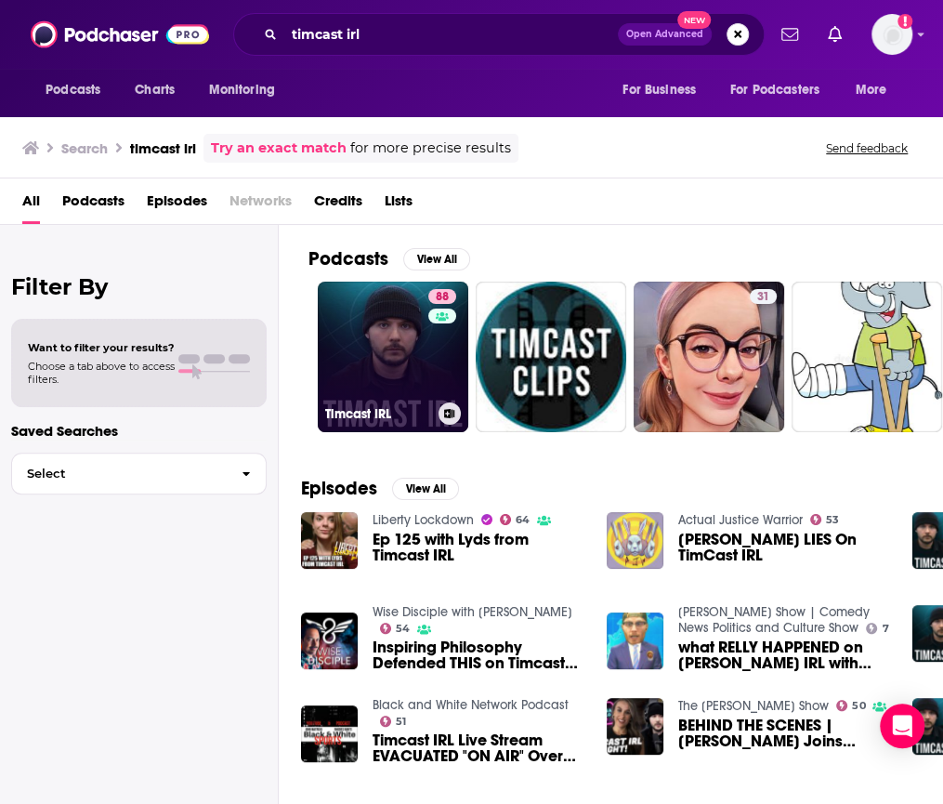
click at [377, 297] on link "88 Timcast IRL" at bounding box center [393, 357] width 151 height 151
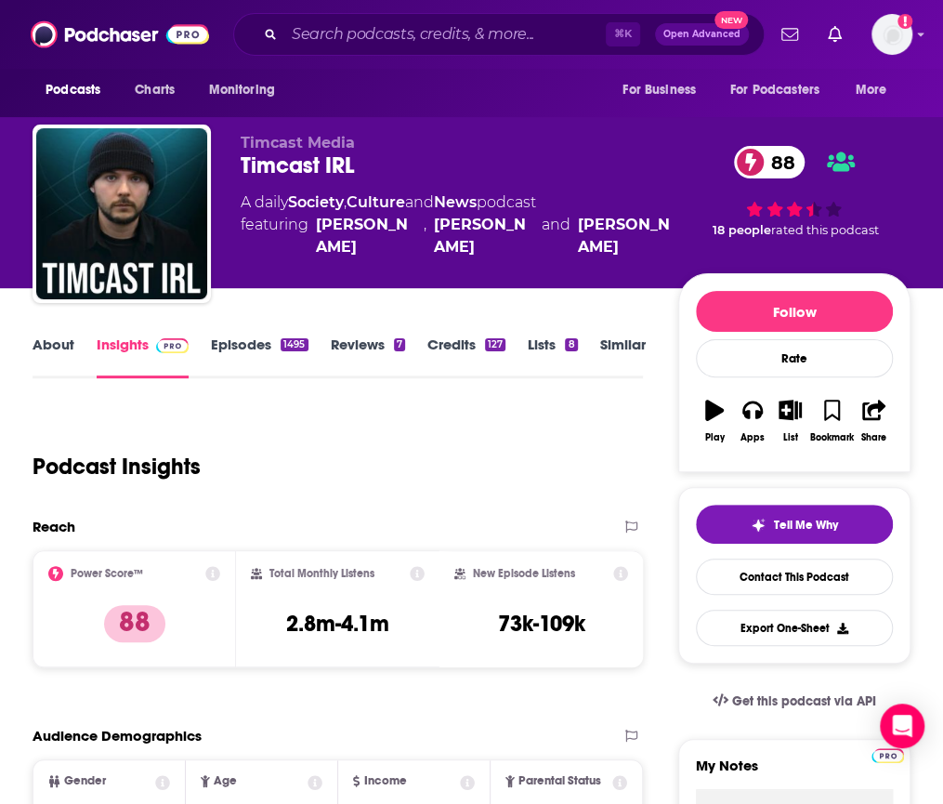
scroll to position [9, 0]
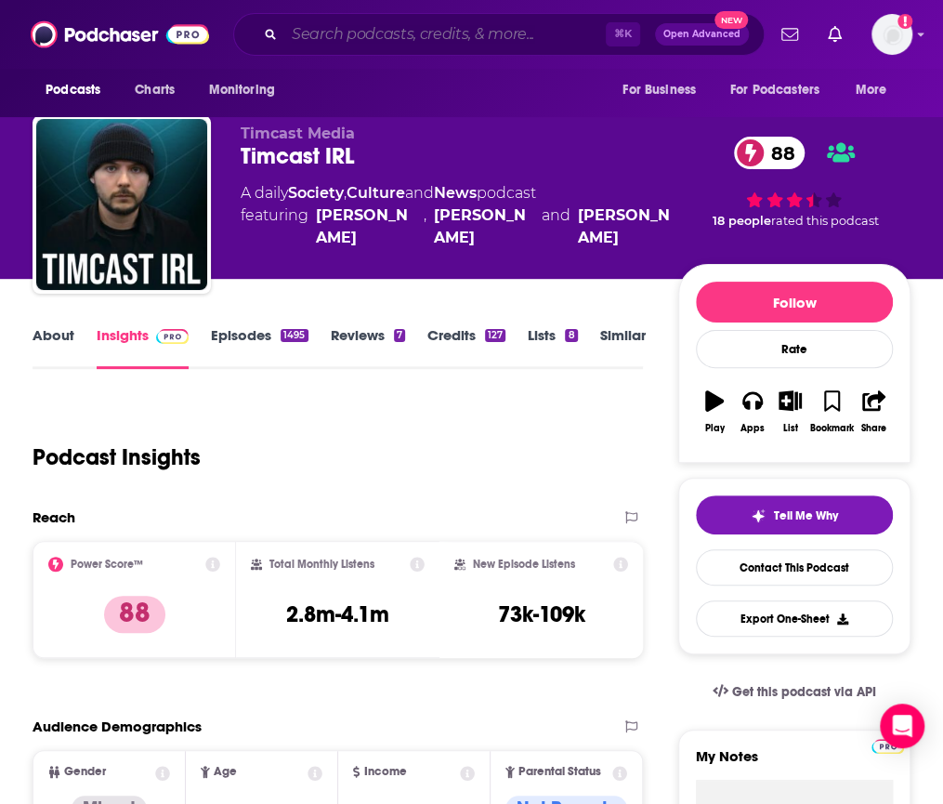
click at [336, 35] on input "Search podcasts, credits, & more..." at bounding box center [444, 35] width 321 height 30
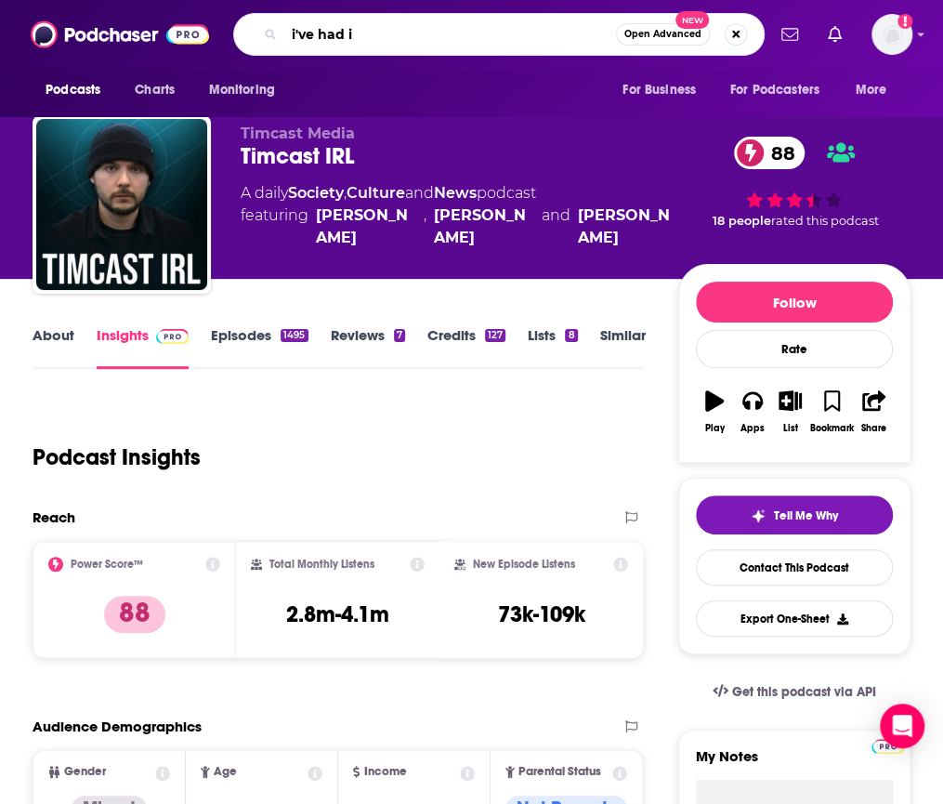
type input "i've had it"
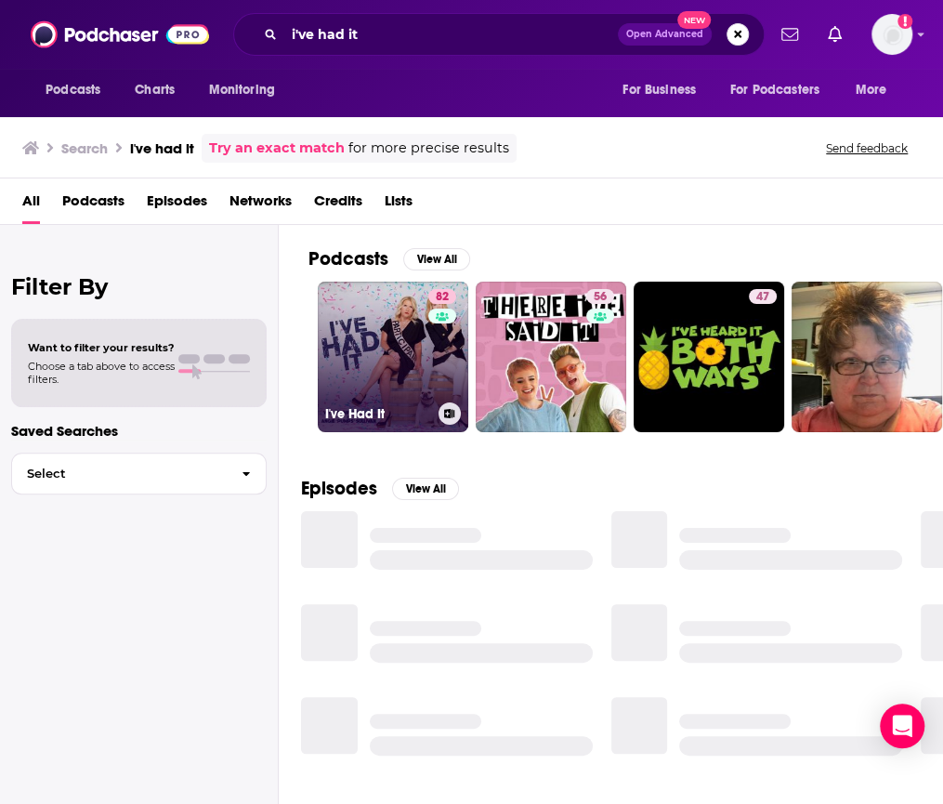
click at [347, 321] on link "82 I've Had It" at bounding box center [393, 357] width 151 height 151
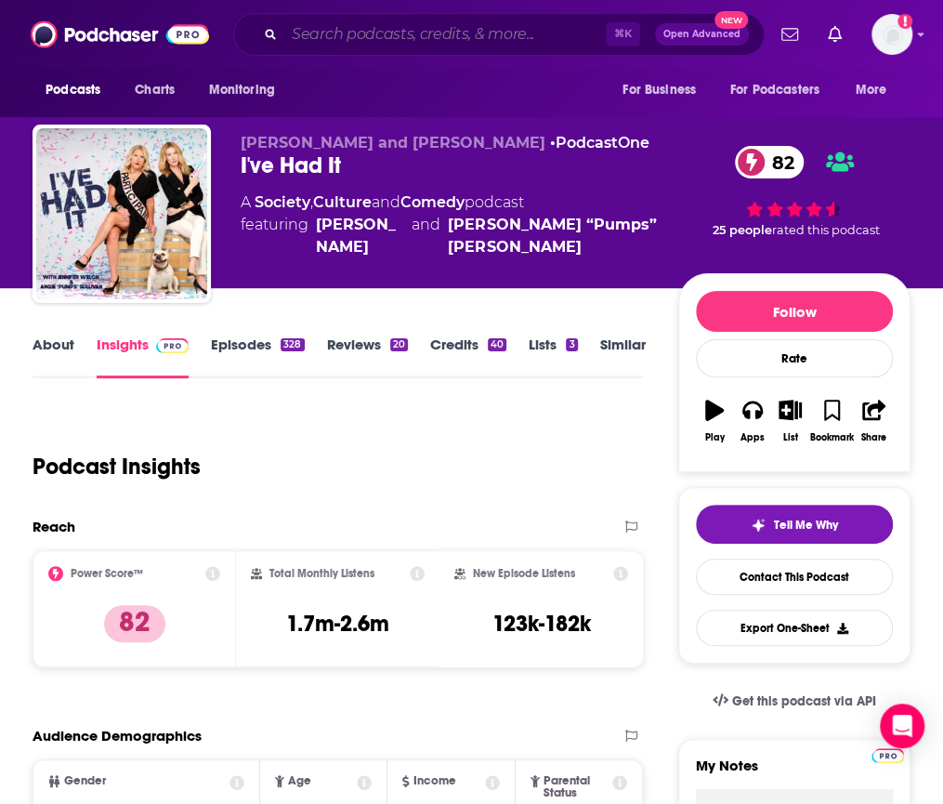
click at [368, 32] on input "Search podcasts, credits, & more..." at bounding box center [444, 35] width 321 height 30
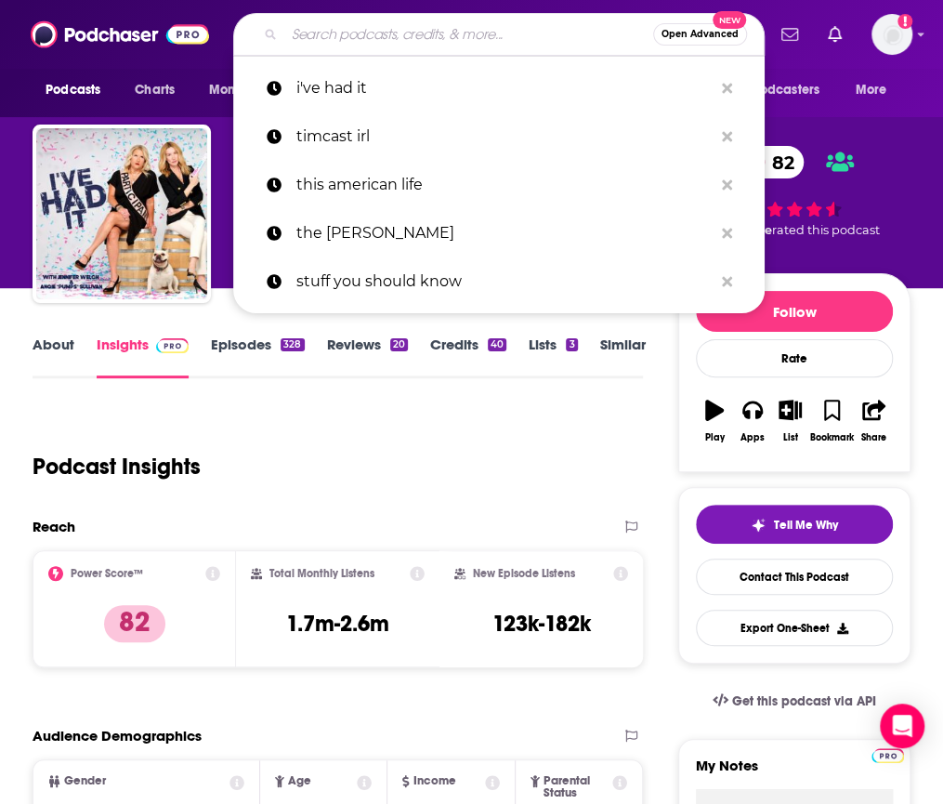
click at [368, 32] on input "Search podcasts, credits, & more..." at bounding box center [468, 35] width 369 height 30
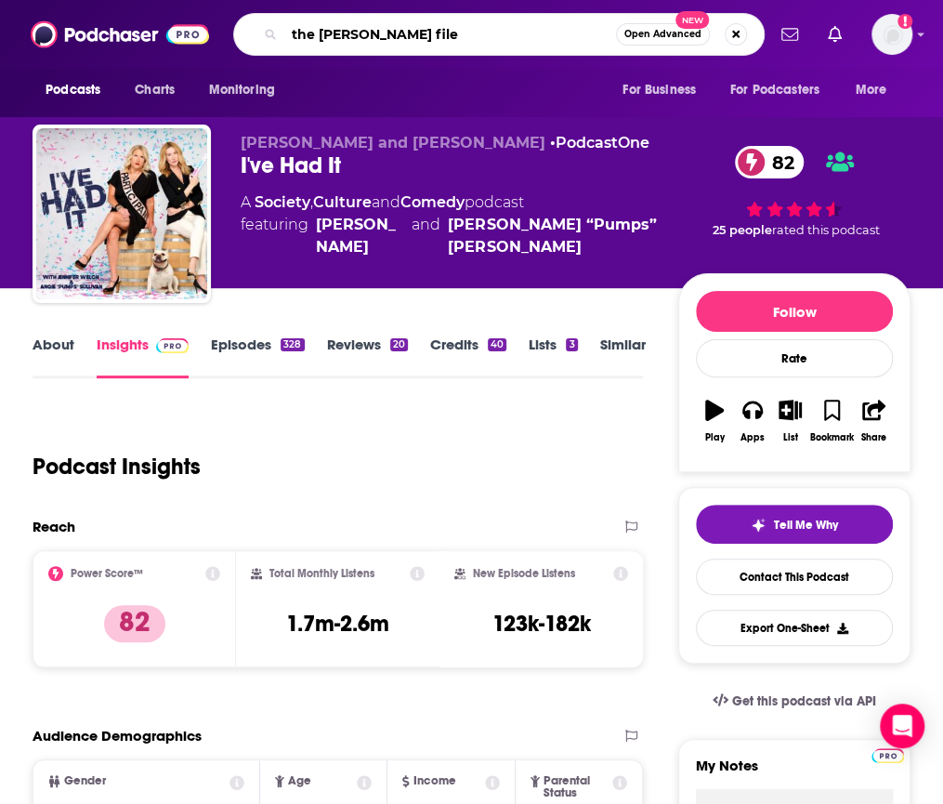
type input "the [PERSON_NAME] files"
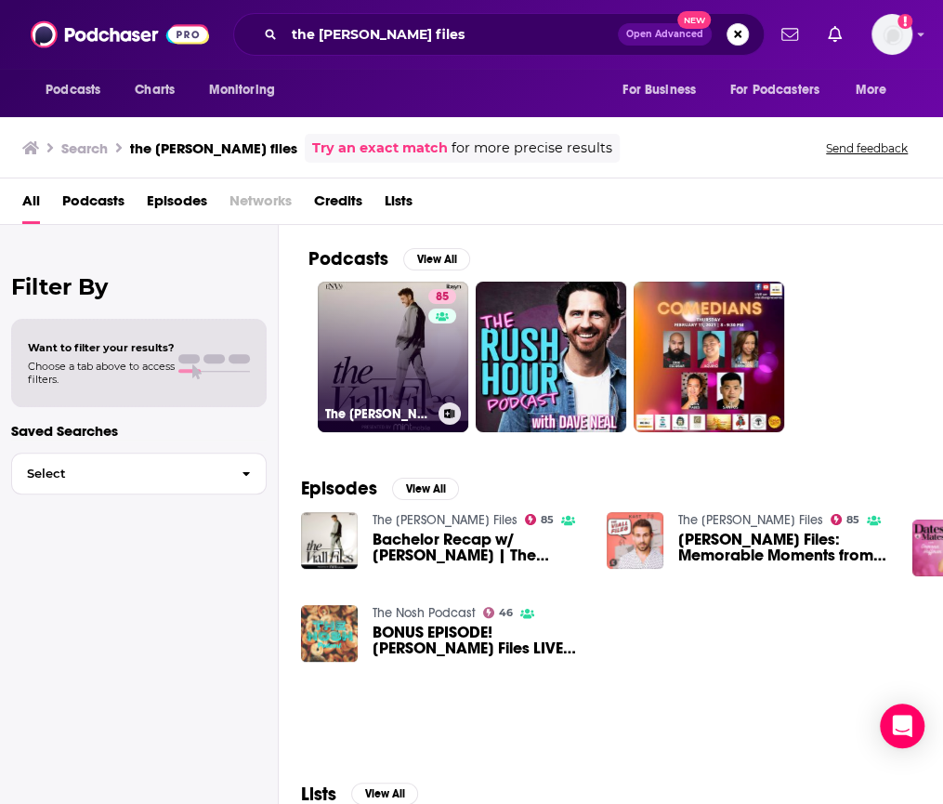
click at [347, 308] on link "85 The [PERSON_NAME] Files" at bounding box center [393, 357] width 151 height 151
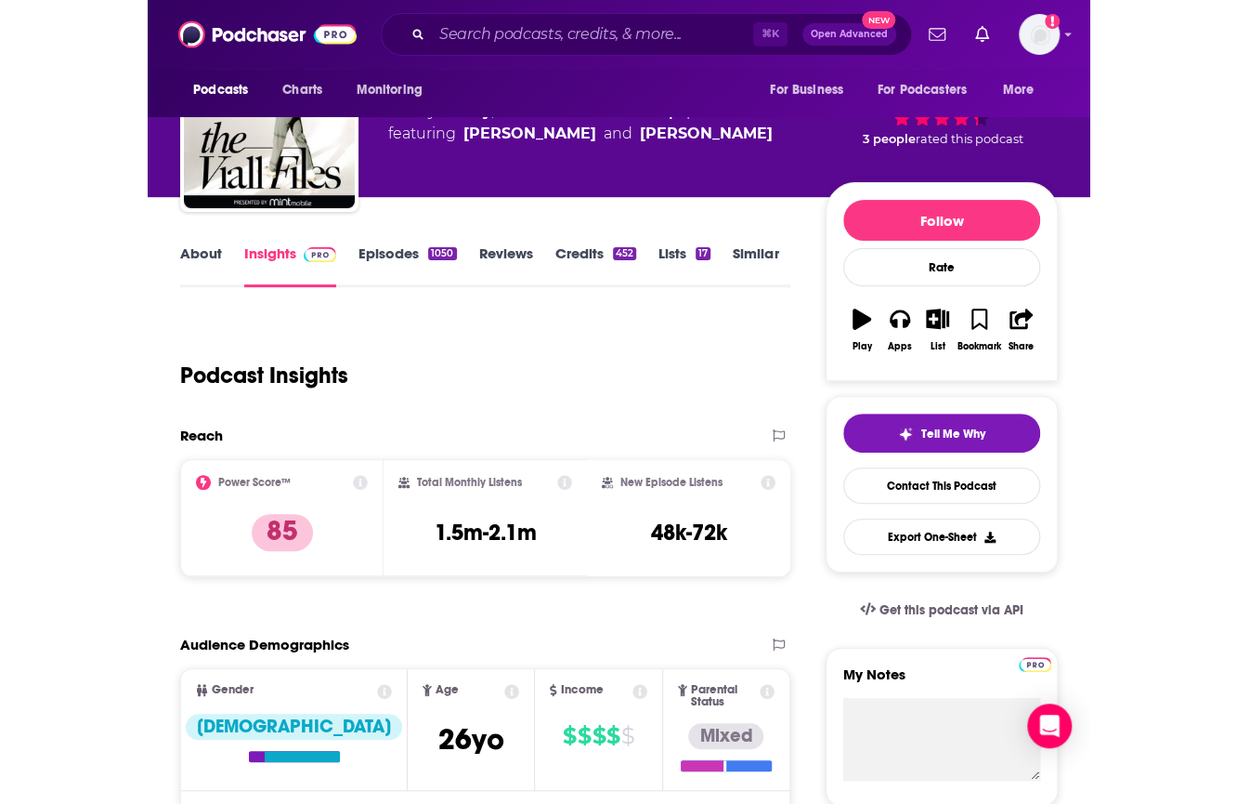
scroll to position [93, 0]
